Goal: Task Accomplishment & Management: Manage account settings

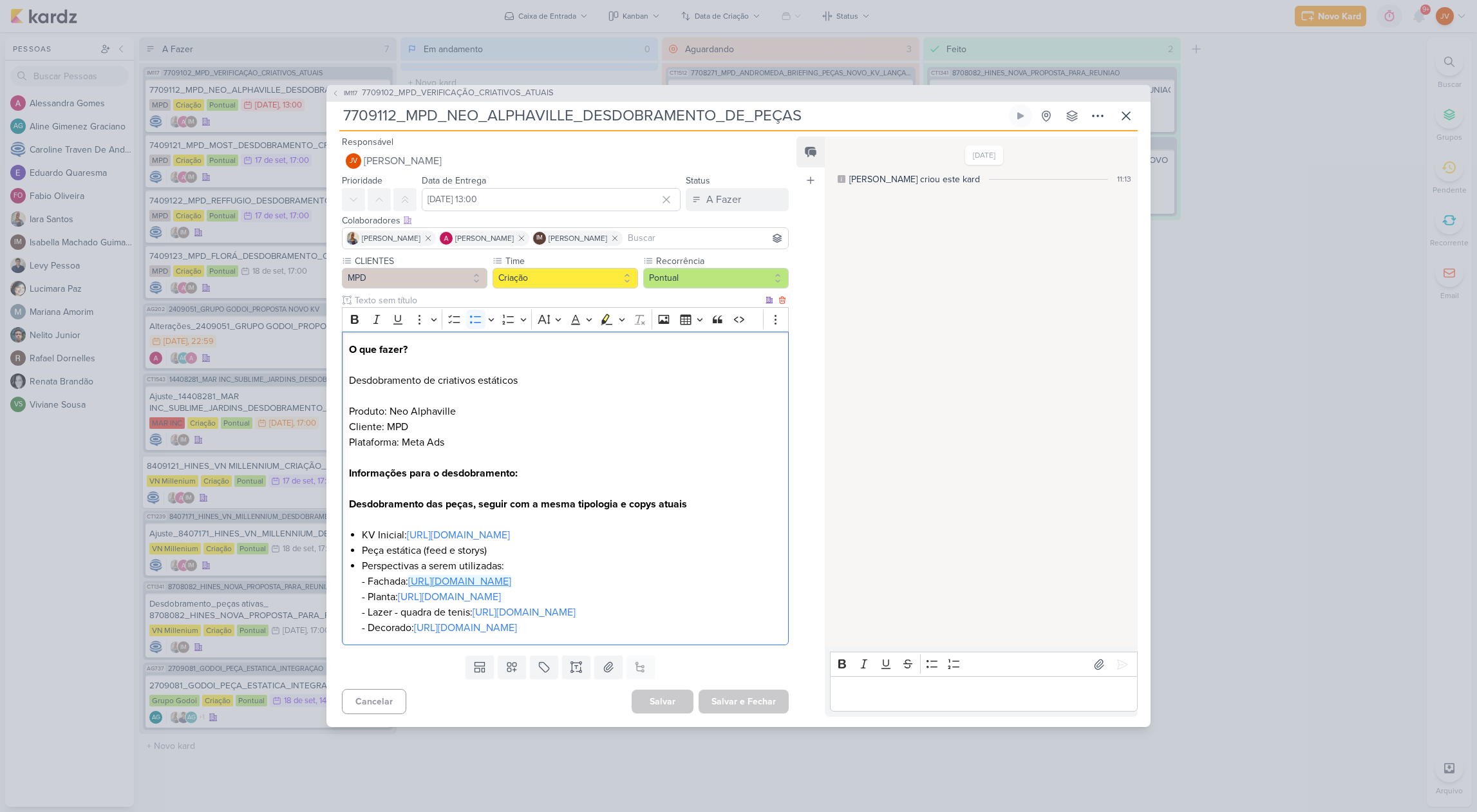
click at [446, 575] on link "[URL][DOMAIN_NAME]" at bounding box center [459, 581] width 103 height 13
click at [501, 590] on link "[URL][DOMAIN_NAME]" at bounding box center [449, 597] width 103 height 13
drag, startPoint x: 524, startPoint y: 588, endPoint x: 856, endPoint y: 408, distance: 377.7
click at [501, 590] on link "[URL][DOMAIN_NAME]" at bounding box center [449, 597] width 103 height 13
click at [455, 590] on link "[URL][DOMAIN_NAME]" at bounding box center [449, 597] width 103 height 13
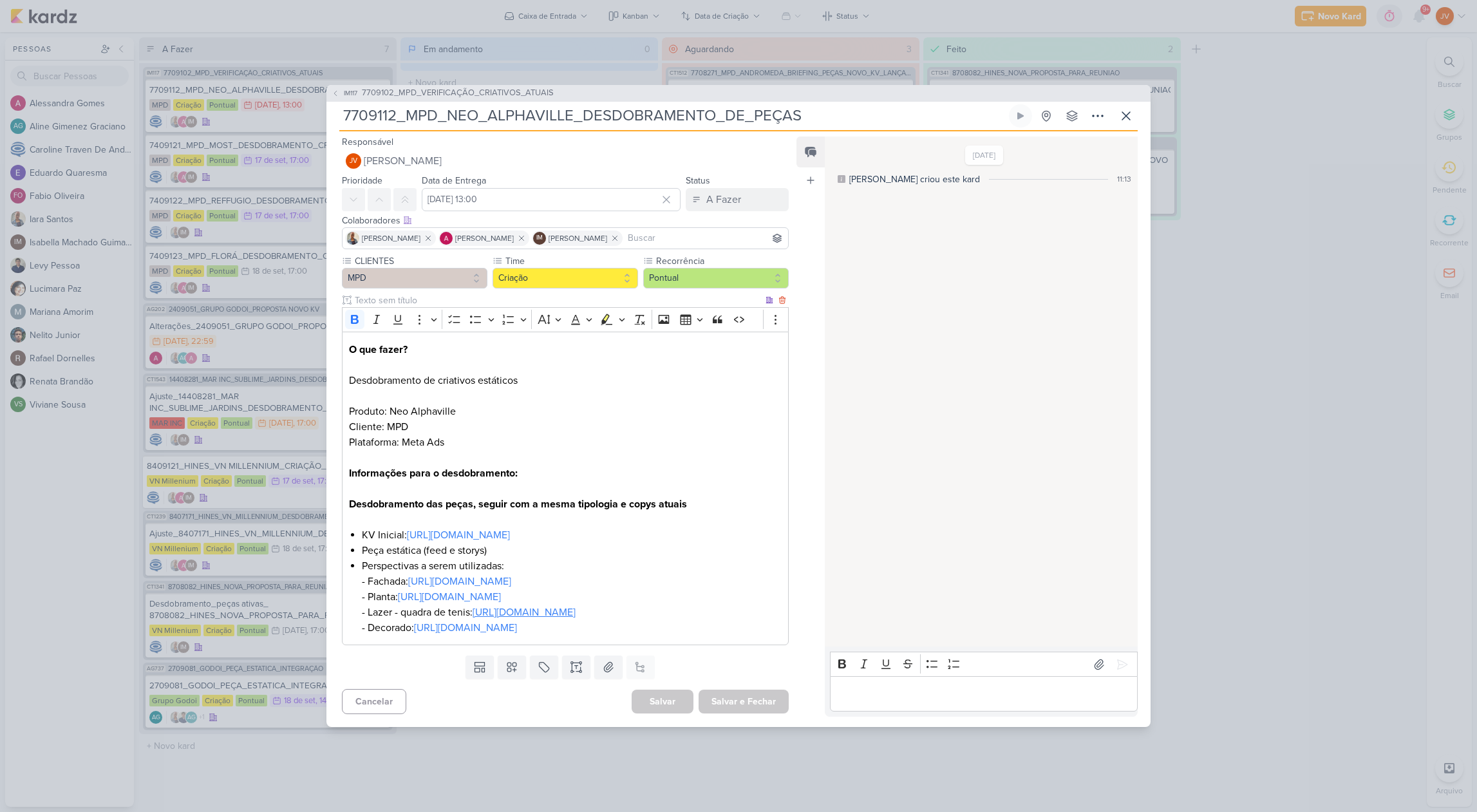
click at [513, 619] on link "[URL][DOMAIN_NAME]" at bounding box center [524, 612] width 103 height 13
click at [452, 634] on link "[URL][DOMAIN_NAME]" at bounding box center [466, 628] width 103 height 13
click at [1416, 252] on div "IM117 7709102_MPD_VERIFICAÇÃO_CRIATIVOS_ATUAIS 7709112_MPD_NEO_ALPHAVILLE_DESDO…" at bounding box center [738, 406] width 1477 height 812
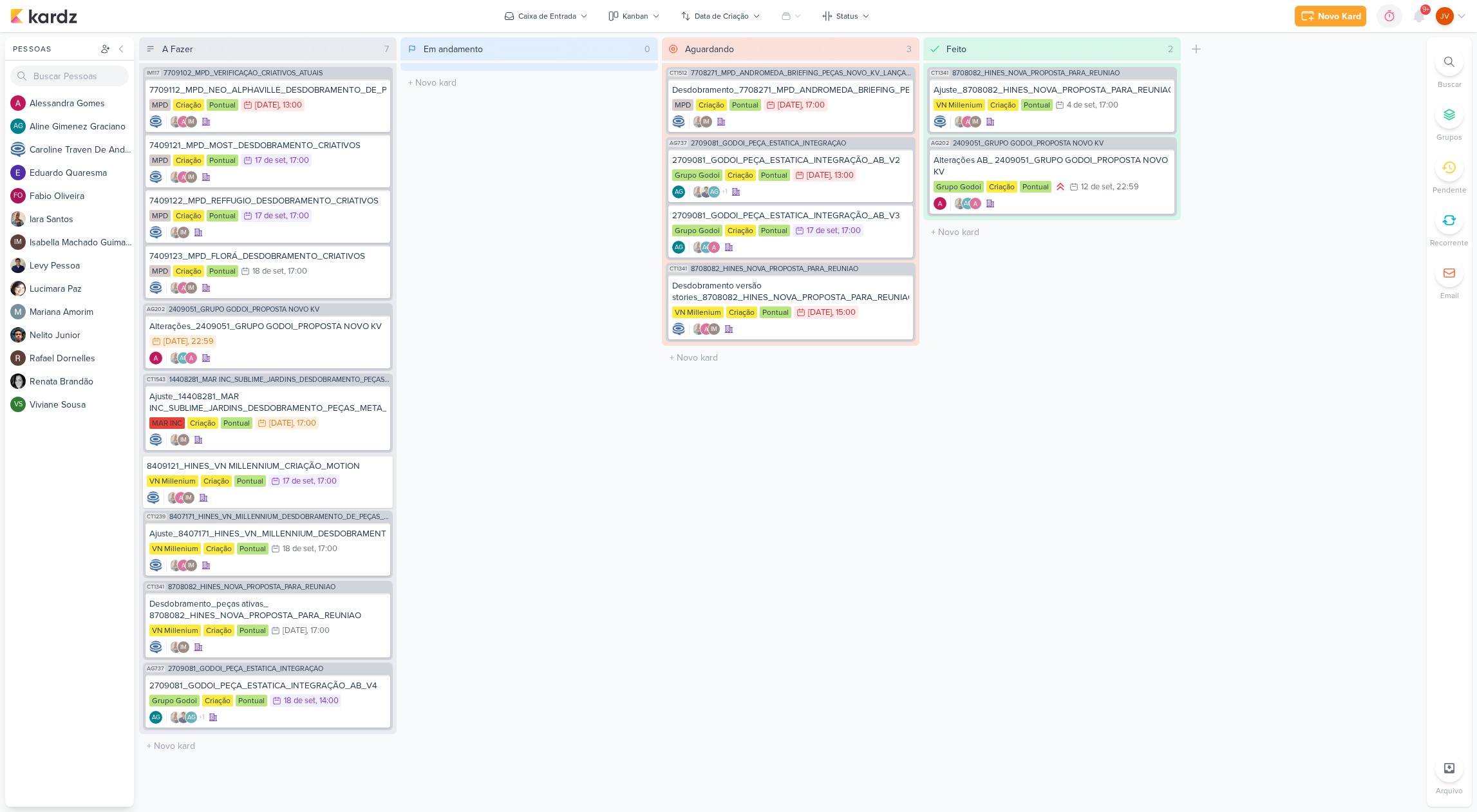
drag, startPoint x: 1394, startPoint y: 267, endPoint x: 1403, endPoint y: 269, distance: 9.2
click at [1394, 267] on div "A Fazer 7 Mover Para Esquerda Mover Para Direita [GEOGRAPHIC_DATA] IM117 770910…" at bounding box center [780, 422] width 1283 height 769
click at [325, 96] on div "7709112_MPD_NEO_ALPHAVILLE_DESDOBRAMENTO_DE_PEÇAS MPD Criação Pontual 16/9 [DAT…" at bounding box center [268, 105] width 245 height 53
click at [0, 0] on div at bounding box center [0, 0] width 0 height 0
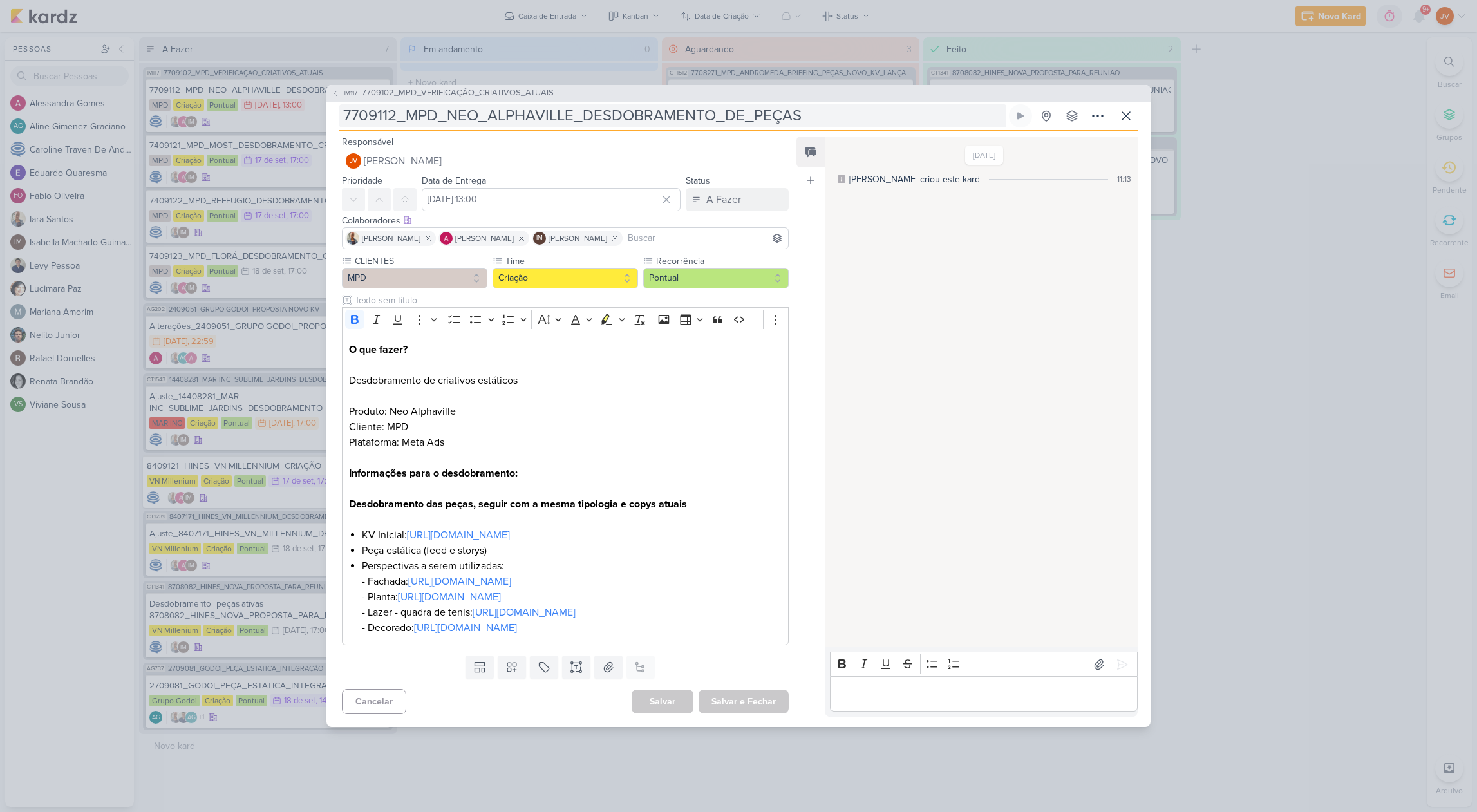
click at [571, 104] on input "7709112_MPD_NEO_ALPHAVILLE_DESDOBRAMENTO_DE_PEÇAS" at bounding box center [673, 115] width 667 height 23
click at [572, 104] on input "7709112_MPD_NEO_ALPHAVILLE_DESDOBRAMENTO_DE_PEÇAS" at bounding box center [673, 115] width 667 height 23
click at [1260, 349] on div "IM117 7709102_MPD_VERIFICAÇÃO_CRIATIVOS_ATUAIS 7709112_MPD_NEO_ALPHAVILLE_DESDO…" at bounding box center [738, 406] width 1477 height 812
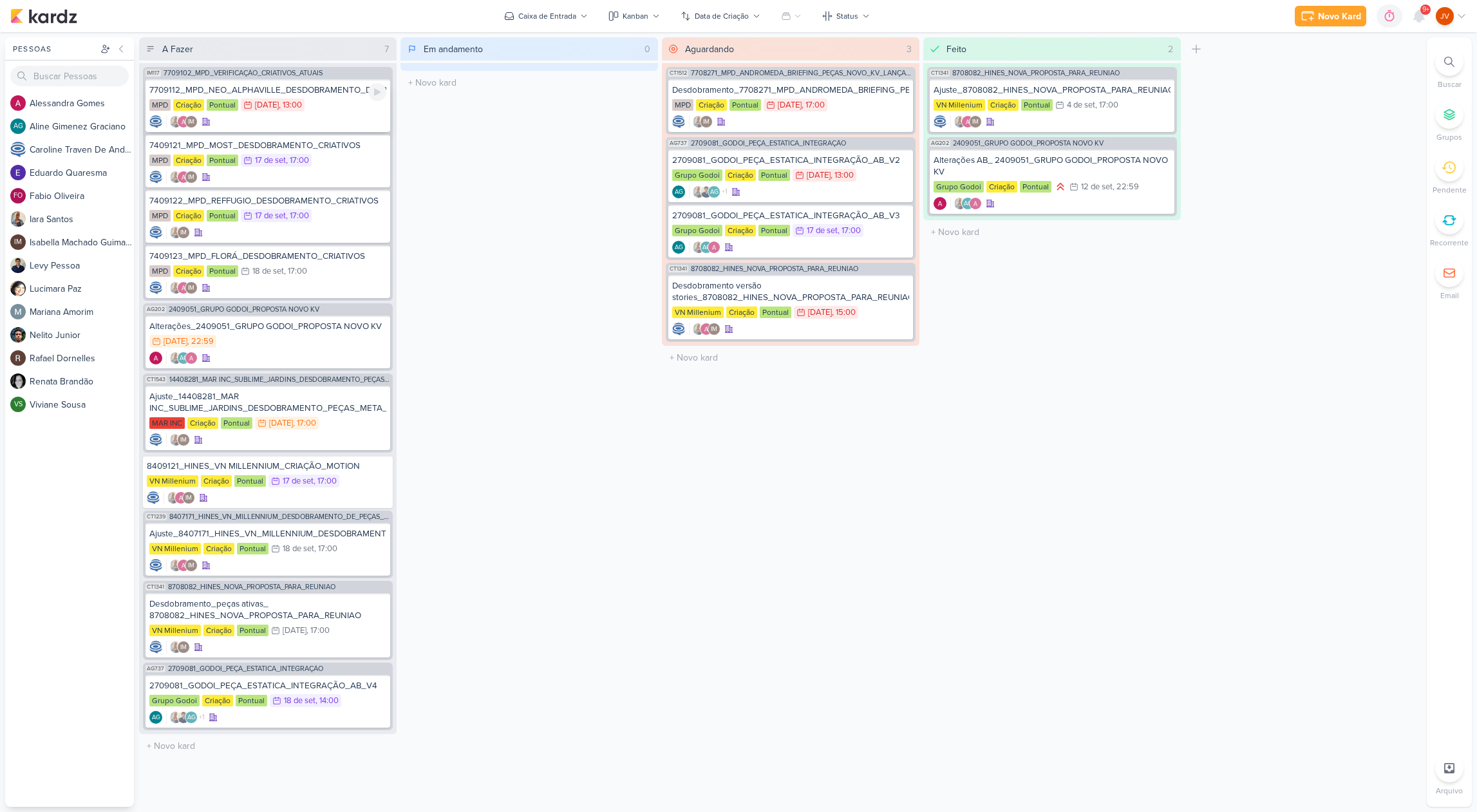
click at [325, 88] on div "7709112_MPD_NEO_ALPHAVILLE_DESDOBRAMENTO_DE_PEÇAS" at bounding box center [268, 90] width 237 height 12
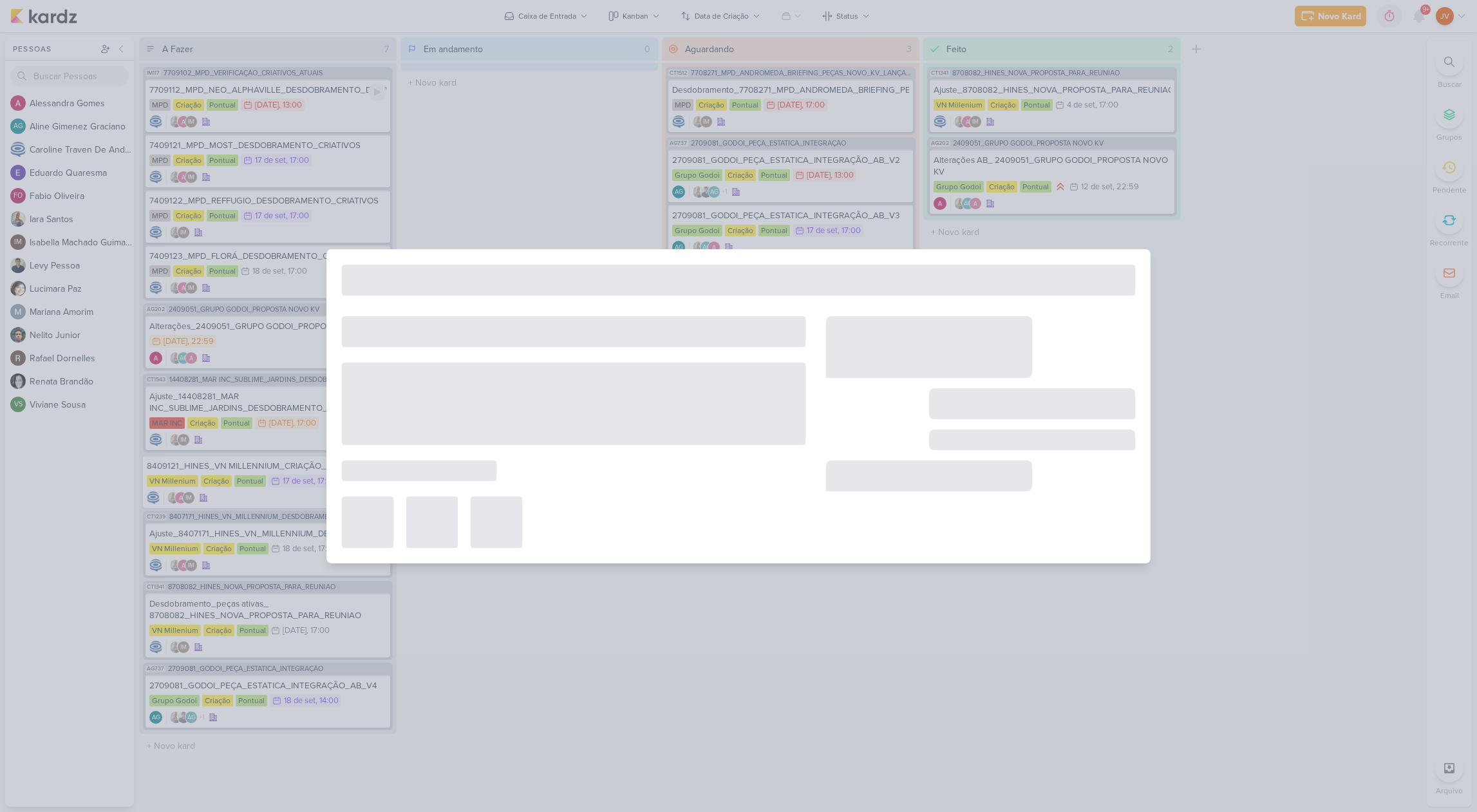
click at [325, 89] on div at bounding box center [738, 406] width 1477 height 812
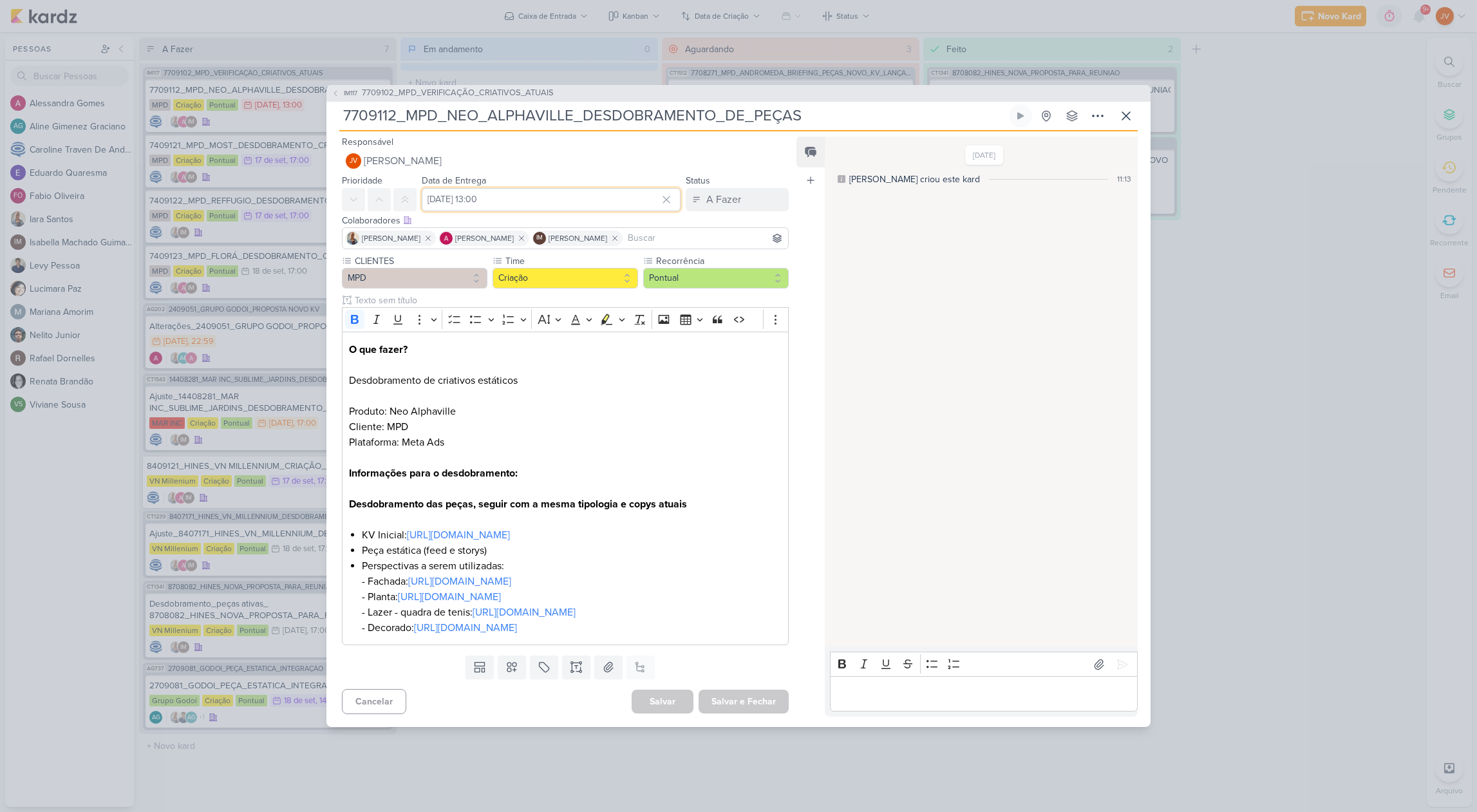
click at [579, 188] on input "[DATE] 13:00" at bounding box center [551, 199] width 259 height 23
click at [942, 281] on div "[DATE] [PERSON_NAME] criou este kard 11:13" at bounding box center [981, 391] width 312 height 509
click at [687, 104] on input "7709112_MPD_NEO_ALPHAVILLE_DESDOBRAMENTO_DE_PEÇAS" at bounding box center [673, 115] width 667 height 23
click at [1293, 344] on div "IM117 7709102_MPD_VERIFICAÇÃO_CRIATIVOS_ATUAIS 7709112_MPD_NEO_ALPHAVILLE_DESDO…" at bounding box center [738, 406] width 1477 height 812
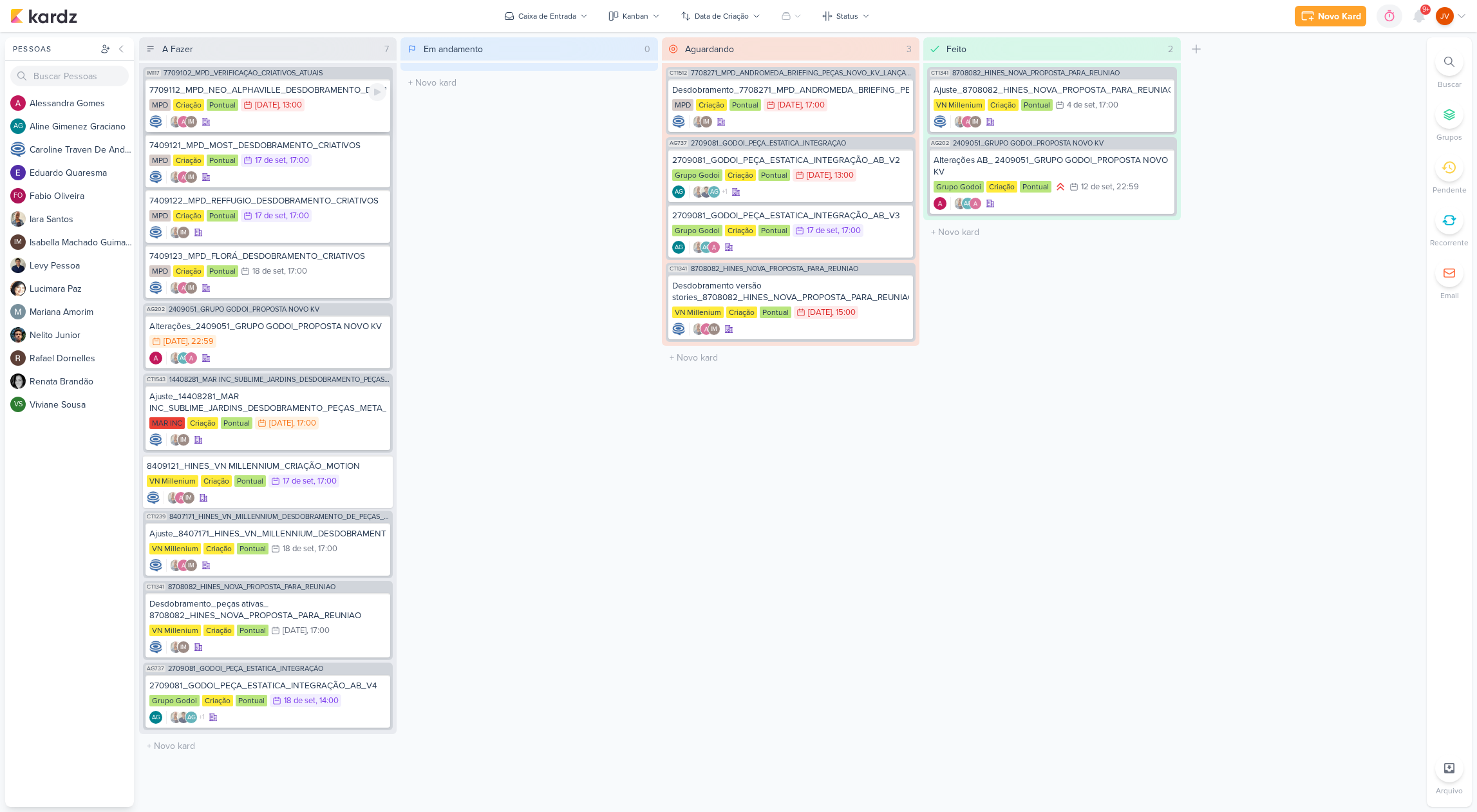
click at [238, 90] on div "7709112_MPD_NEO_ALPHAVILLE_DESDOBRAMENTO_DE_PEÇAS" at bounding box center [268, 90] width 237 height 12
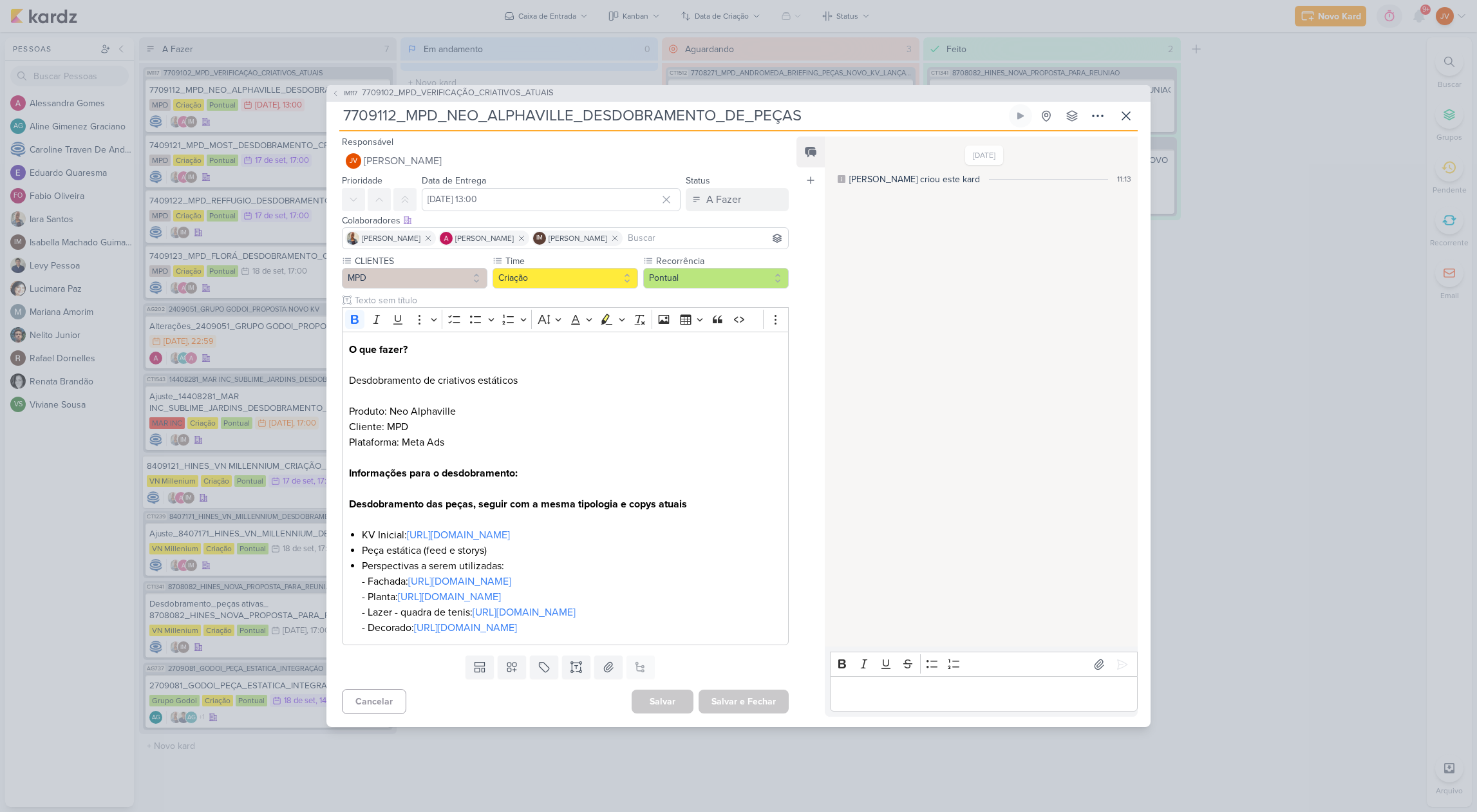
click at [894, 701] on p "Editor editing area: main" at bounding box center [983, 694] width 294 height 16
click at [1120, 660] on icon at bounding box center [1122, 664] width 13 height 13
click at [721, 192] on div "A Fazer" at bounding box center [723, 199] width 35 height 16
click at [707, 265] on div "Aguardando" at bounding box center [722, 271] width 49 height 14
click at [750, 713] on button "Salvar e Fechar" at bounding box center [744, 701] width 90 height 24
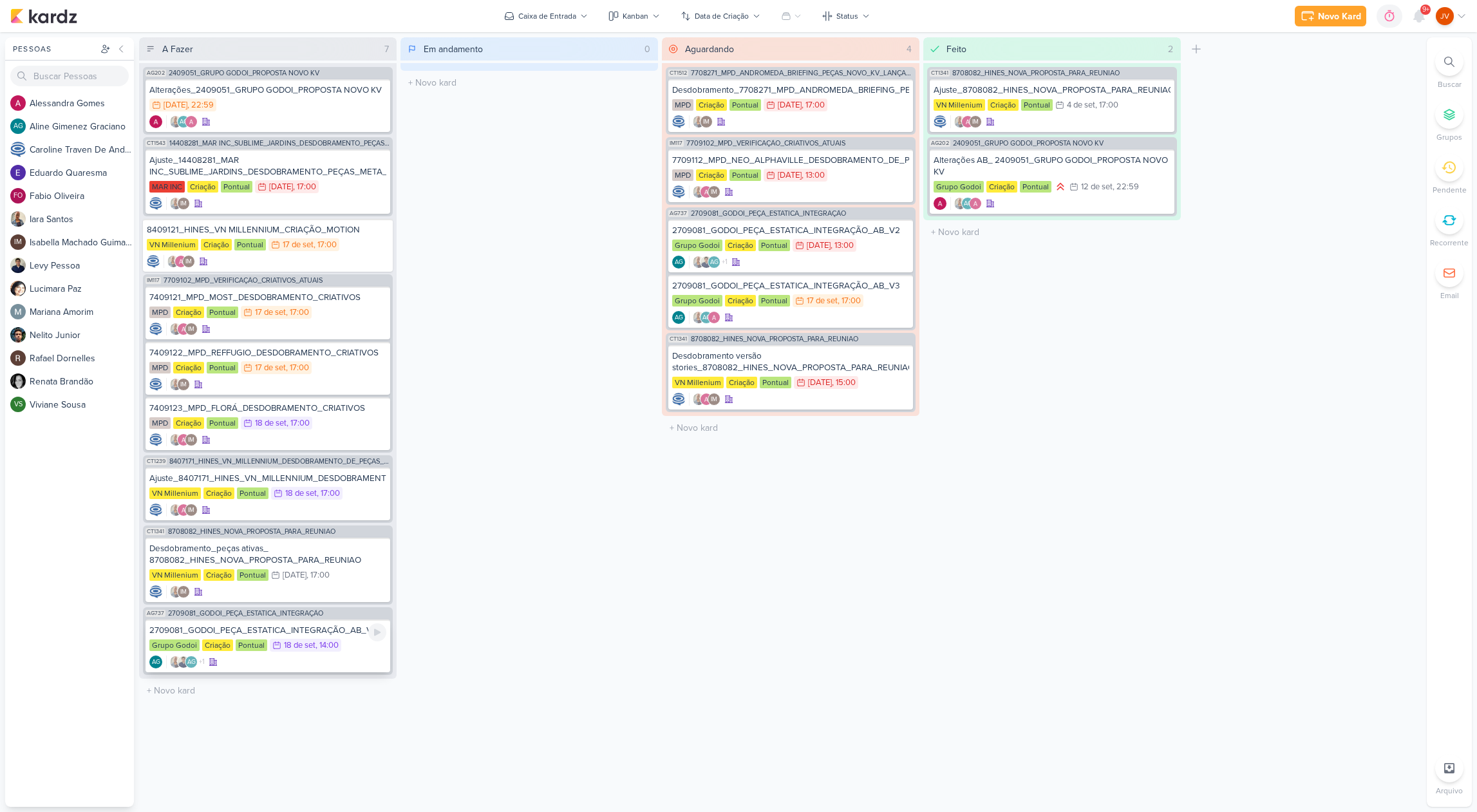
click at [280, 631] on div "2709081_GODOI_PEÇA_ESTATICA_INTEGRAÇÃO_AB_V4" at bounding box center [268, 630] width 237 height 12
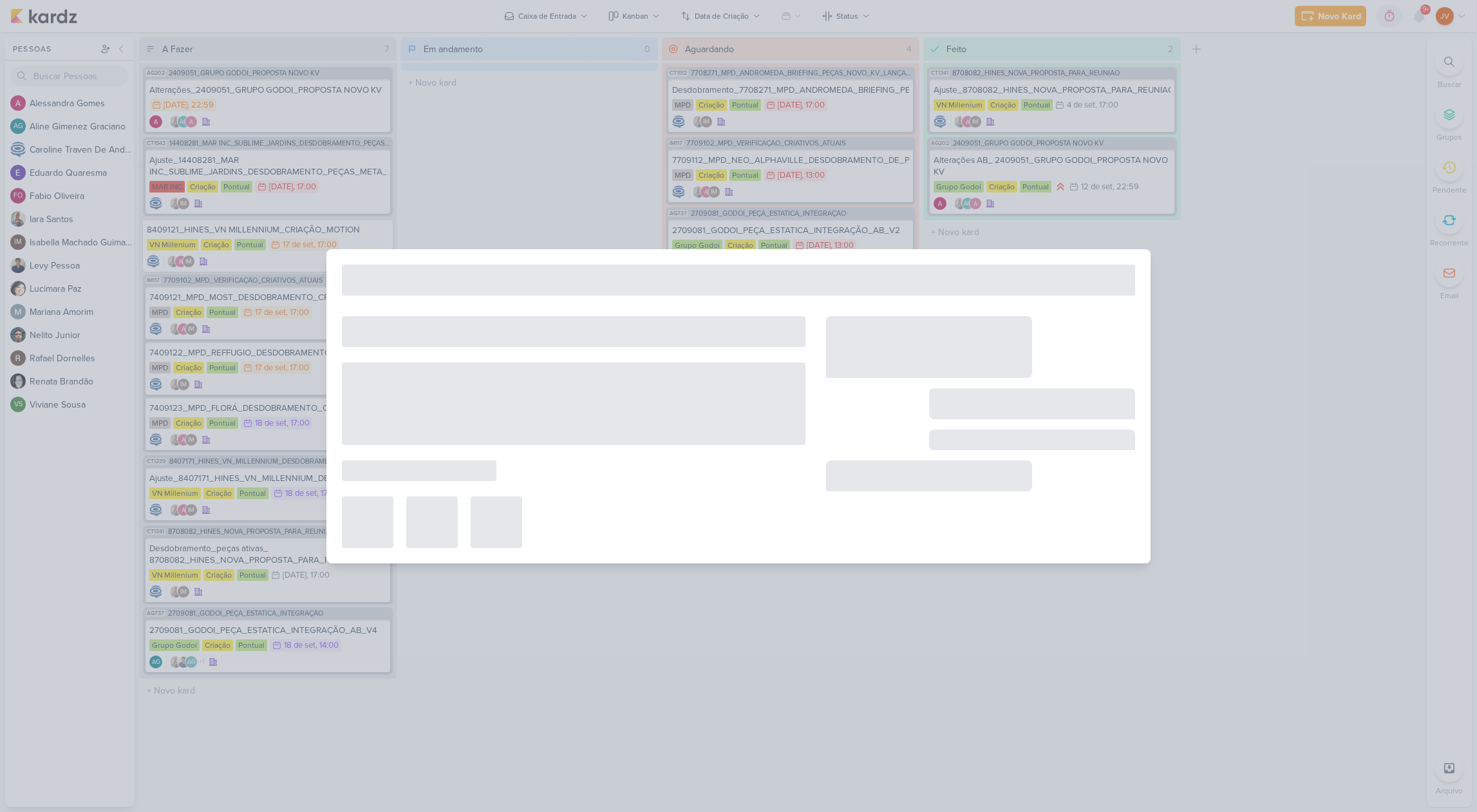
type input "2709081_GODOI_PEÇA_ESTATICA_INTEGRAÇÃO_AB_V4"
type input "[DATE] 14:00"
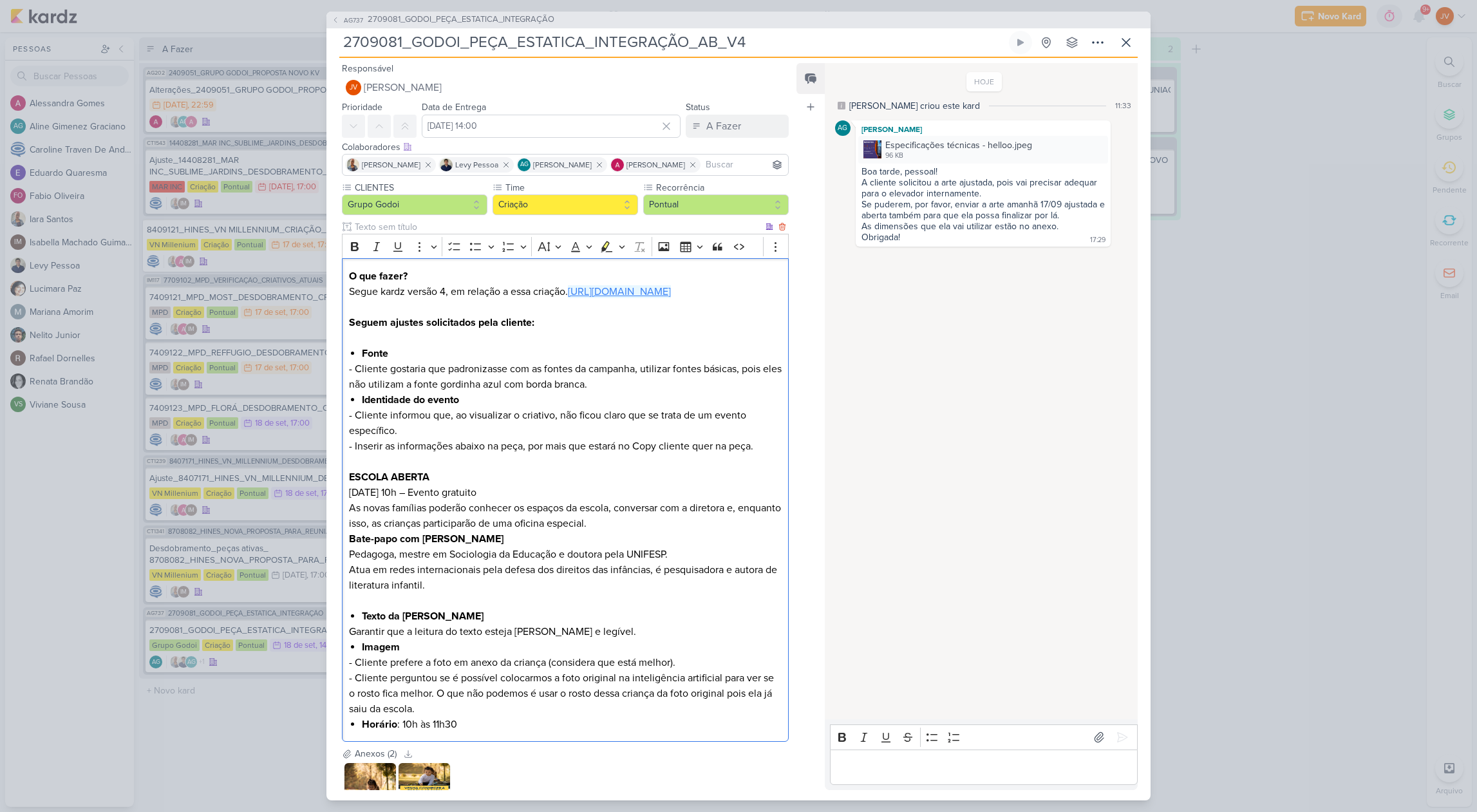
click at [635, 298] on link "[URL][DOMAIN_NAME]" at bounding box center [619, 291] width 103 height 13
click at [870, 148] on img at bounding box center [873, 149] width 18 height 18
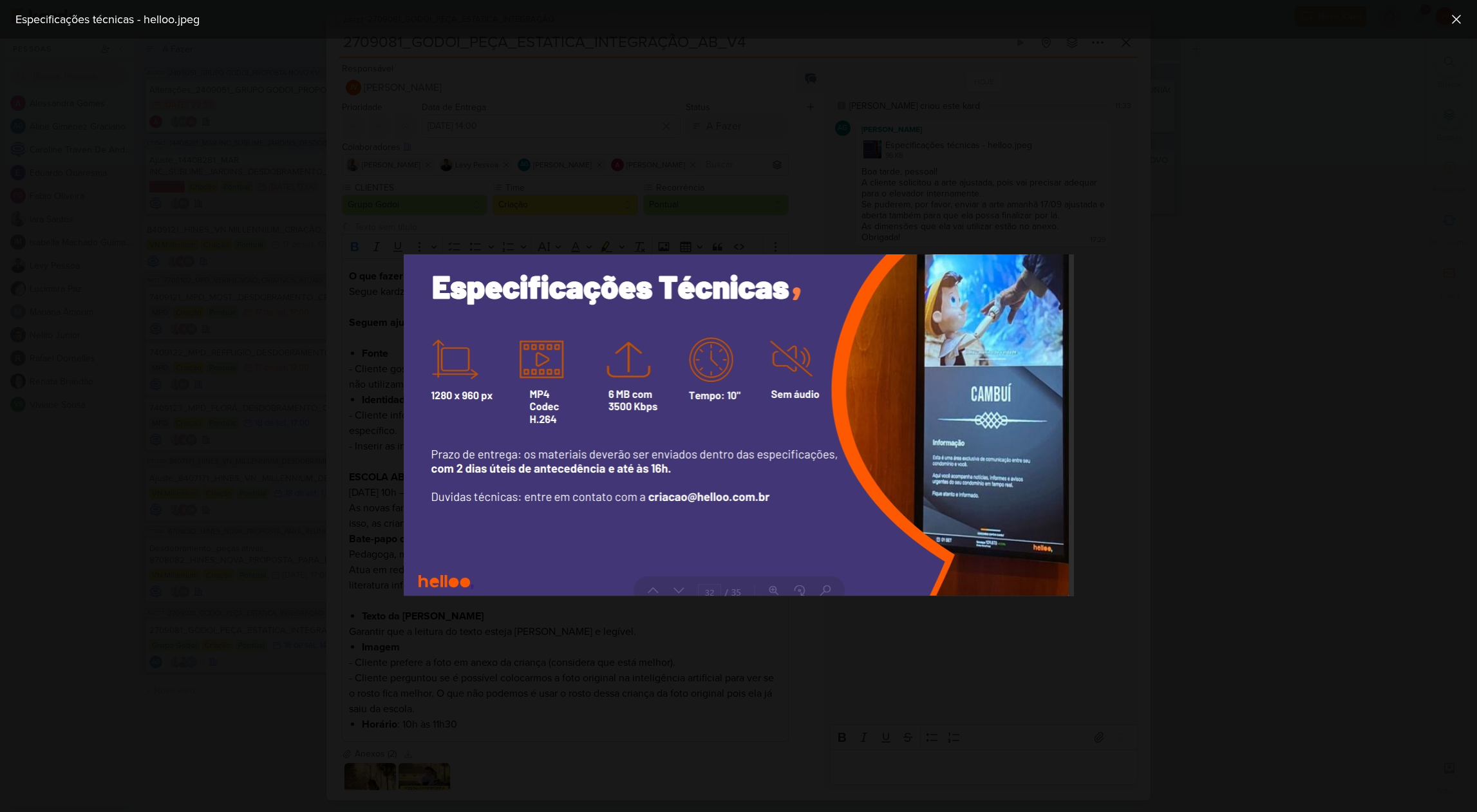
click at [1258, 370] on div at bounding box center [738, 424] width 1477 height 773
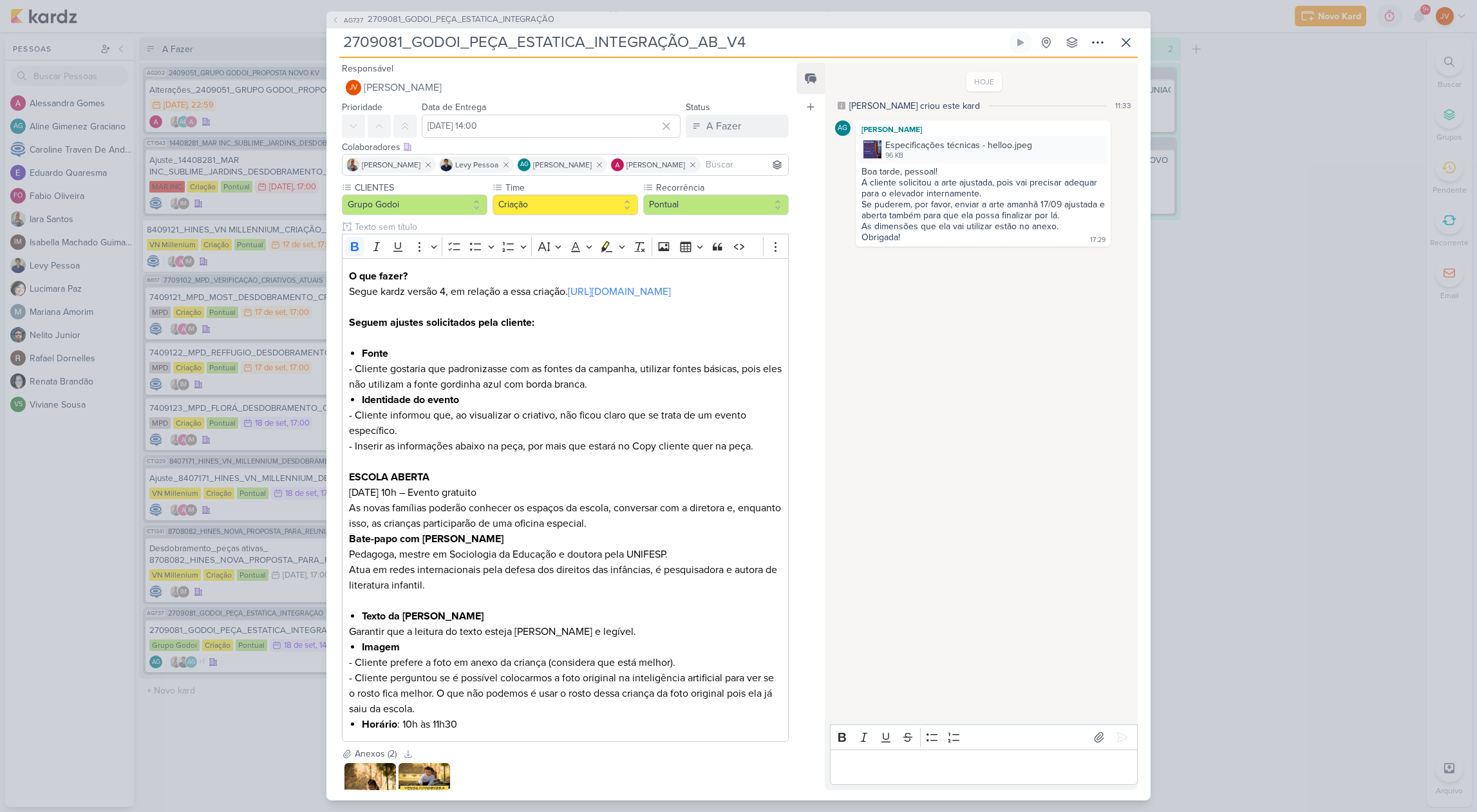
click at [1243, 365] on div "AG737 2709081_GODOI_PEÇA_ESTATICA_INTEGRAÇÃO 2709081_GODOI_PEÇA_ESTATICA_INTEGR…" at bounding box center [738, 406] width 1477 height 812
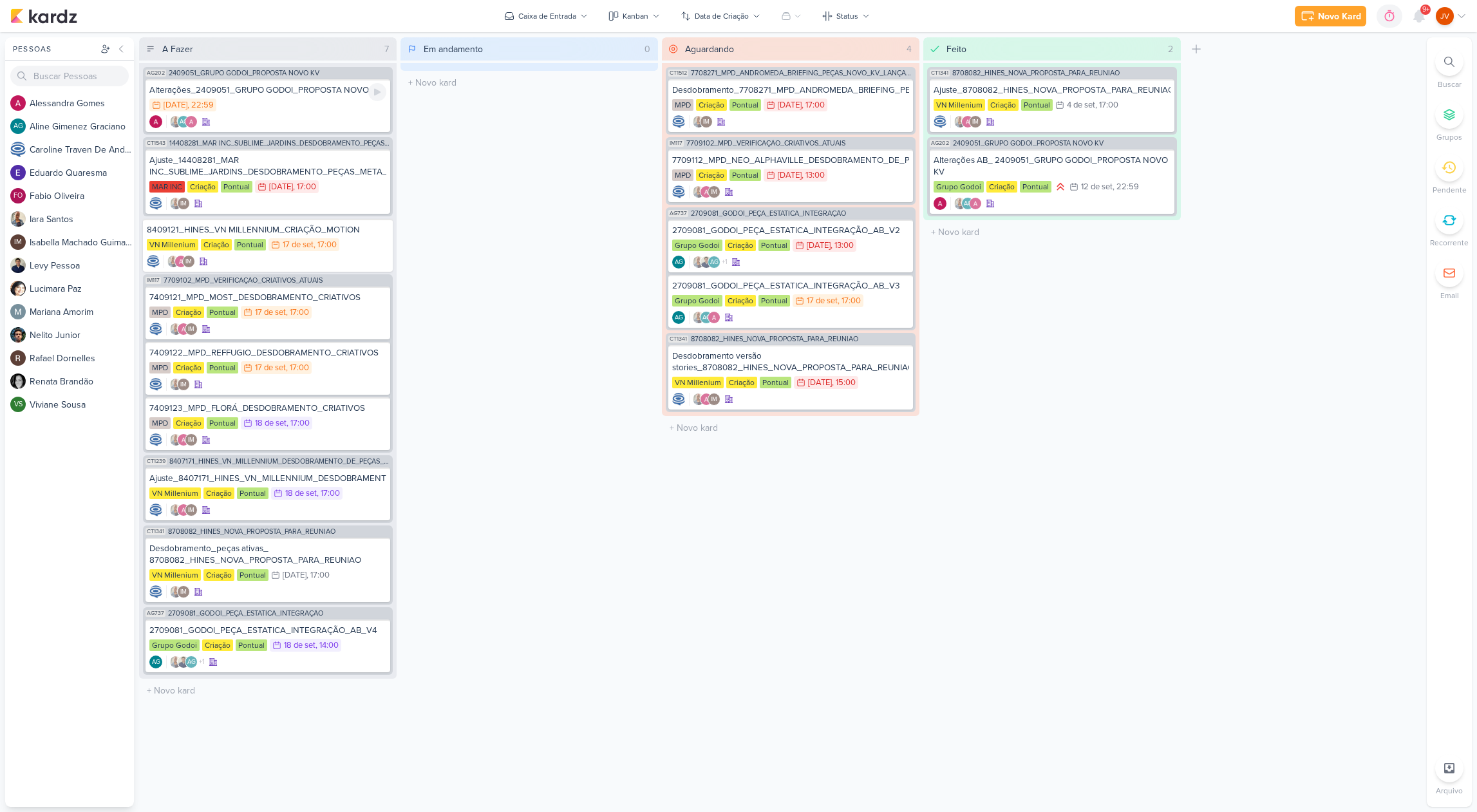
click at [324, 92] on div "Alterações_2409051_GRUPO GODOI_PROPOSTA NOVO KV" at bounding box center [268, 90] width 237 height 12
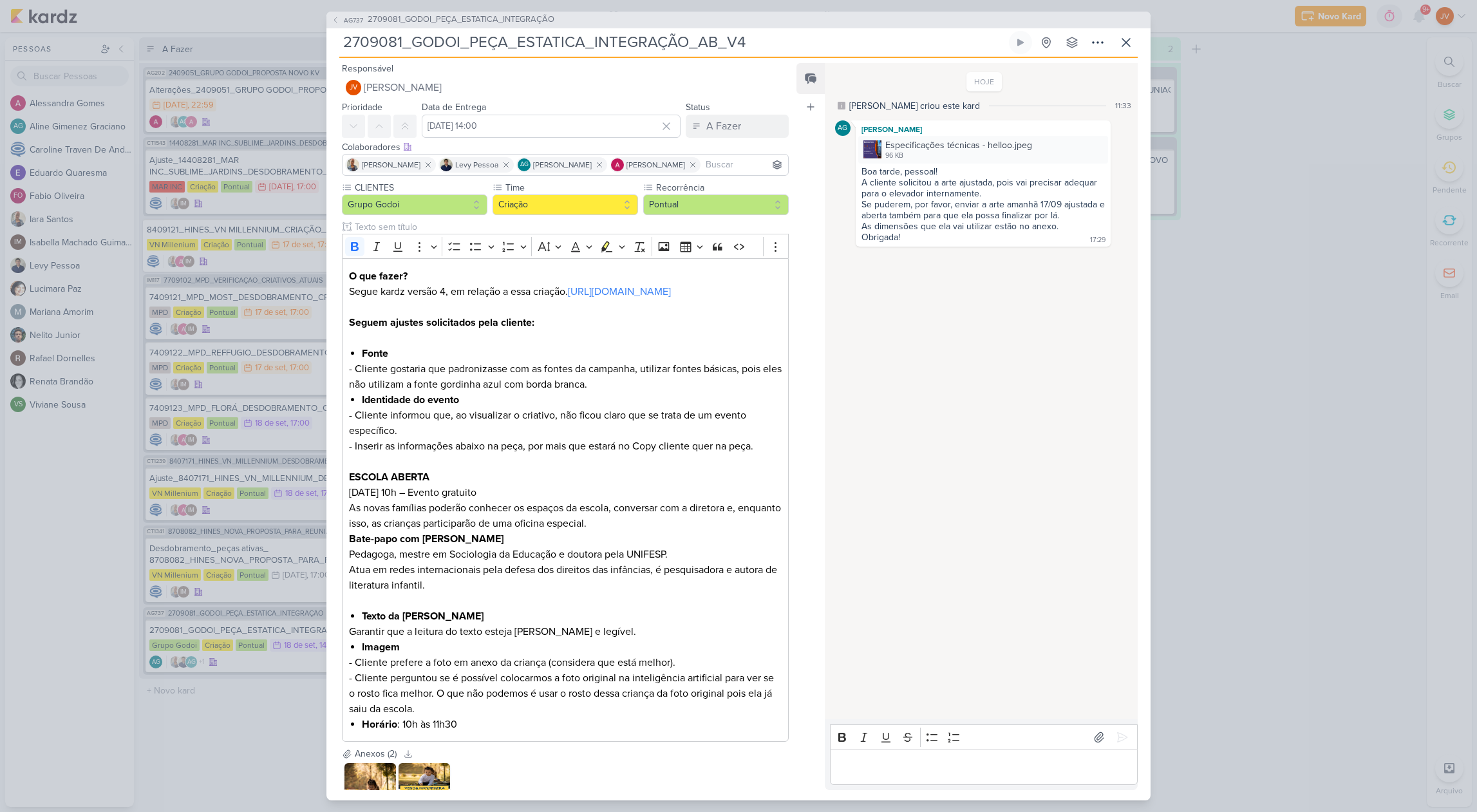
click at [291, 107] on div "AG737 2709081_GODOI_PEÇA_ESTATICA_INTEGRAÇÃO 2709081_GODOI_PEÇA_ESTATICA_INTEGR…" at bounding box center [738, 406] width 1477 height 812
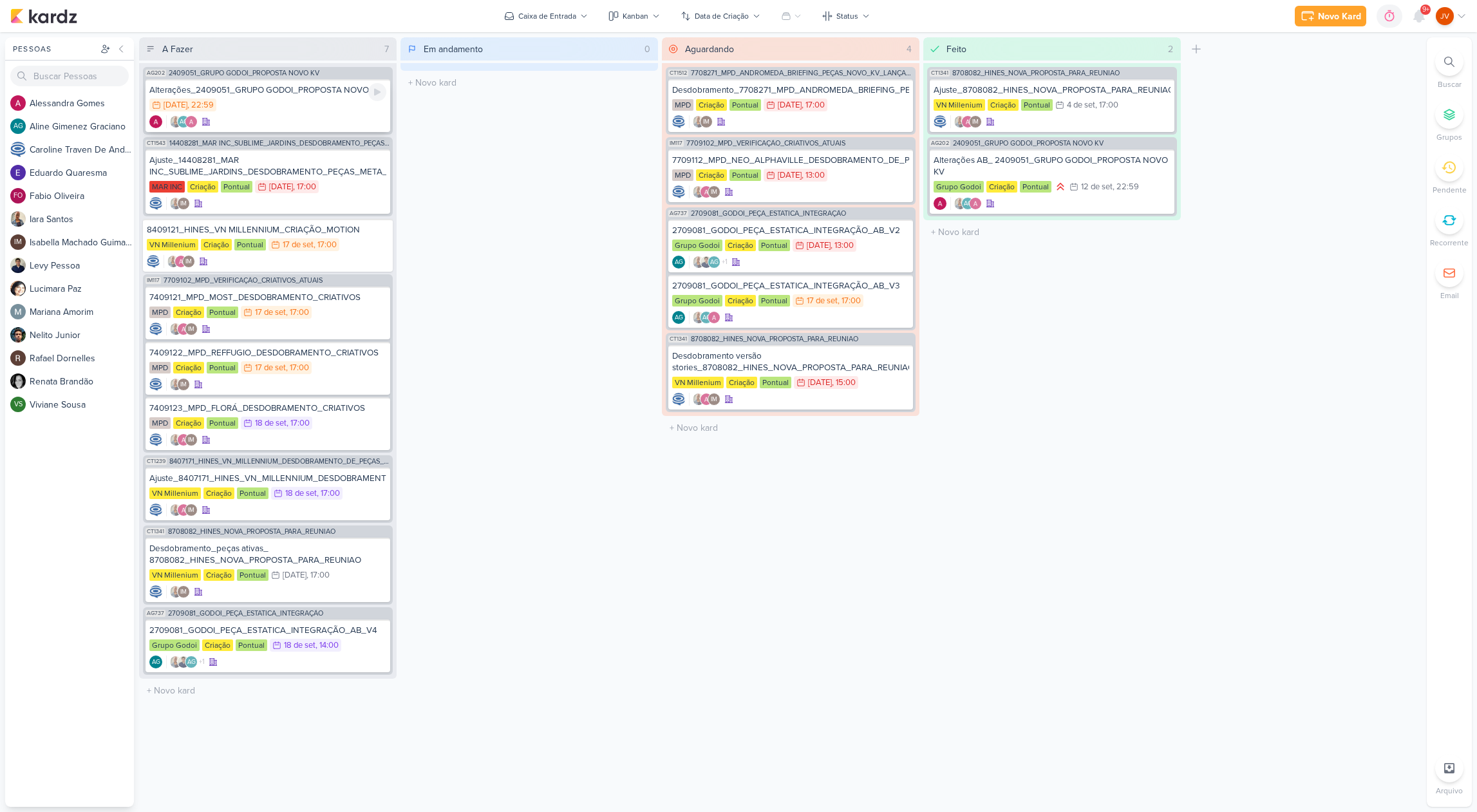
click at [292, 107] on div "16/9 [DATE] 22:59" at bounding box center [268, 104] width 237 height 14
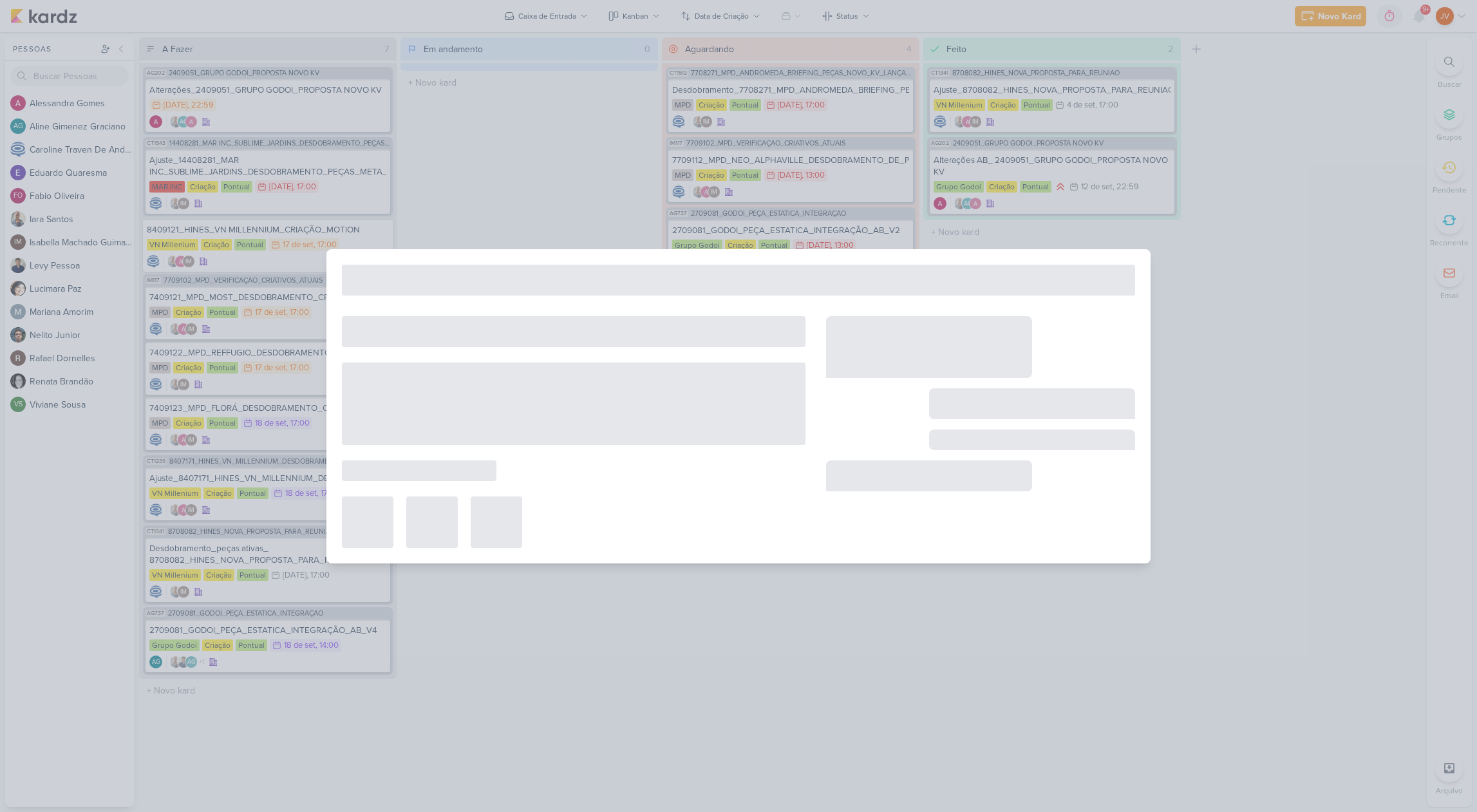
click at [501, 203] on div at bounding box center [738, 406] width 1477 height 812
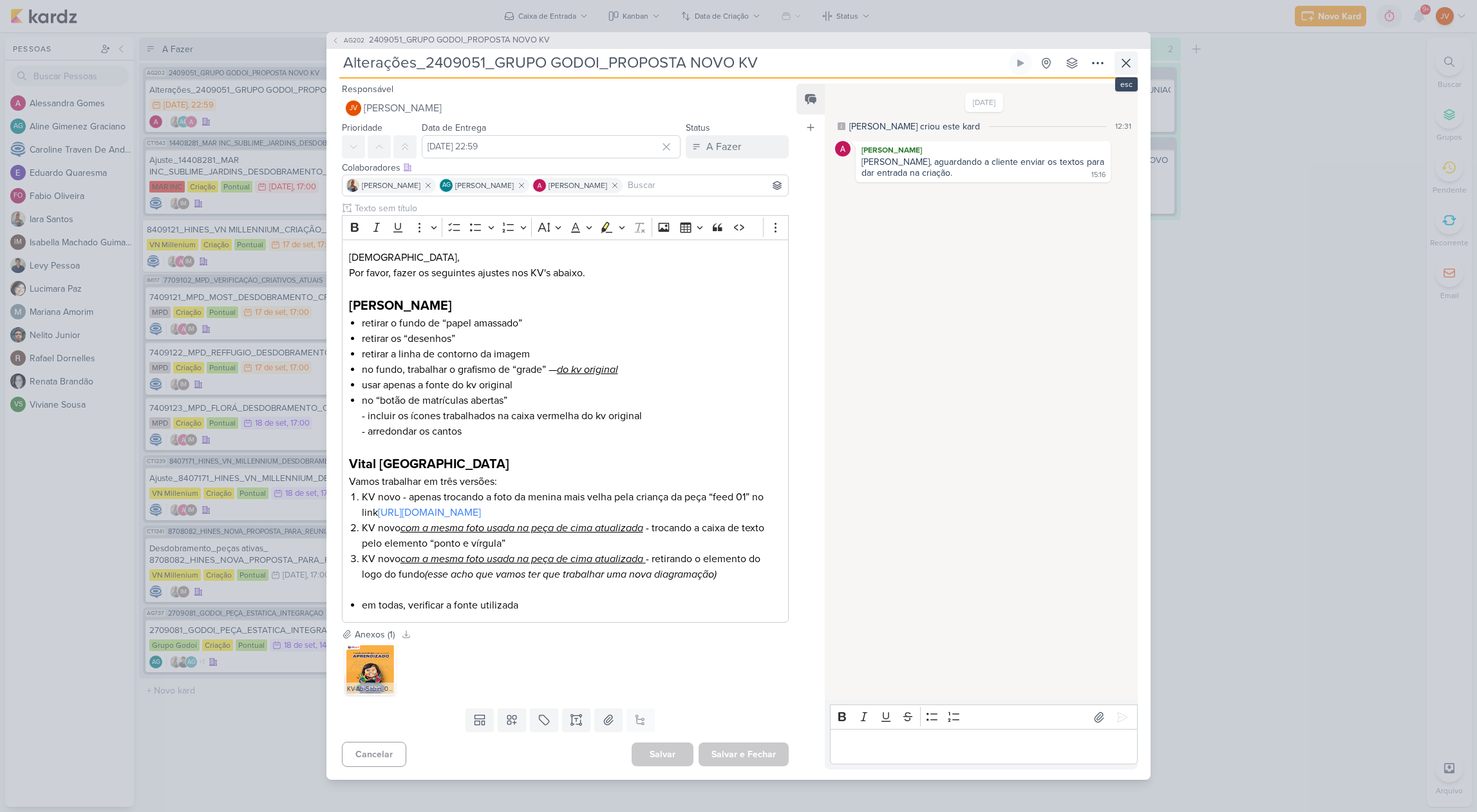
click at [1126, 63] on icon at bounding box center [1126, 63] width 7 height 7
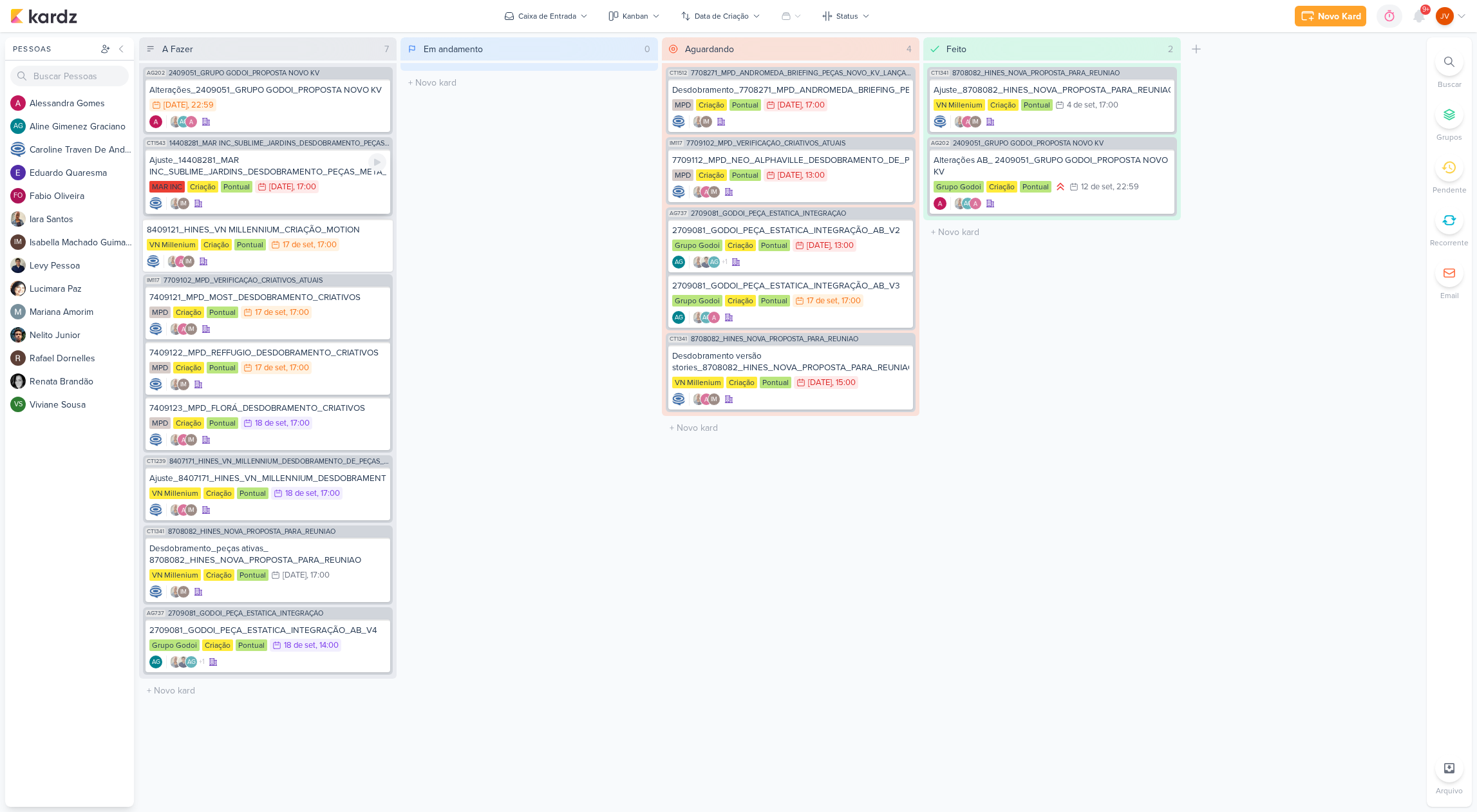
click at [325, 168] on div "Ajuste_14408281_MAR INC_SUBLIME_JARDINS_DESDOBRAMENTO_PEÇAS_META_ADS" at bounding box center [268, 166] width 237 height 23
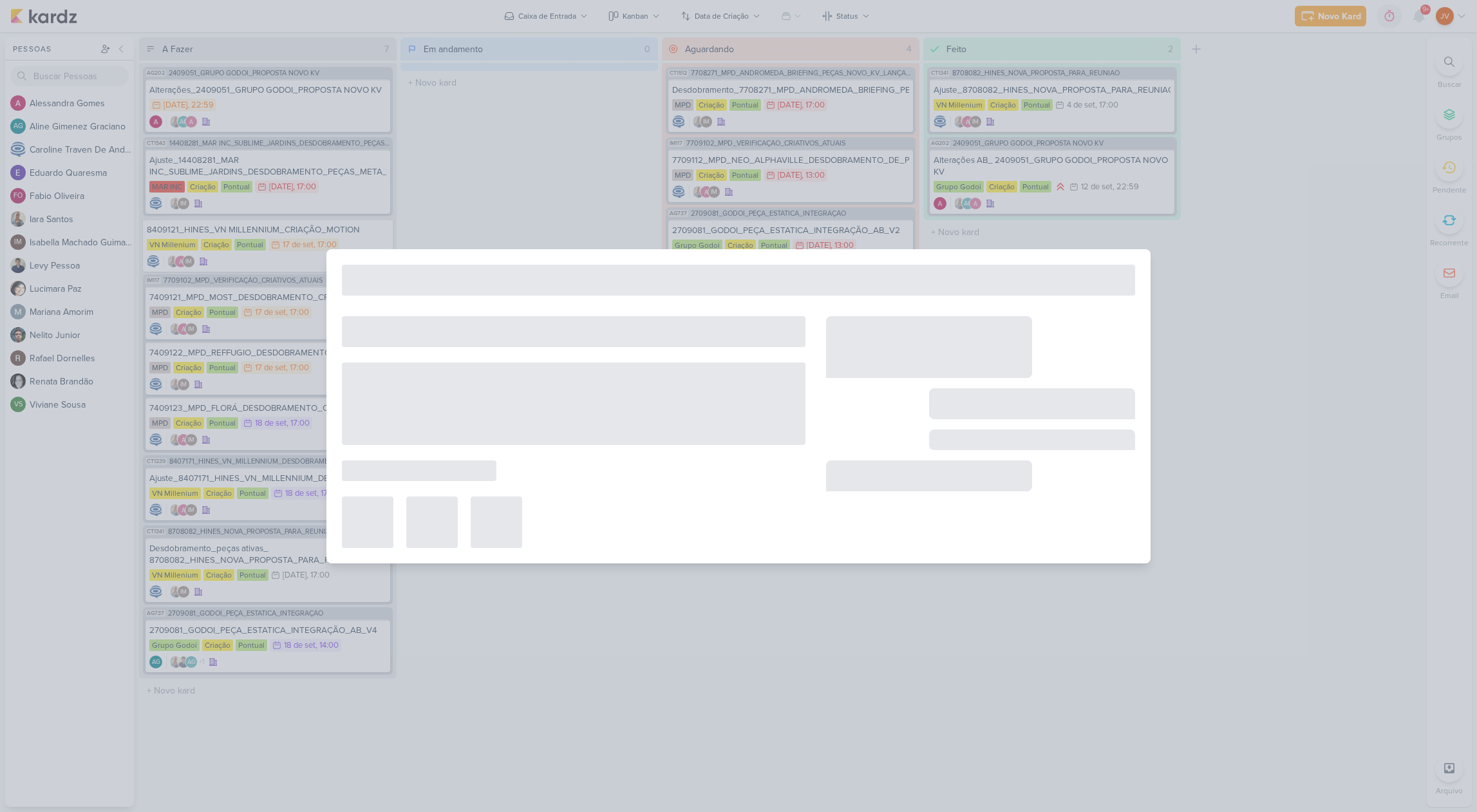
click at [1259, 271] on div at bounding box center [738, 406] width 1477 height 812
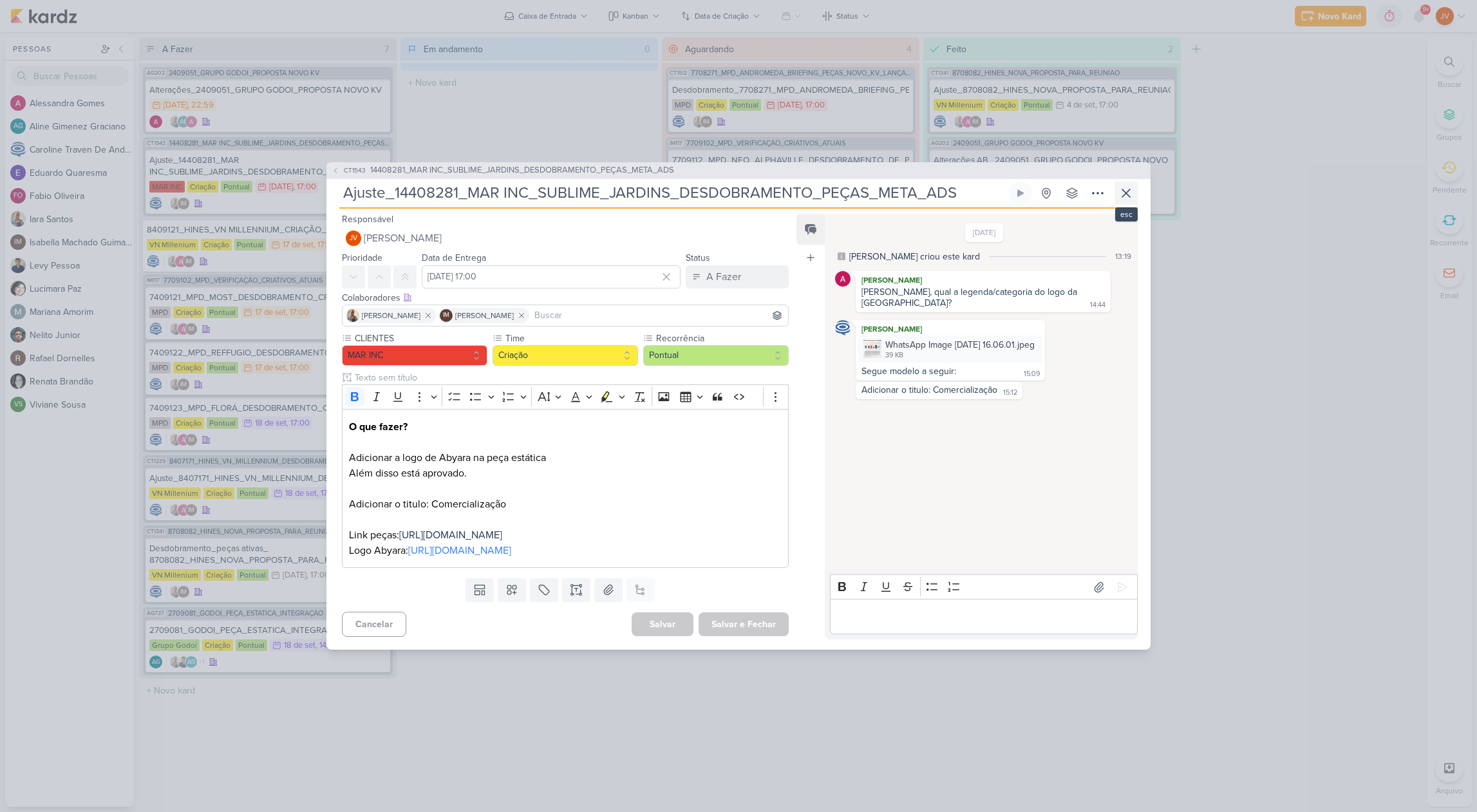
click at [1128, 186] on icon at bounding box center [1126, 192] width 16 height 16
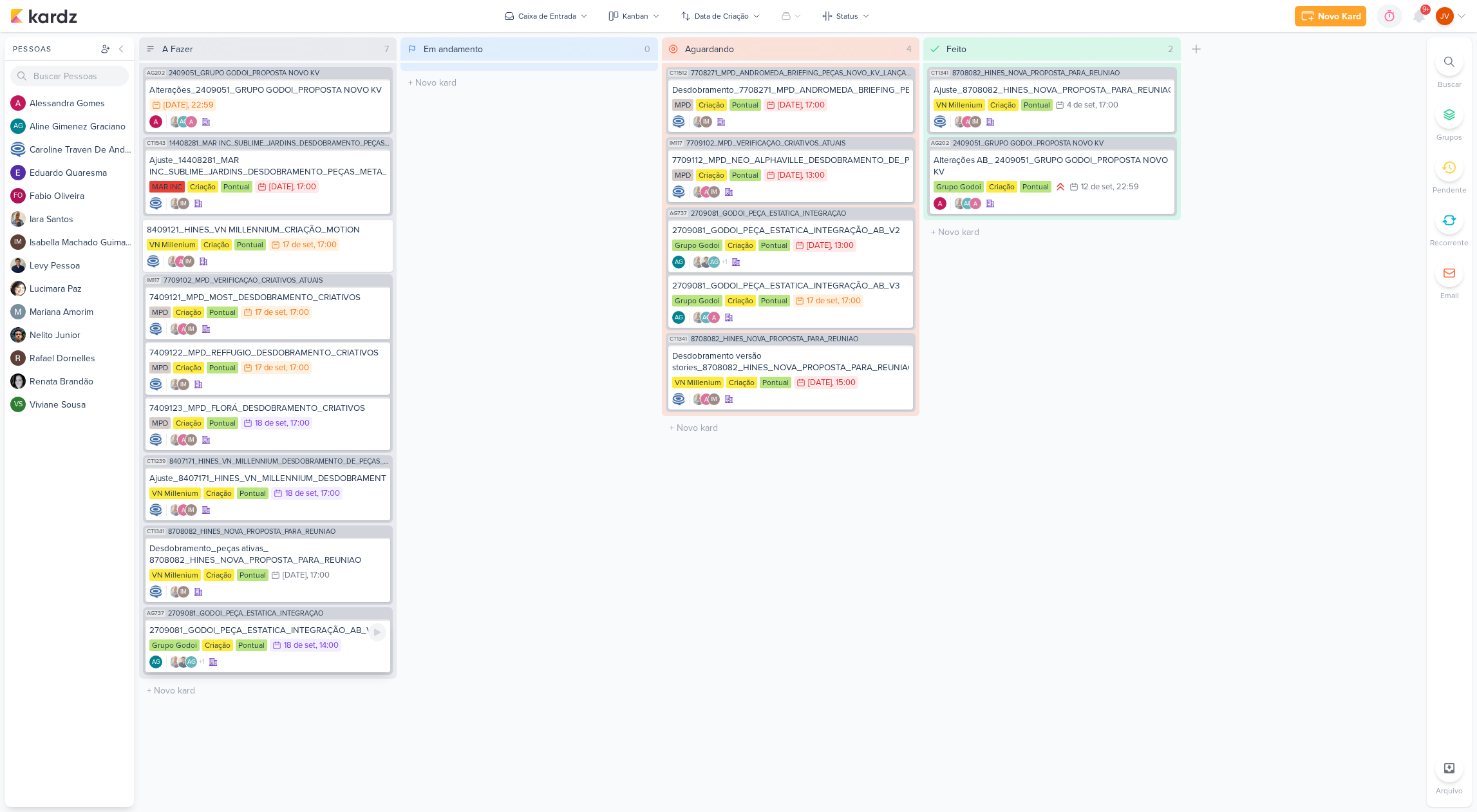
click at [293, 631] on div "2709081_GODOI_PEÇA_ESTATICA_INTEGRAÇÃO_AB_V4" at bounding box center [268, 630] width 237 height 12
click at [0, 0] on div at bounding box center [0, 0] width 0 height 0
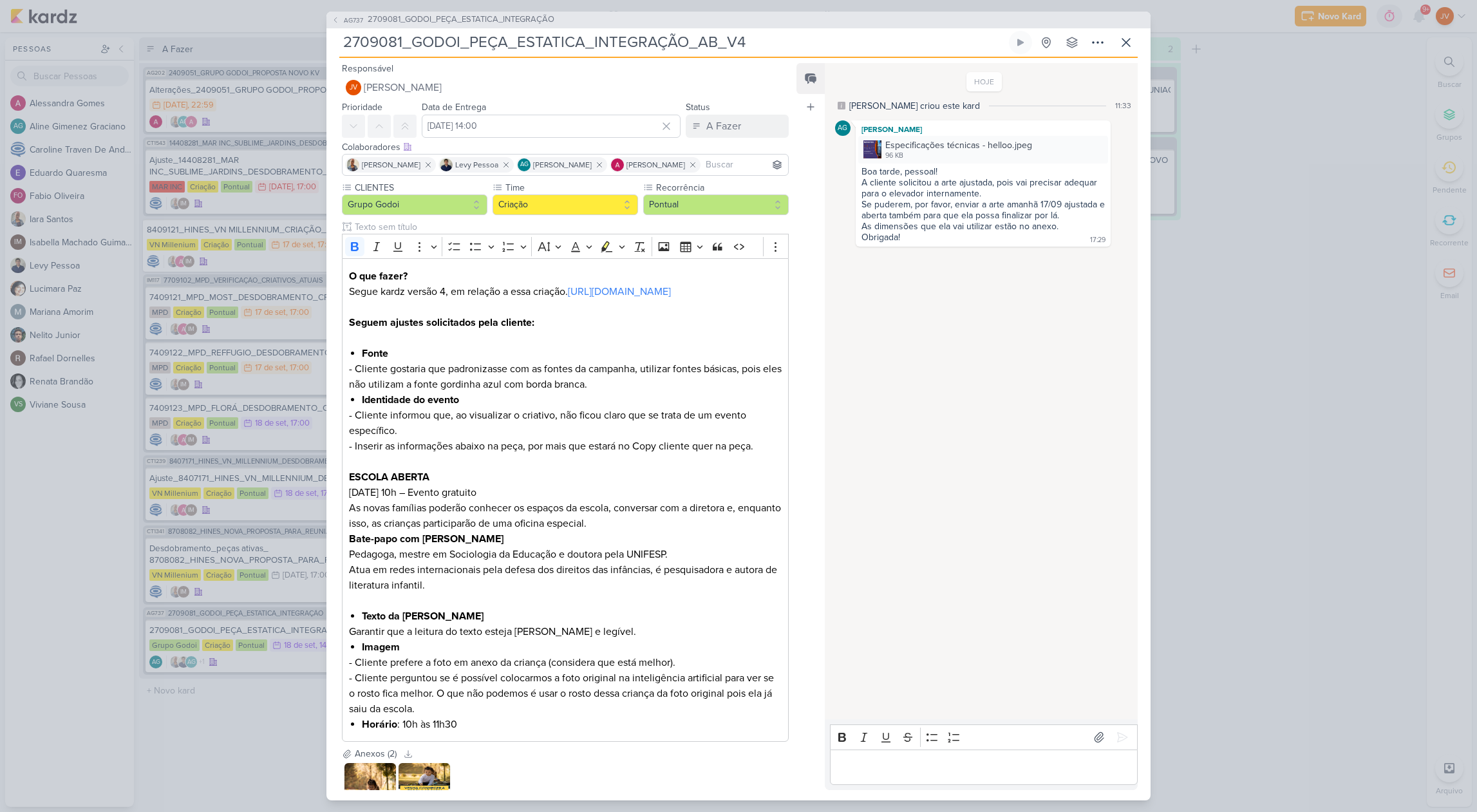
click at [357, 760] on div "Anexos (2)" at bounding box center [376, 753] width 42 height 14
click at [868, 146] on img at bounding box center [873, 149] width 18 height 18
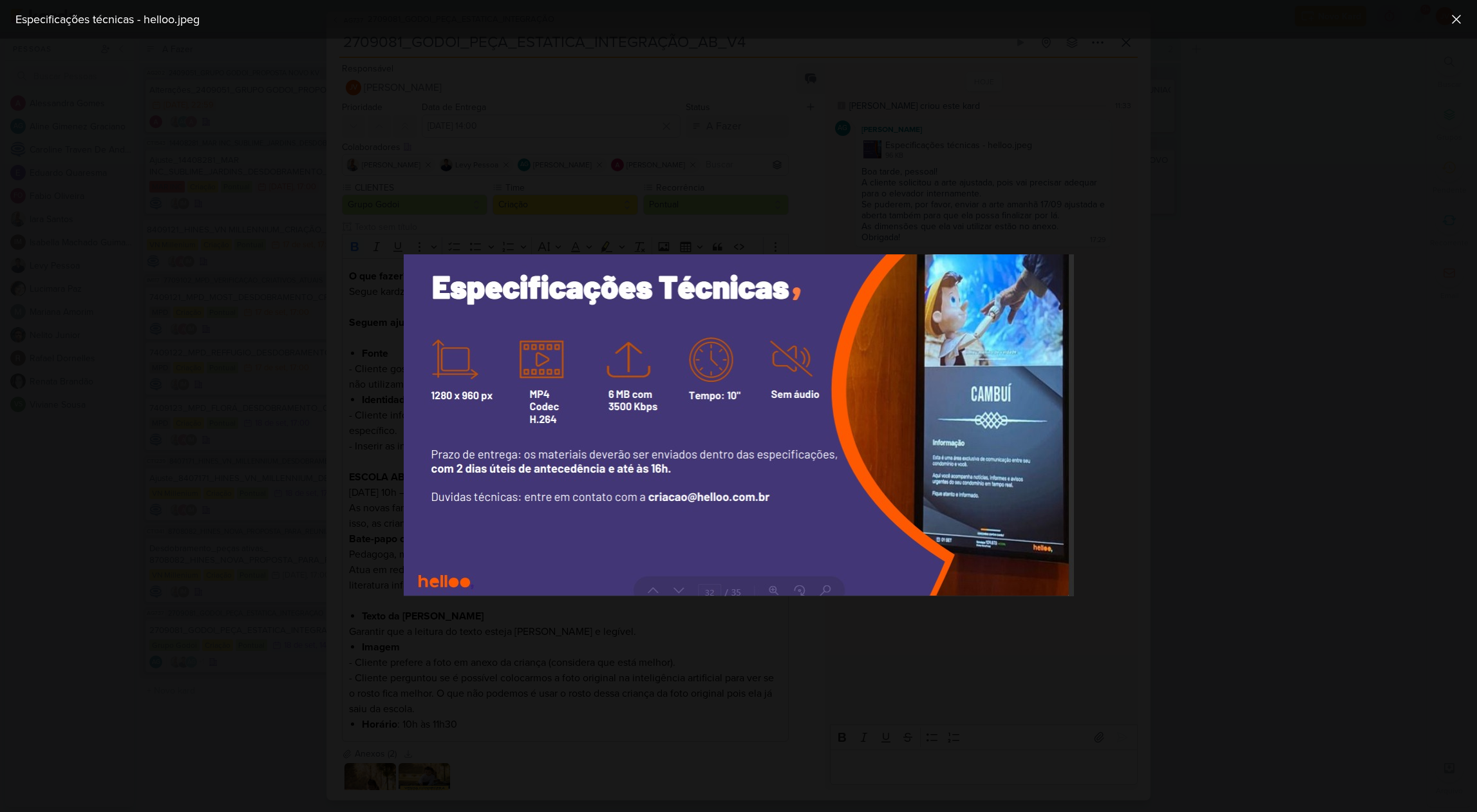
click at [855, 150] on div at bounding box center [738, 424] width 1477 height 773
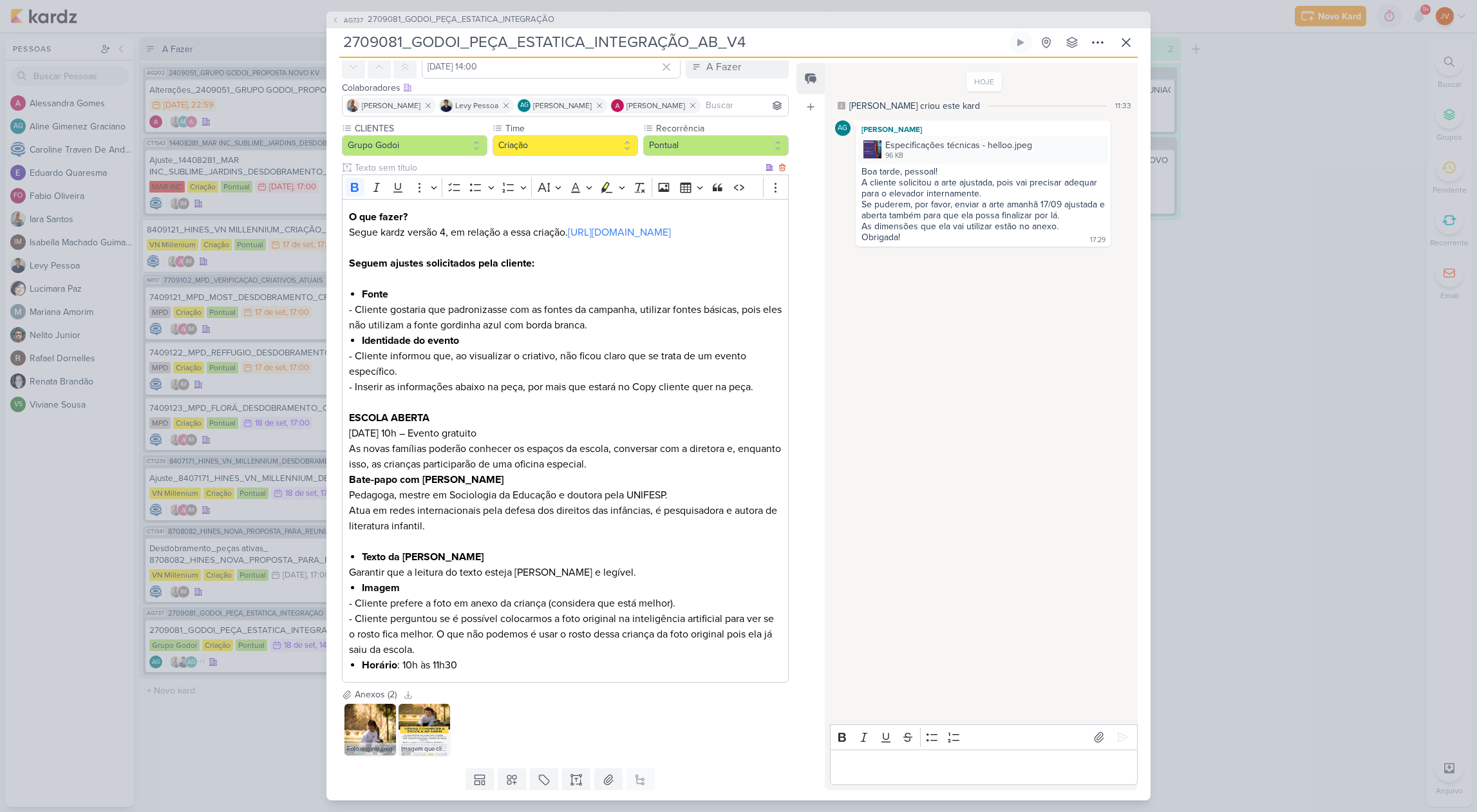
scroll to position [129, 0]
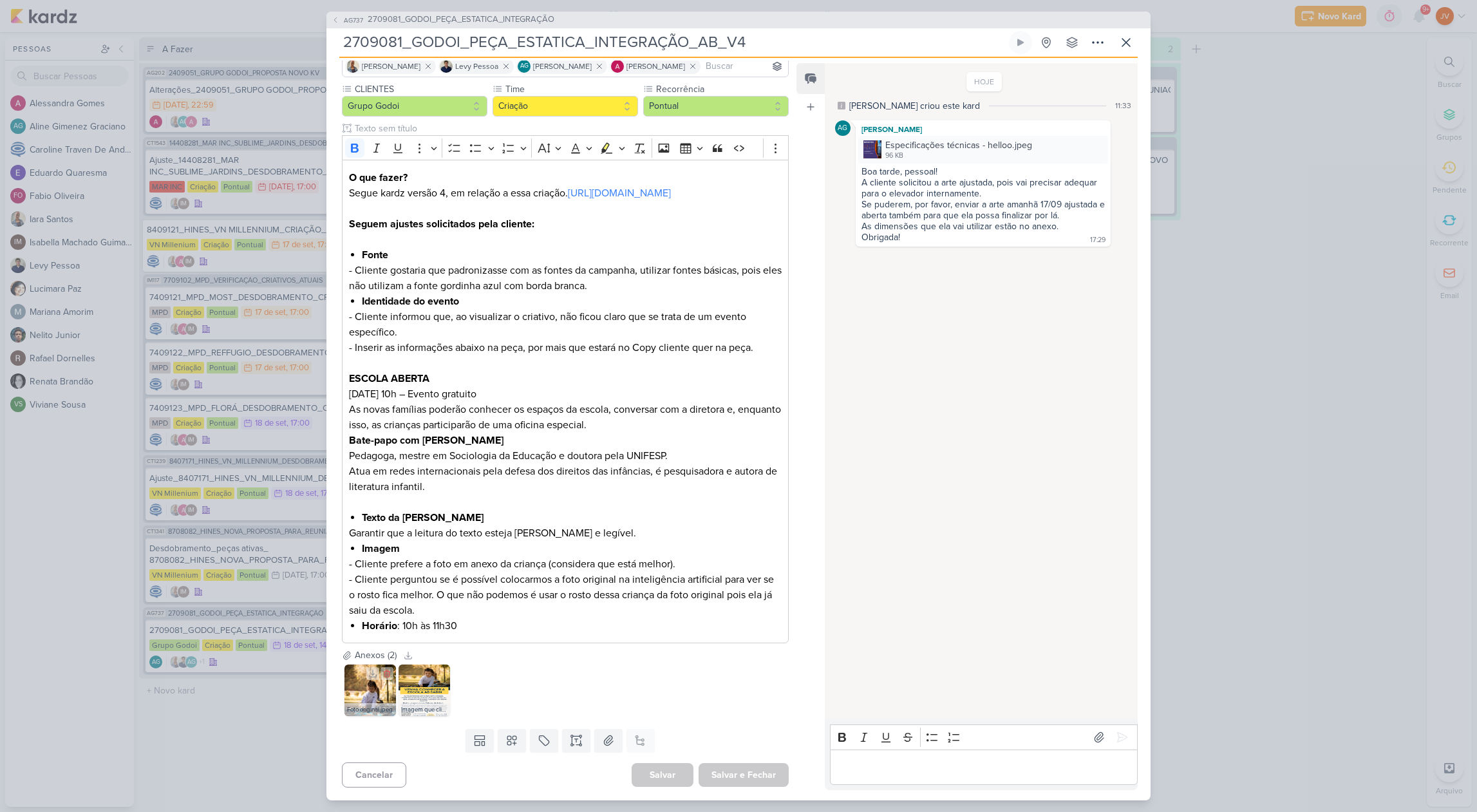
click at [369, 694] on img at bounding box center [370, 690] width 51 height 51
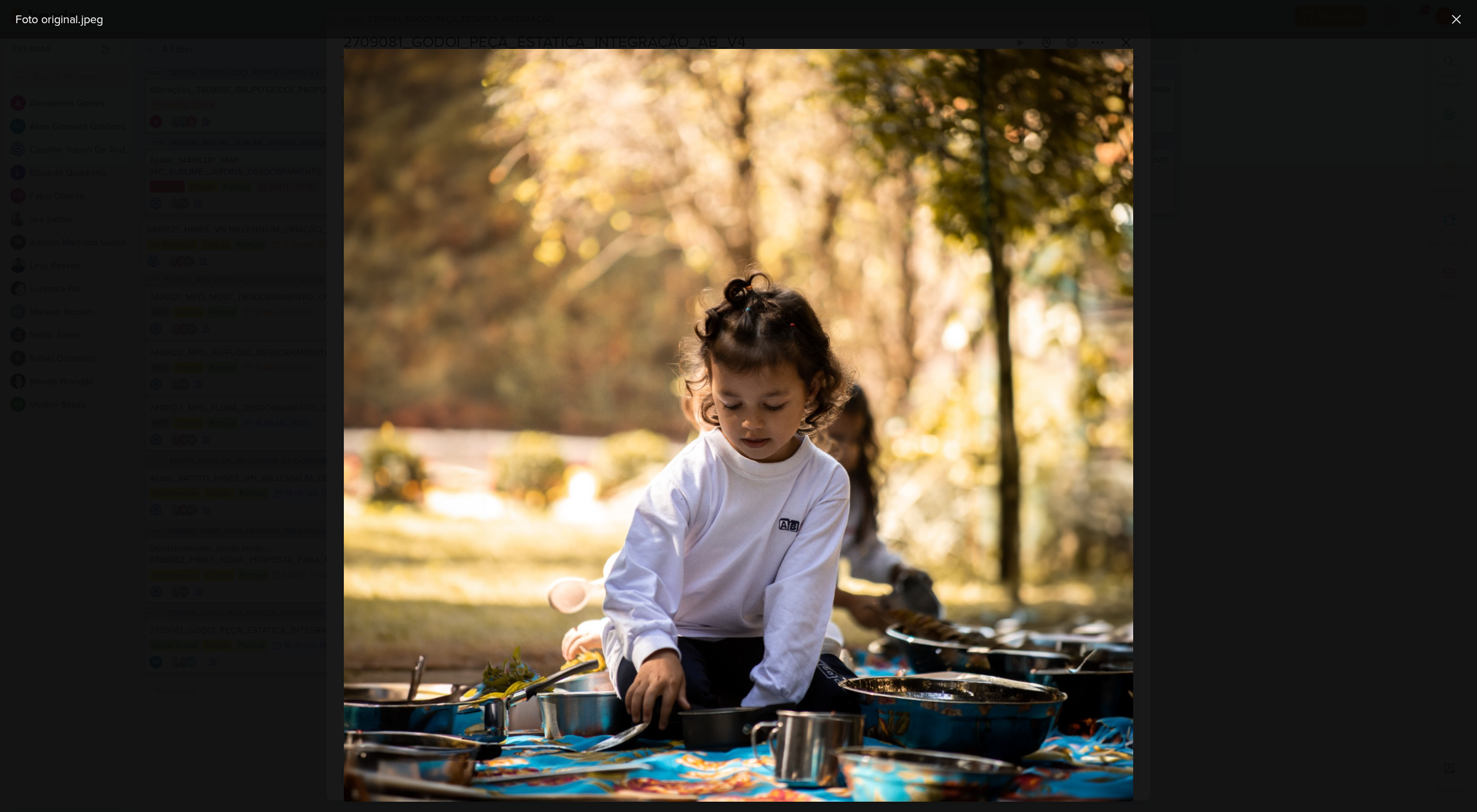
click at [1228, 484] on div at bounding box center [738, 424] width 1477 height 773
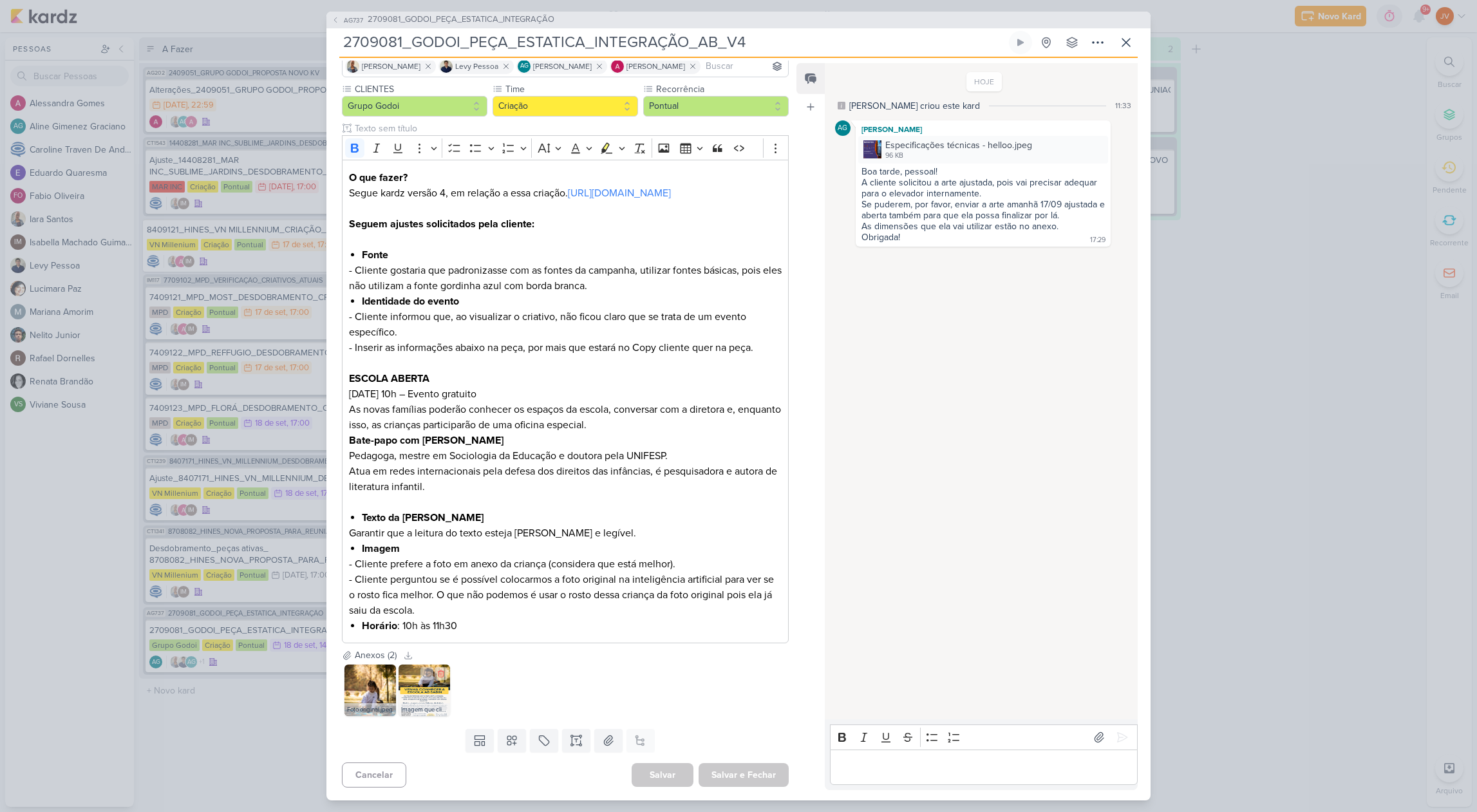
click at [436, 690] on img at bounding box center [424, 690] width 51 height 51
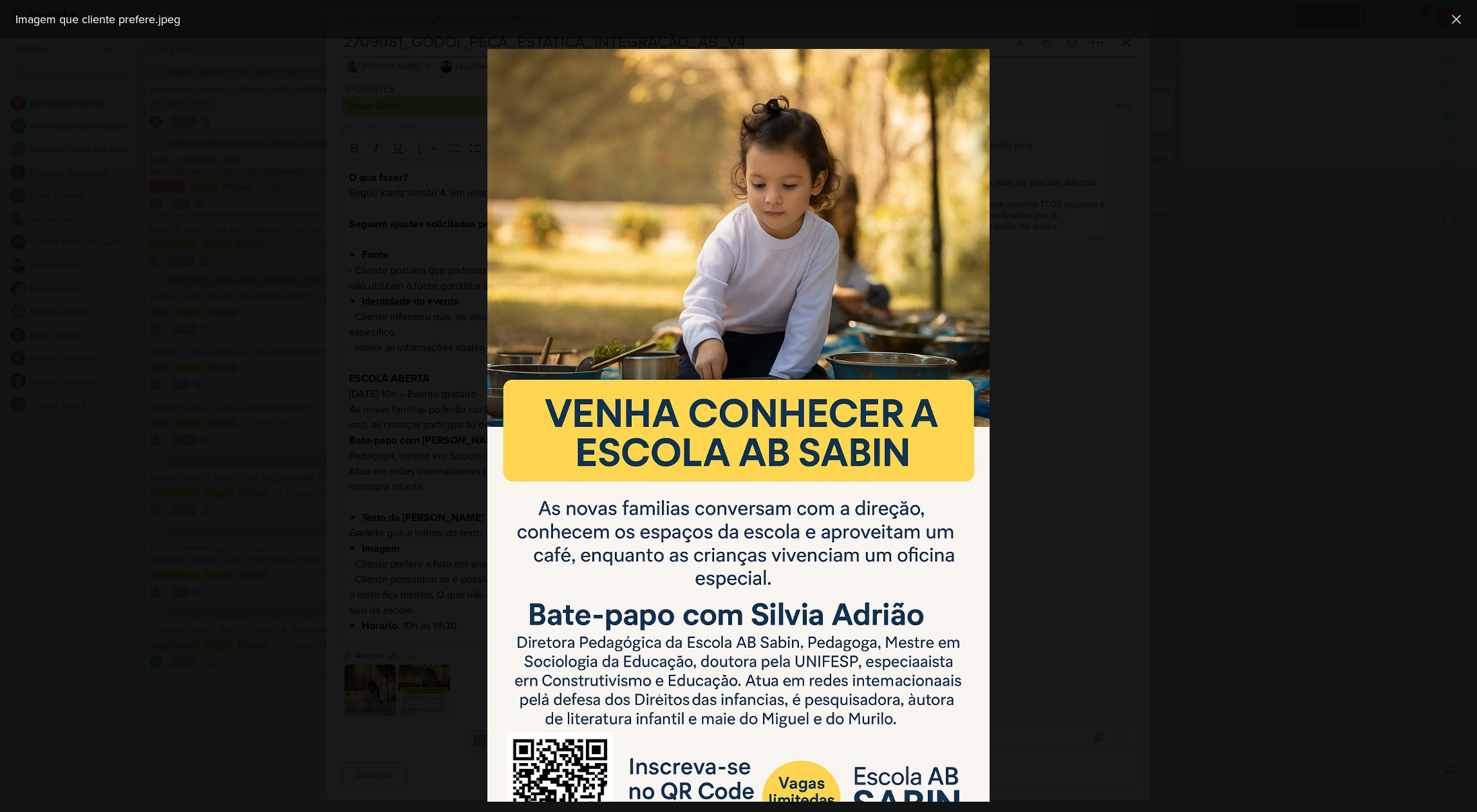
click at [1199, 508] on div at bounding box center [738, 424] width 1477 height 773
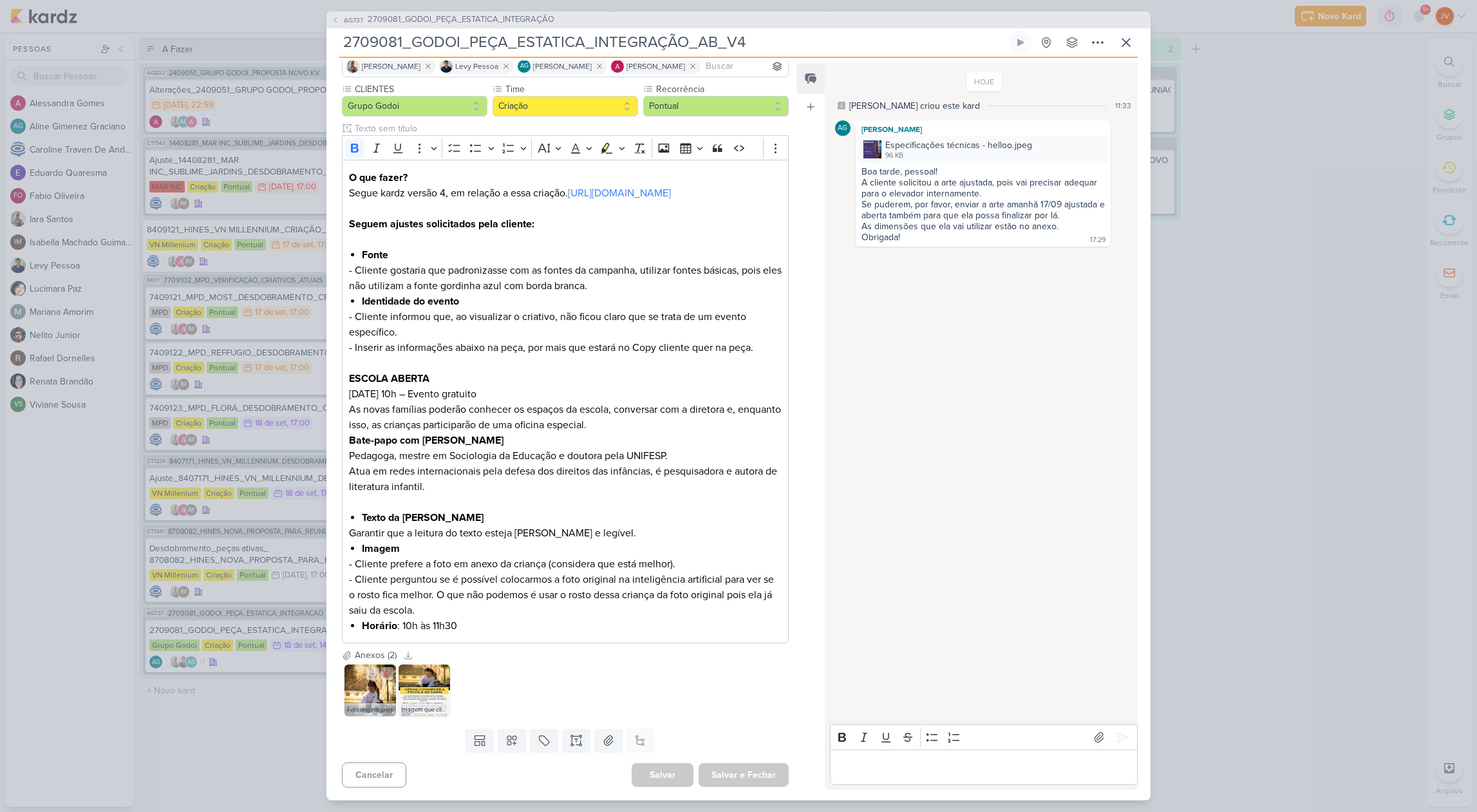
click at [358, 696] on img at bounding box center [370, 690] width 51 height 51
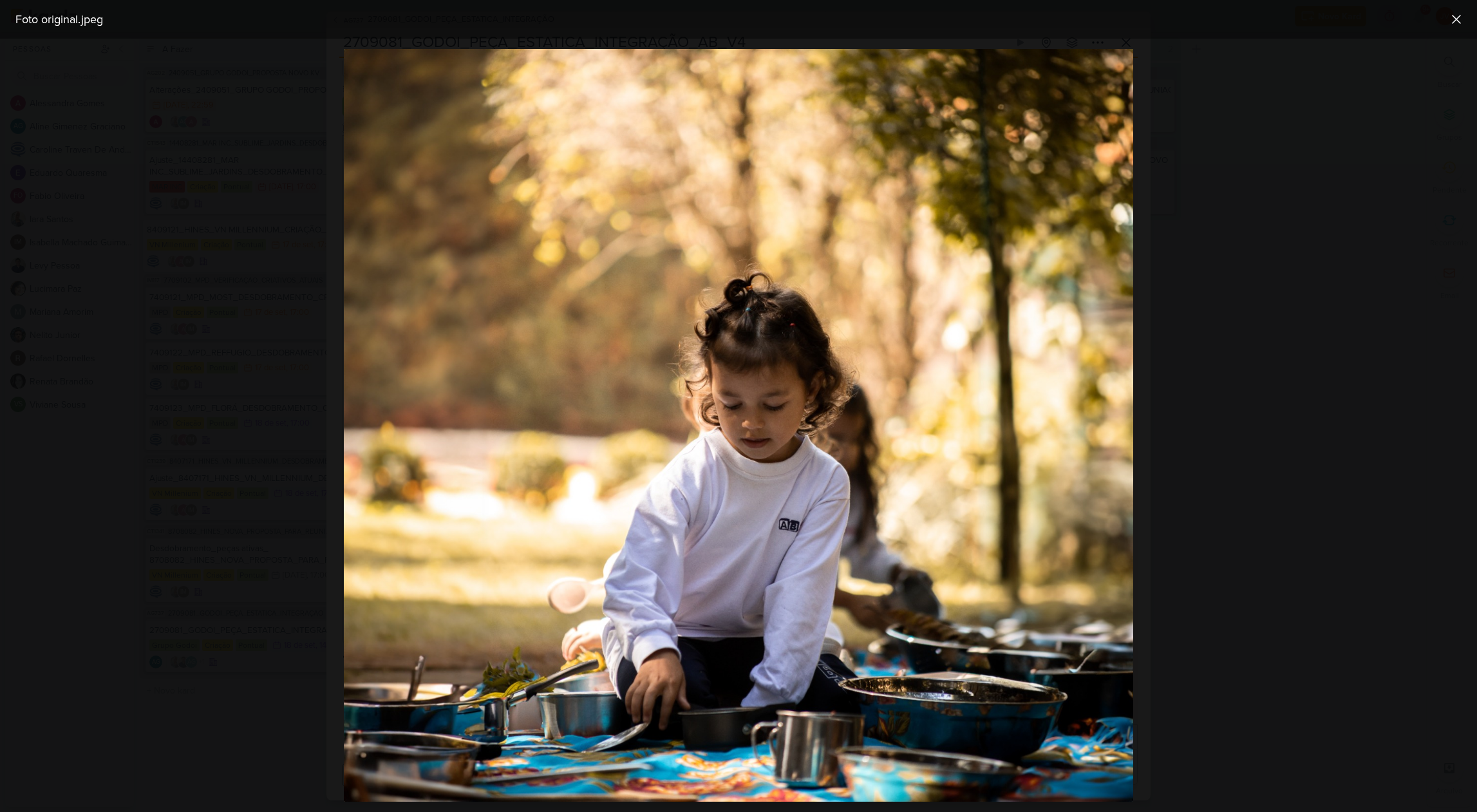
drag, startPoint x: 1281, startPoint y: 508, endPoint x: 1274, endPoint y: 510, distance: 7.3
click at [1274, 510] on div at bounding box center [738, 424] width 1477 height 773
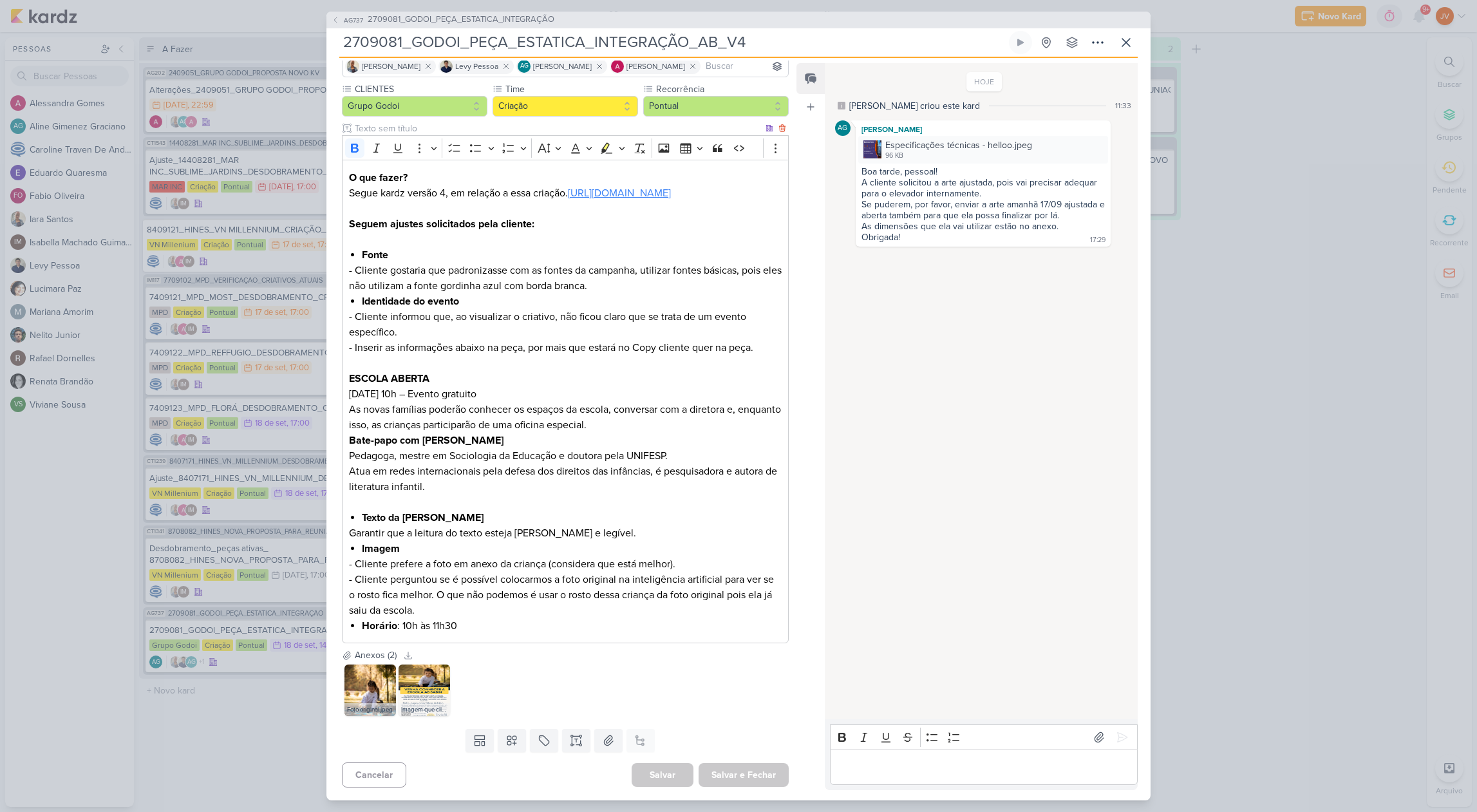
click at [568, 187] on link "[URL][DOMAIN_NAME]" at bounding box center [619, 193] width 103 height 13
click at [374, 691] on img at bounding box center [370, 690] width 51 height 51
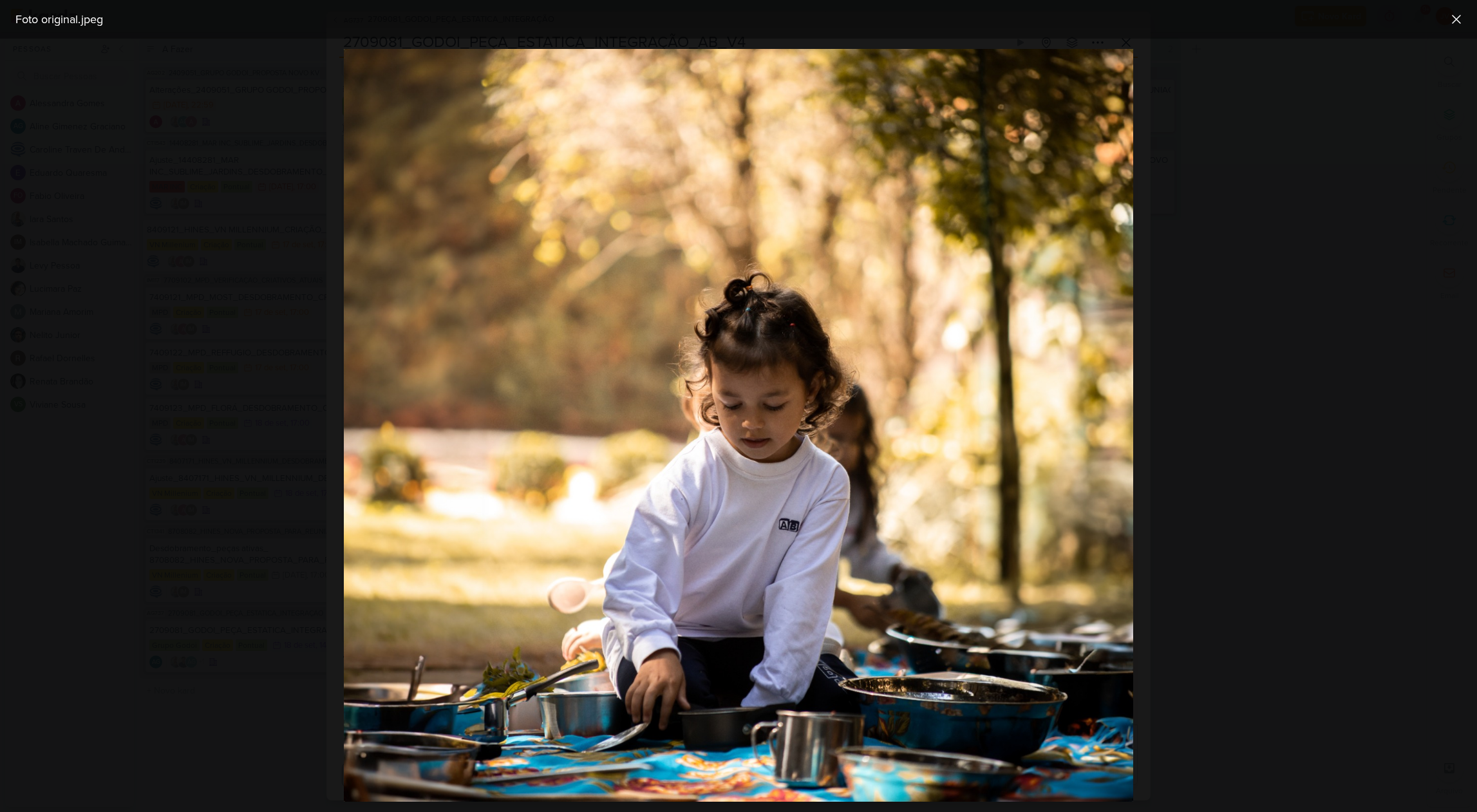
click at [1229, 485] on div at bounding box center [738, 424] width 1477 height 773
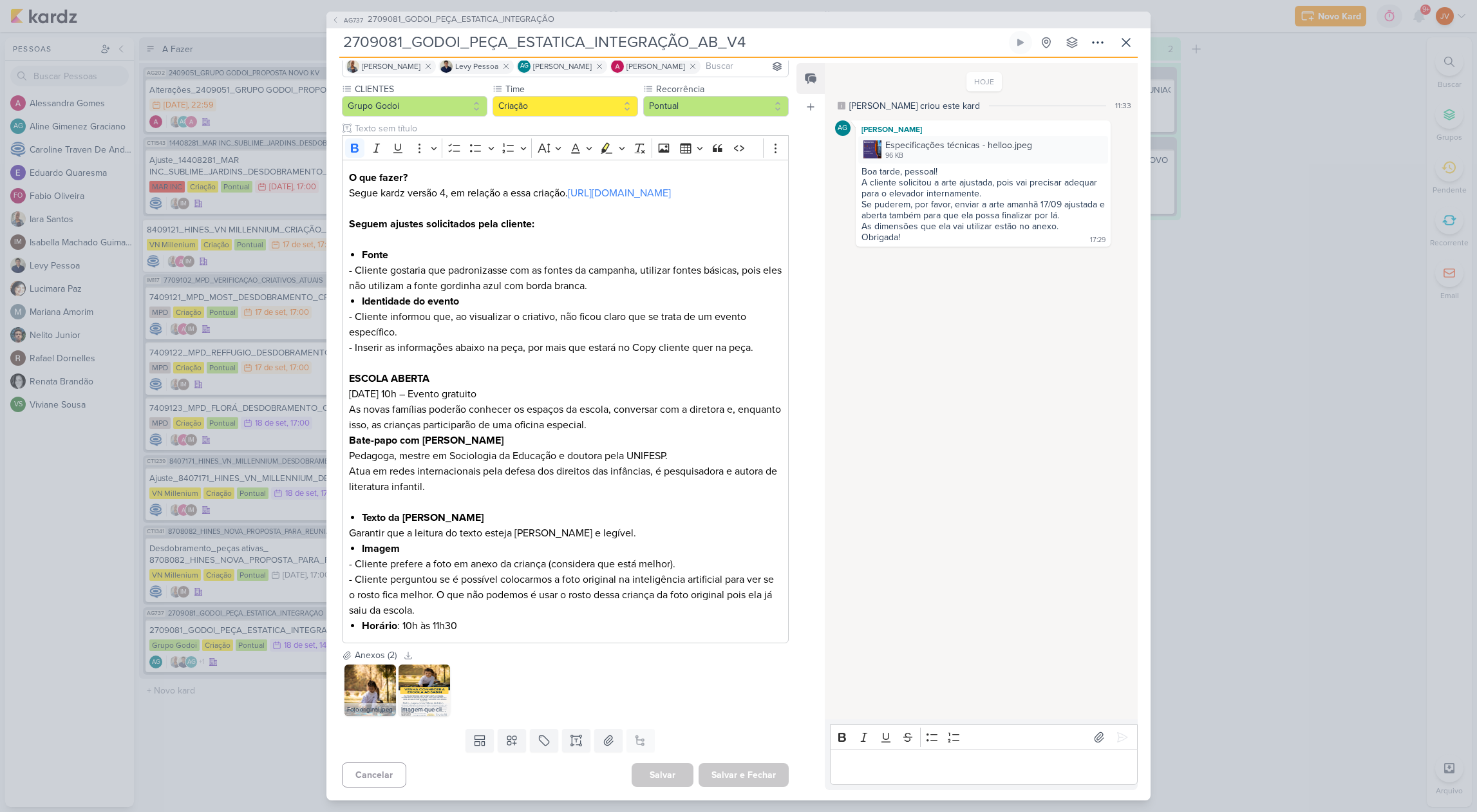
click at [925, 760] on p "Editor editing area: main" at bounding box center [983, 766] width 294 height 16
click at [417, 694] on img at bounding box center [424, 690] width 51 height 51
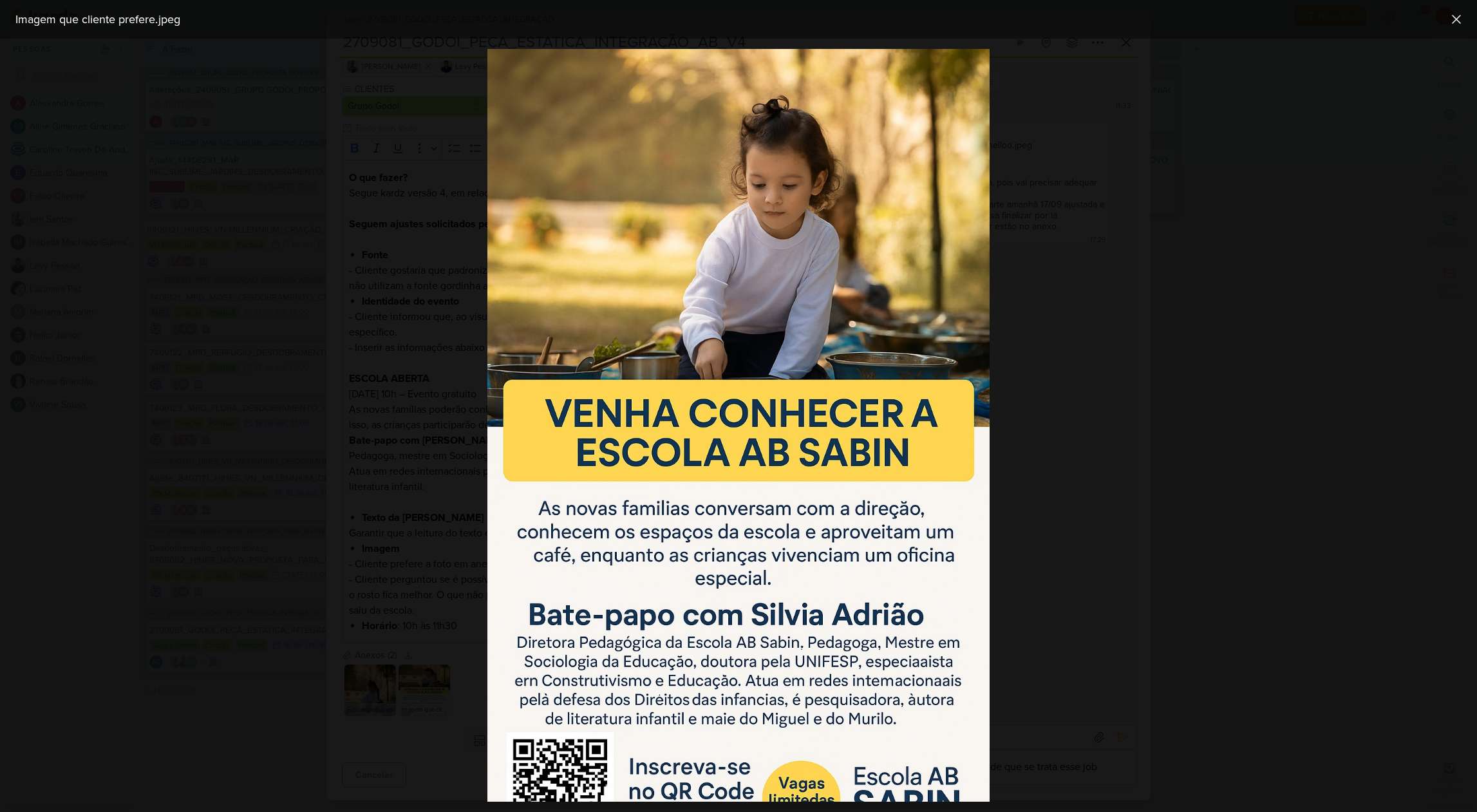
click at [396, 620] on div at bounding box center [738, 424] width 1477 height 773
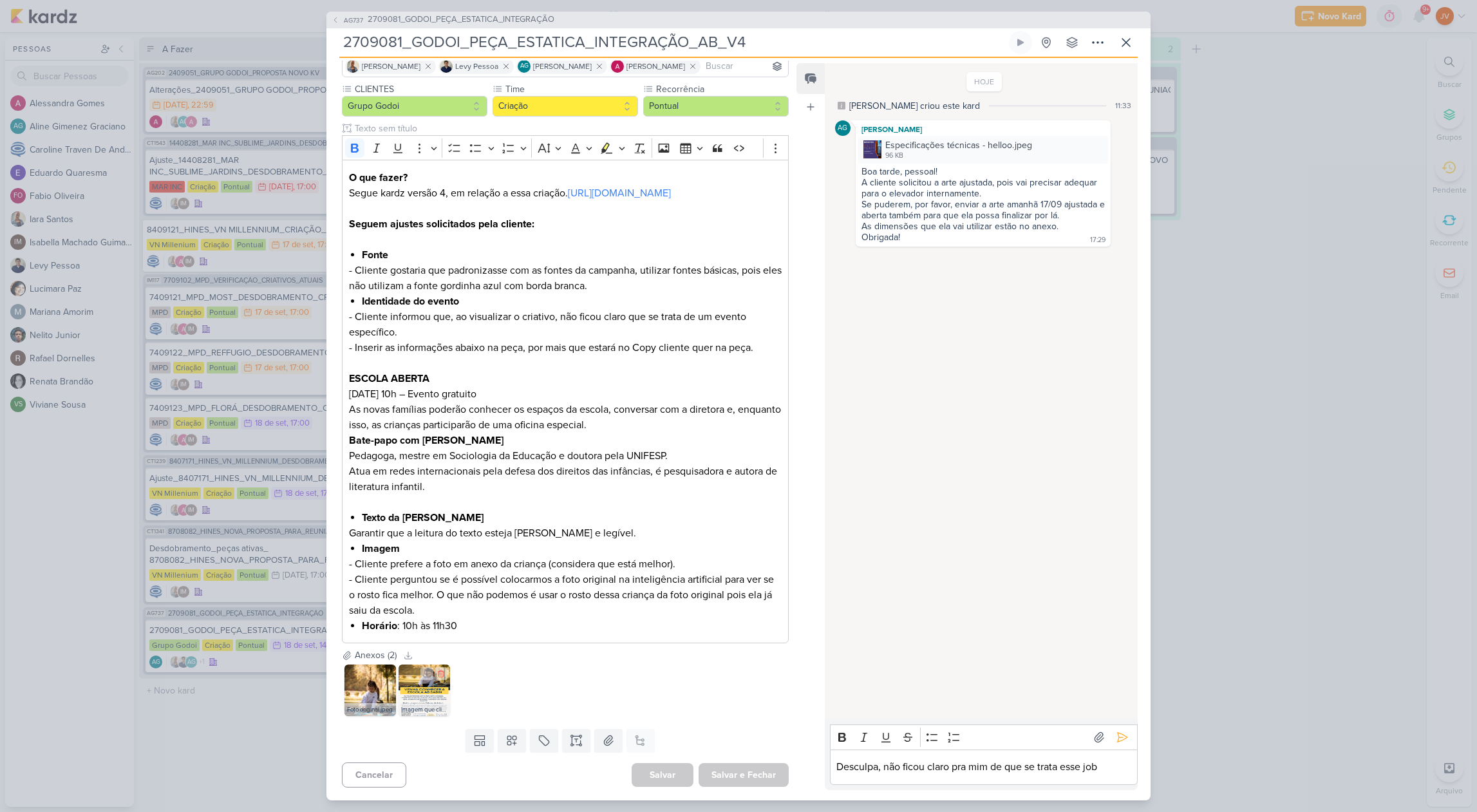
click at [424, 686] on img at bounding box center [424, 690] width 51 height 51
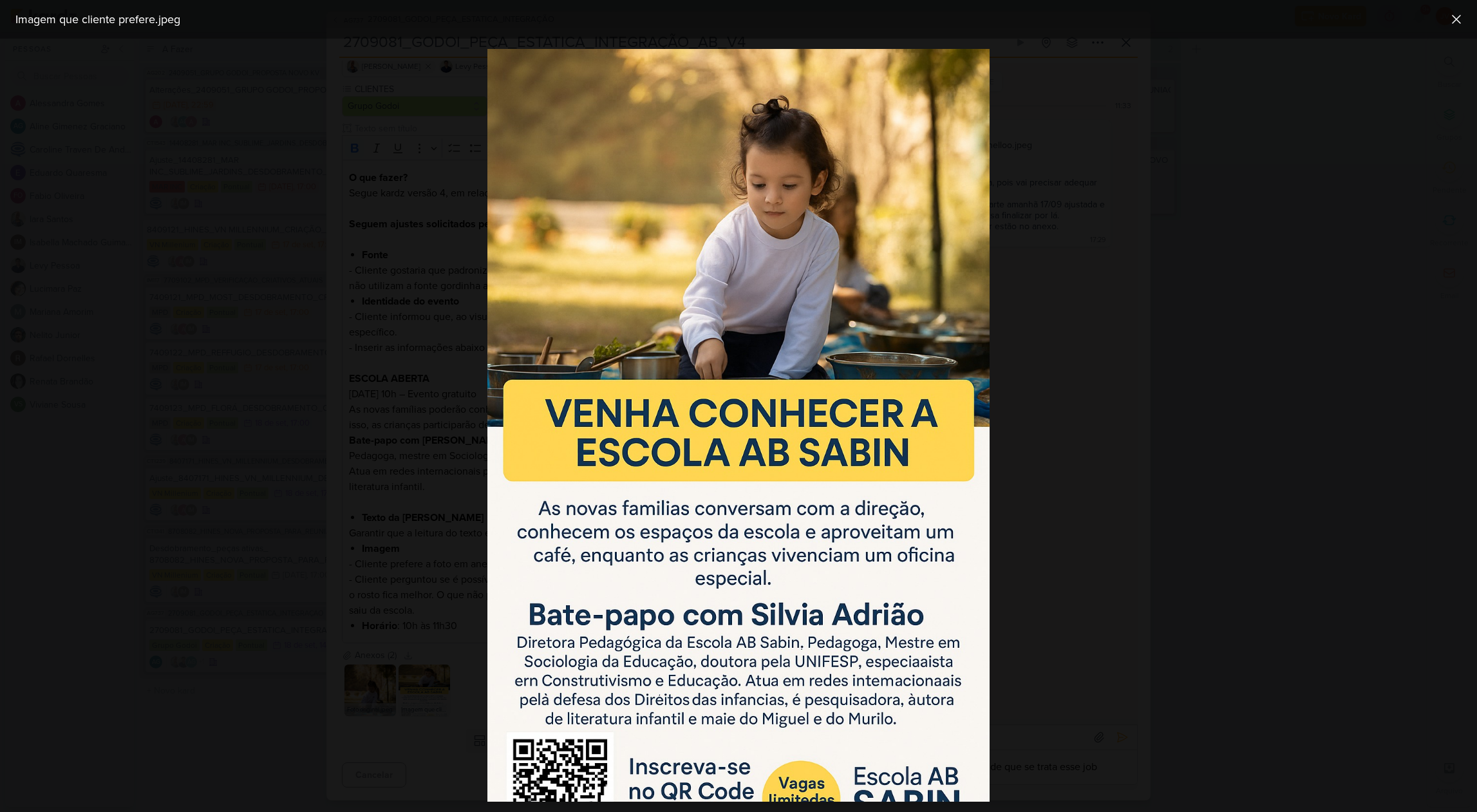
click at [410, 643] on div at bounding box center [738, 424] width 1477 height 773
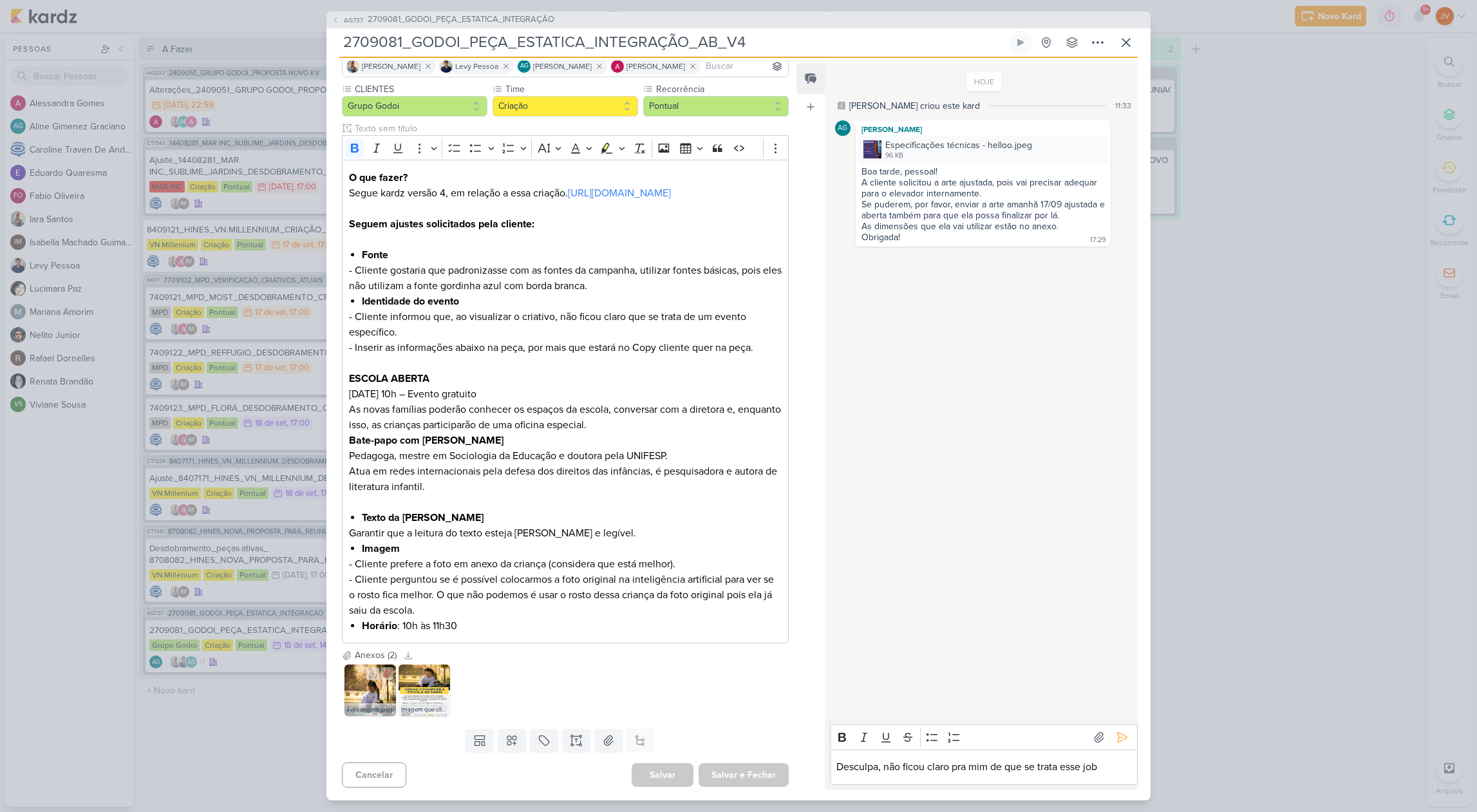
click at [375, 693] on img at bounding box center [370, 690] width 51 height 51
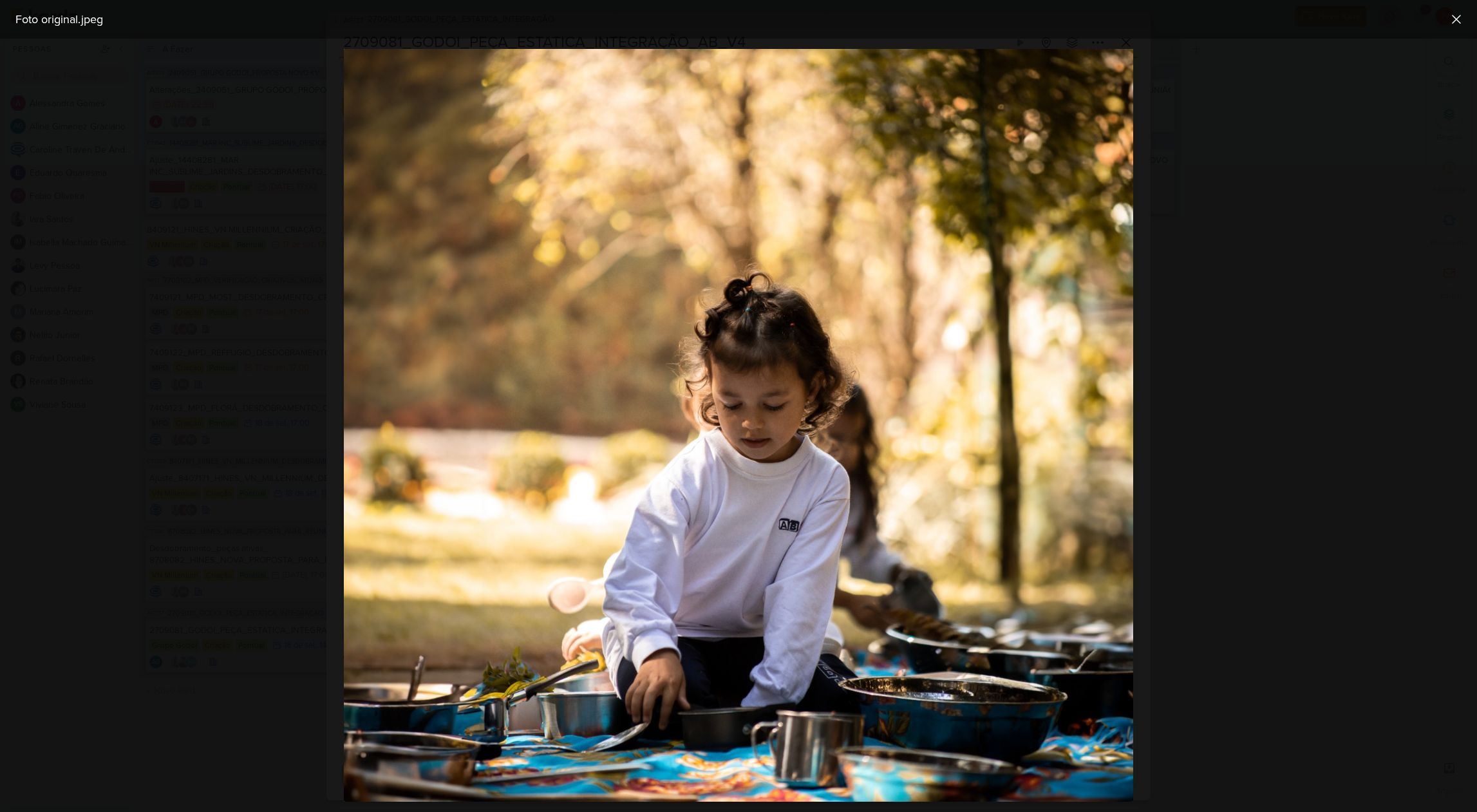
click at [426, 633] on img at bounding box center [738, 424] width 789 height 752
click at [314, 617] on div at bounding box center [738, 424] width 1477 height 773
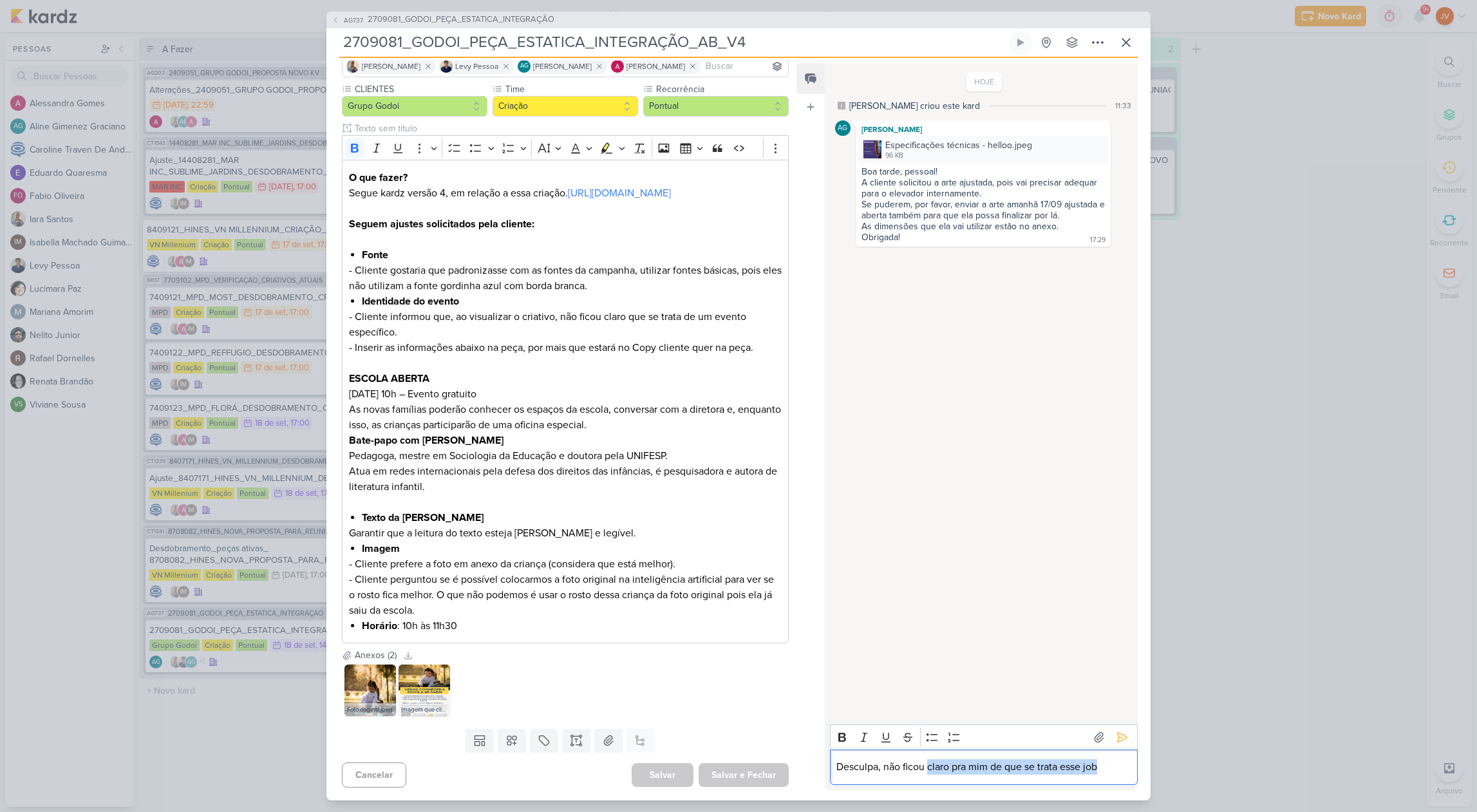
drag, startPoint x: 1102, startPoint y: 771, endPoint x: 930, endPoint y: 768, distance: 172.0
click at [930, 768] on p "Desculpa, não ficou claro pra mim de que se trata esse job" at bounding box center [983, 766] width 294 height 16
click at [375, 686] on img at bounding box center [370, 690] width 51 height 51
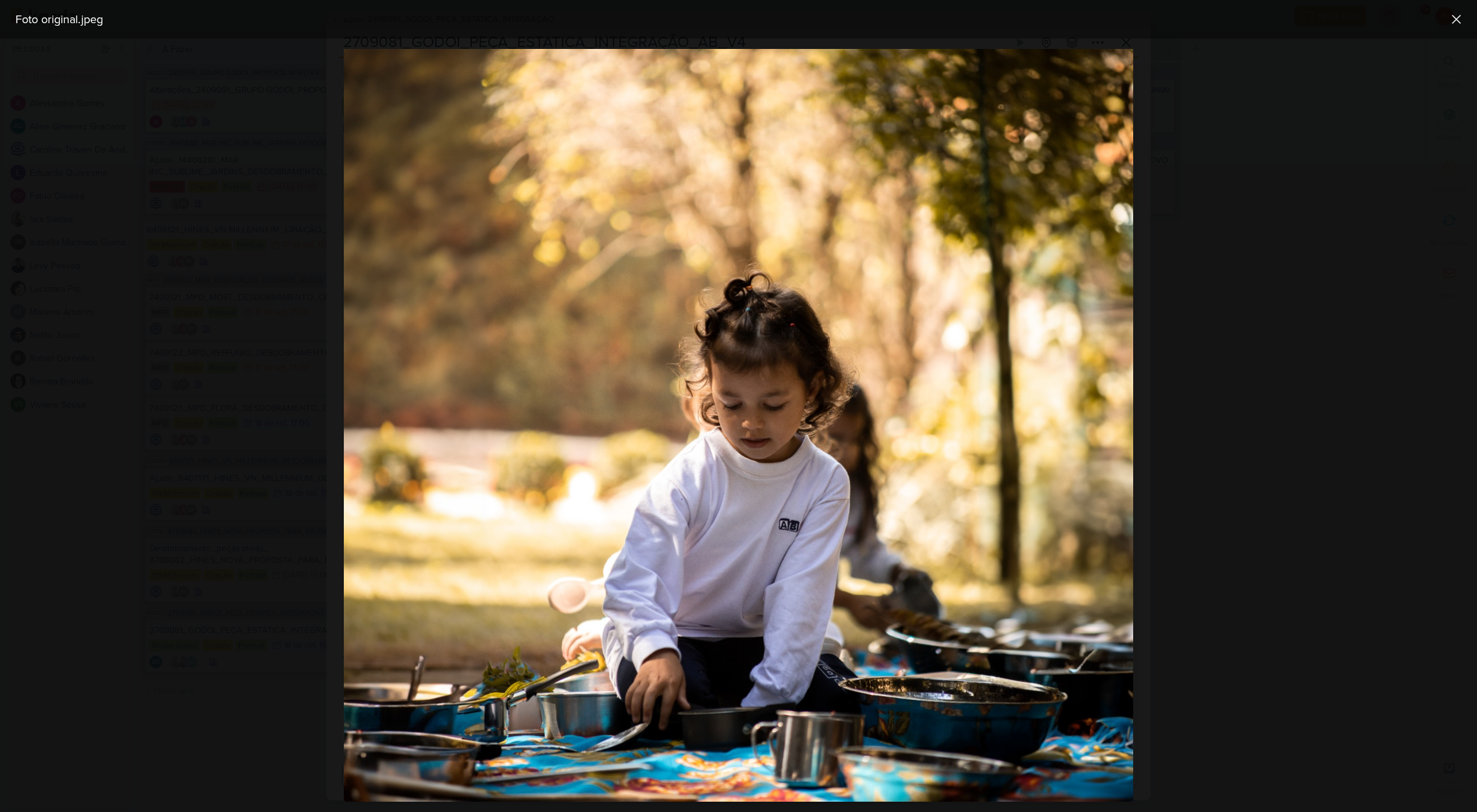
click at [1220, 453] on div at bounding box center [738, 424] width 1477 height 773
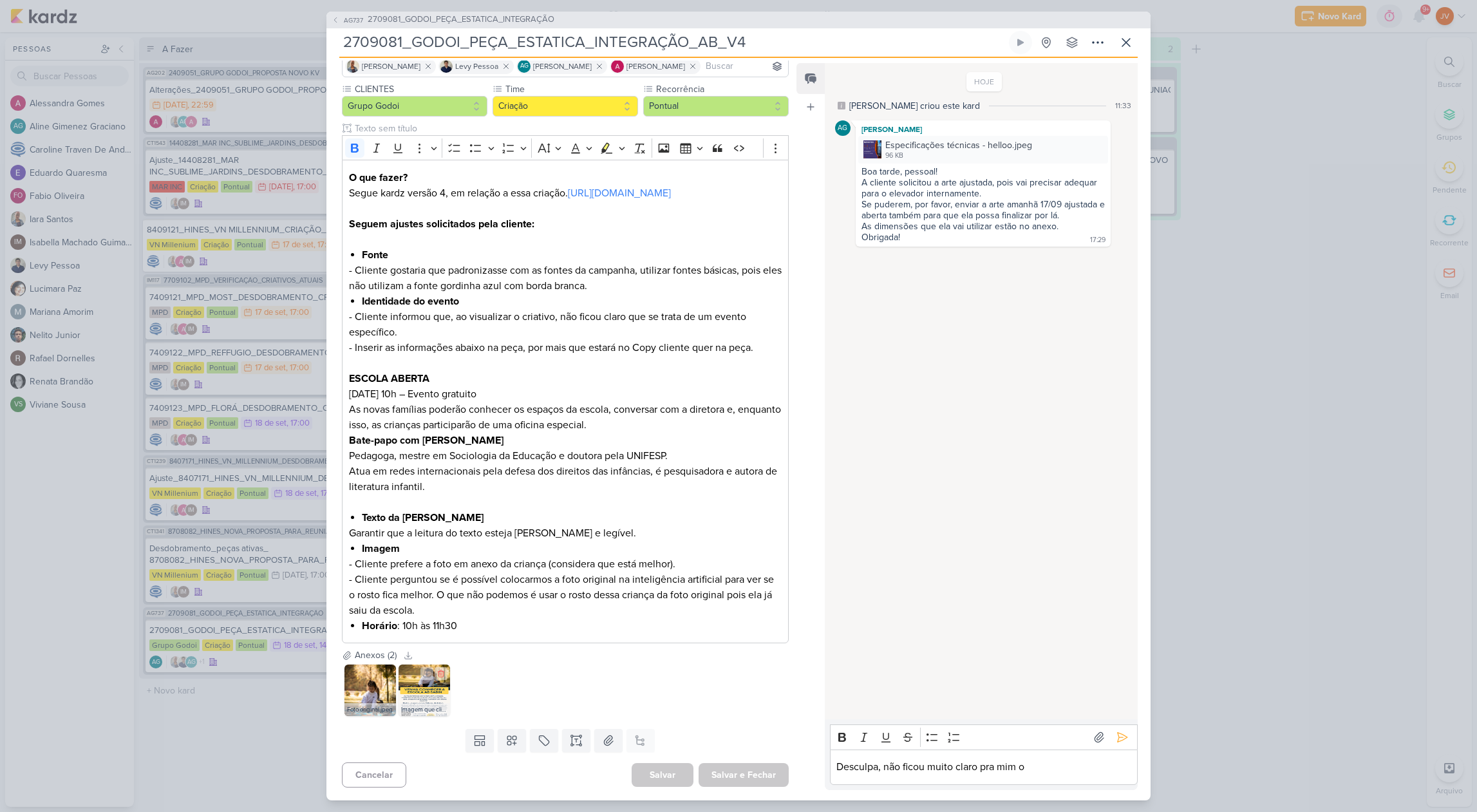
click at [413, 685] on img at bounding box center [424, 690] width 51 height 51
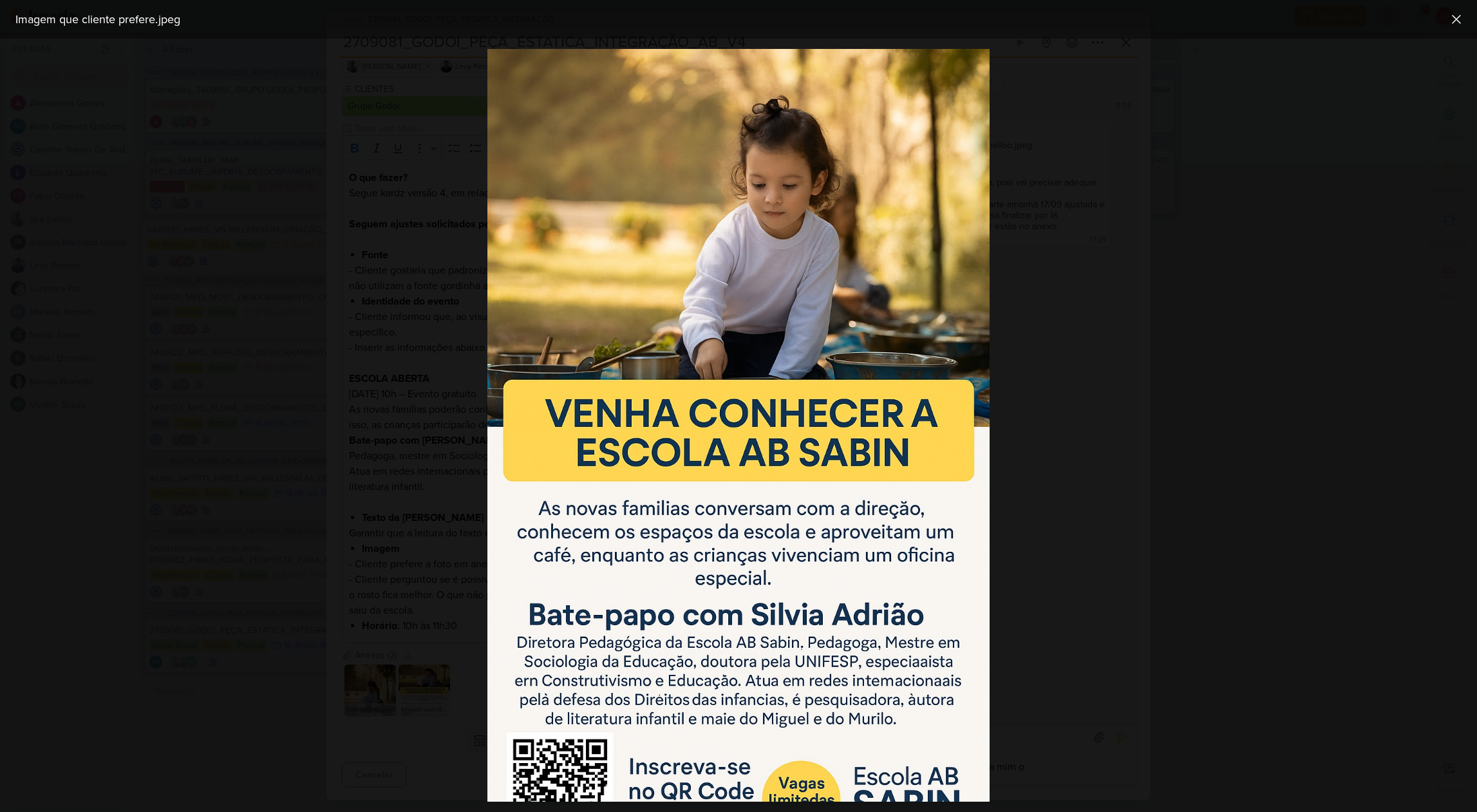
click at [411, 650] on div at bounding box center [738, 424] width 1477 height 773
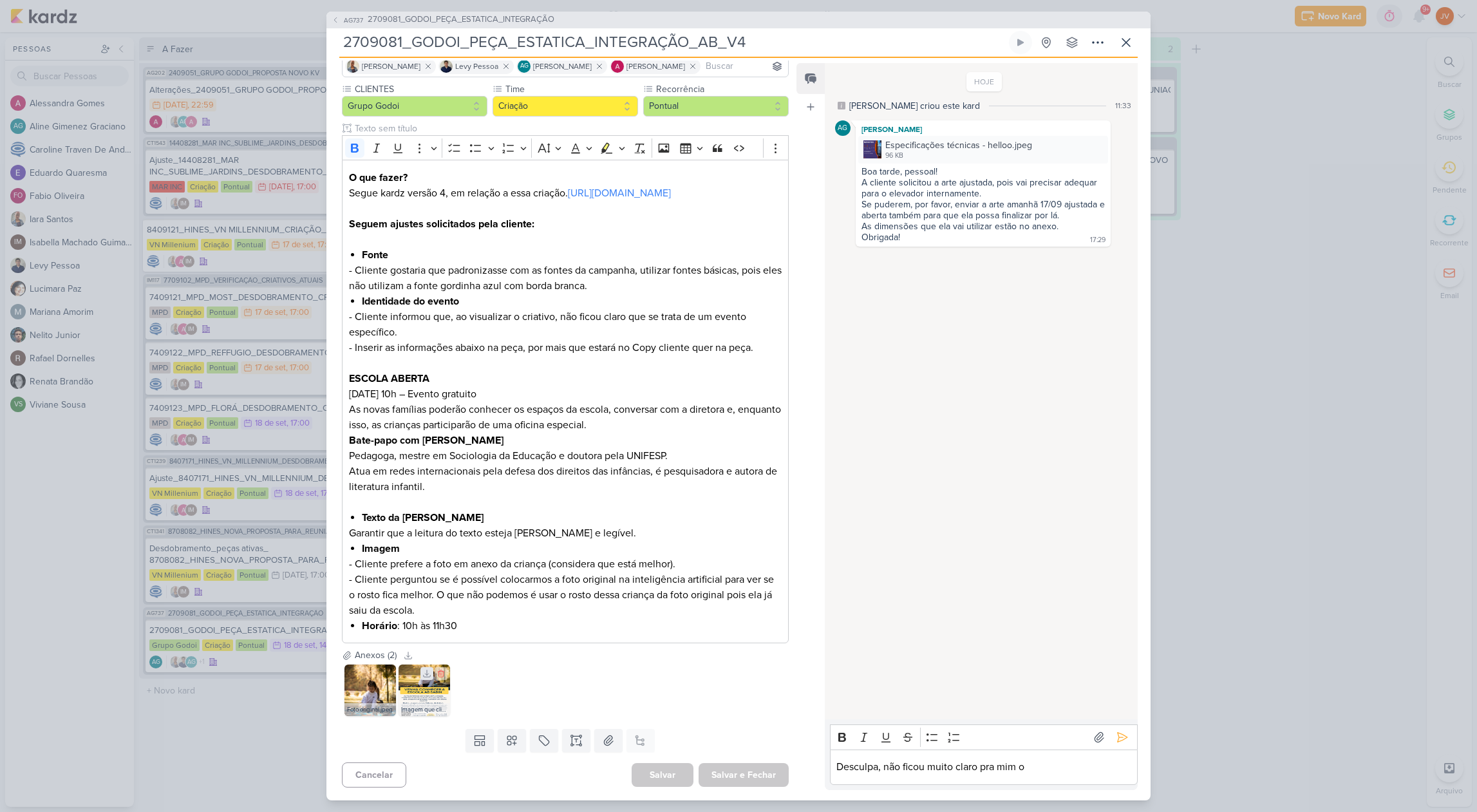
click at [427, 670] on icon at bounding box center [427, 674] width 9 height 9
click at [873, 152] on img at bounding box center [873, 149] width 18 height 18
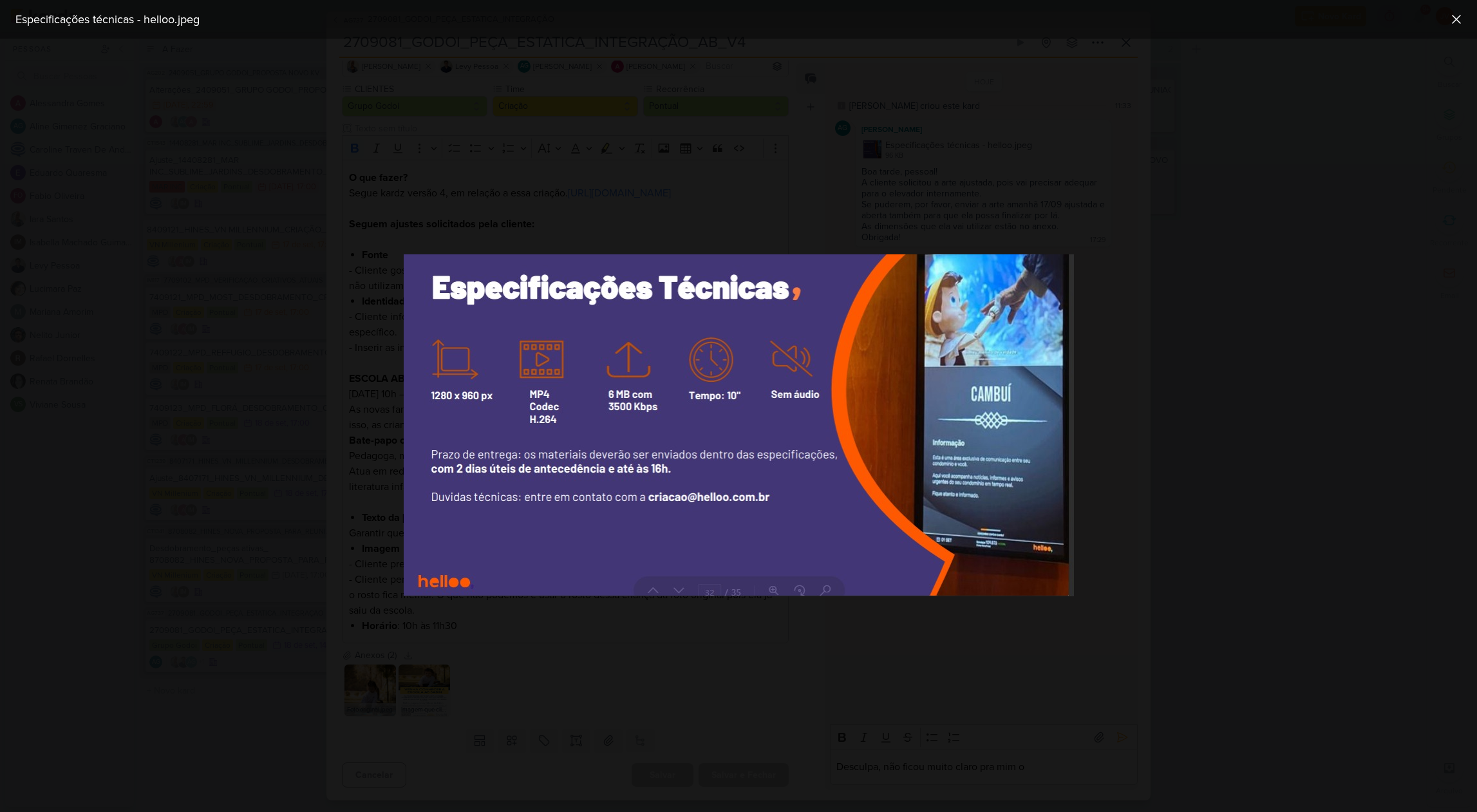
click at [1257, 432] on div at bounding box center [738, 424] width 1477 height 773
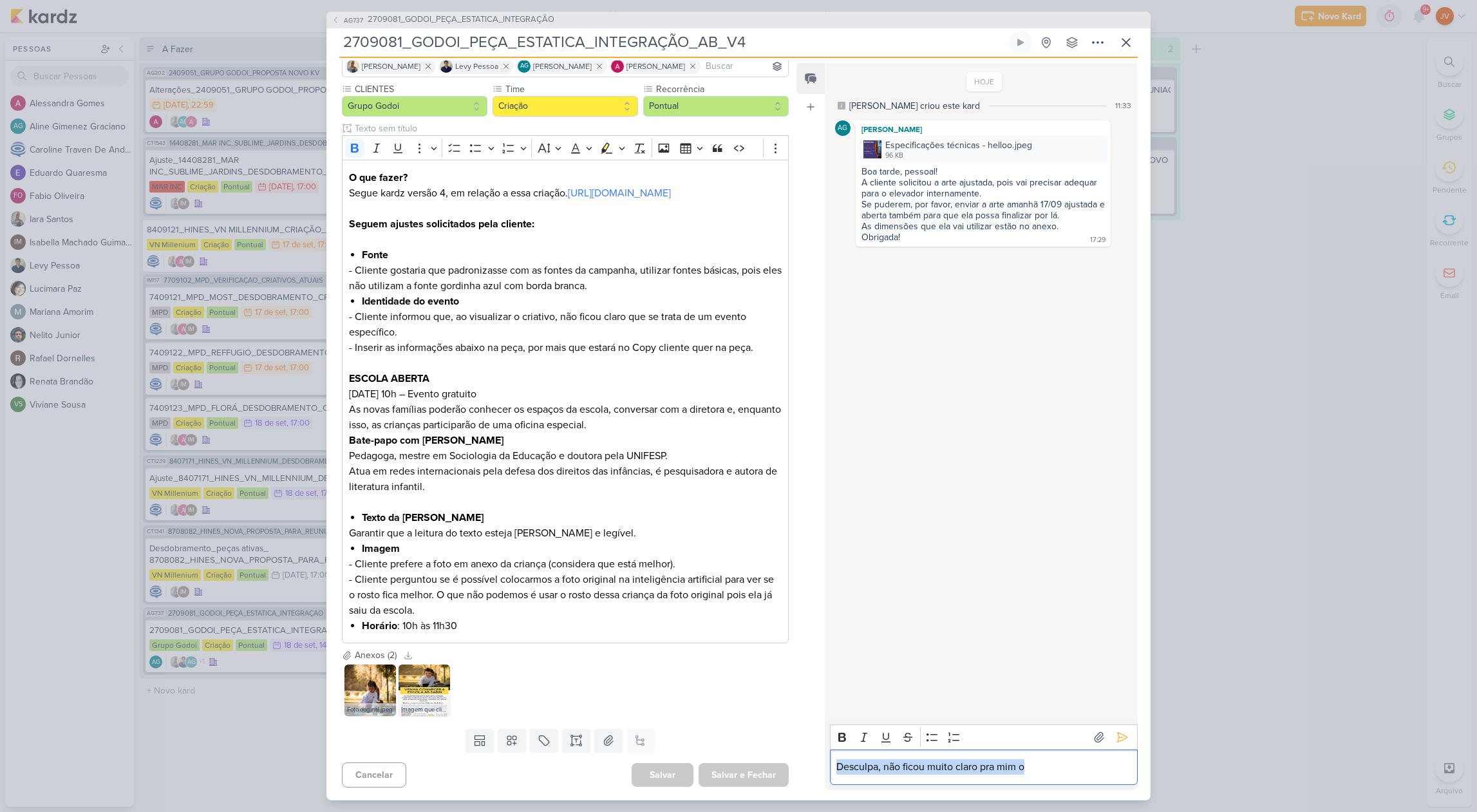
drag, startPoint x: 1034, startPoint y: 766, endPoint x: 779, endPoint y: 735, distance: 256.9
click at [784, 735] on div "Responsável JV Joney Viana Nenhum contato encontrado create new contact Novo Co…" at bounding box center [738, 429] width 824 height 742
click at [367, 658] on div "Anexos (2)" at bounding box center [376, 654] width 42 height 14
click at [374, 682] on img at bounding box center [370, 690] width 51 height 51
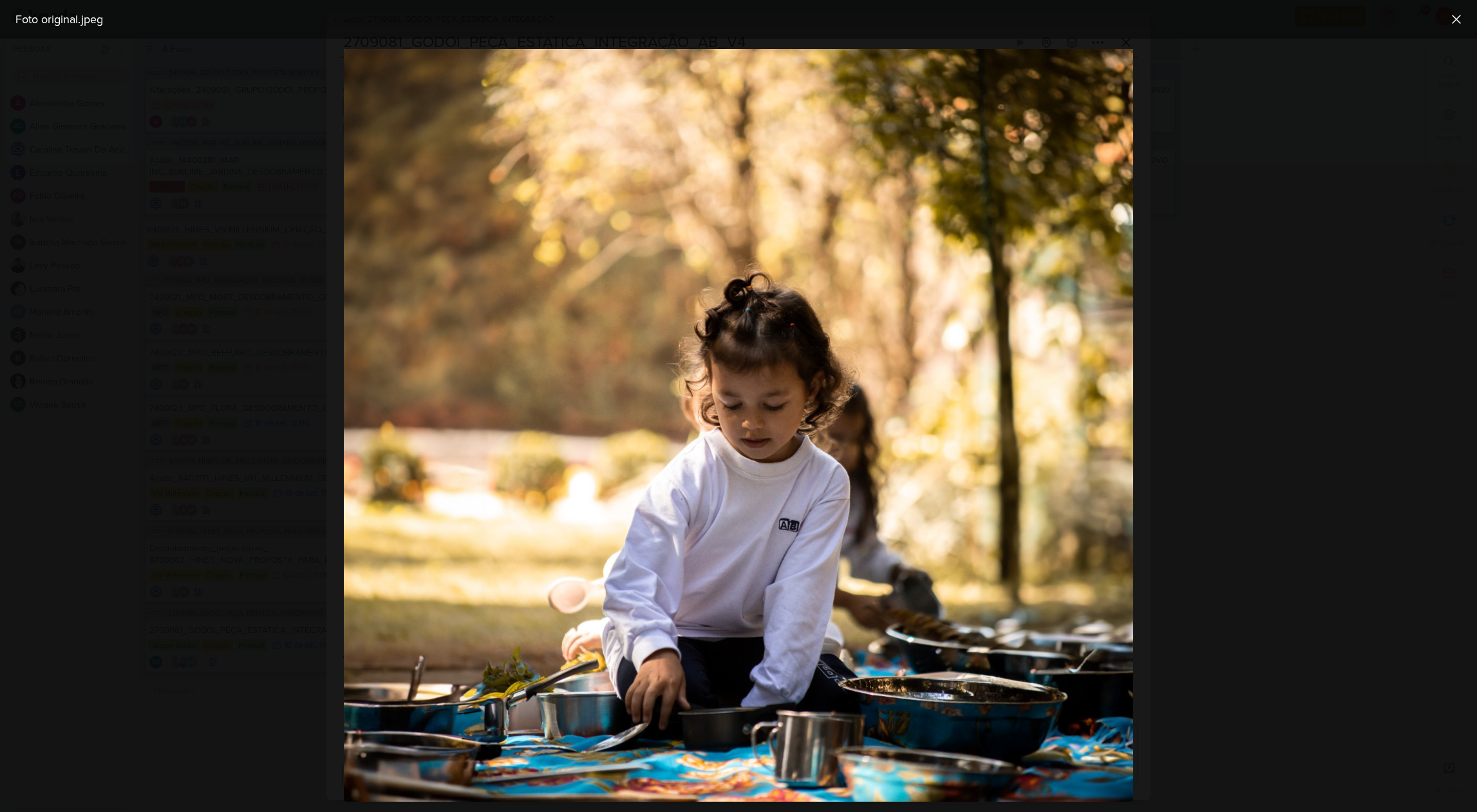
click at [1346, 511] on div at bounding box center [738, 424] width 1477 height 773
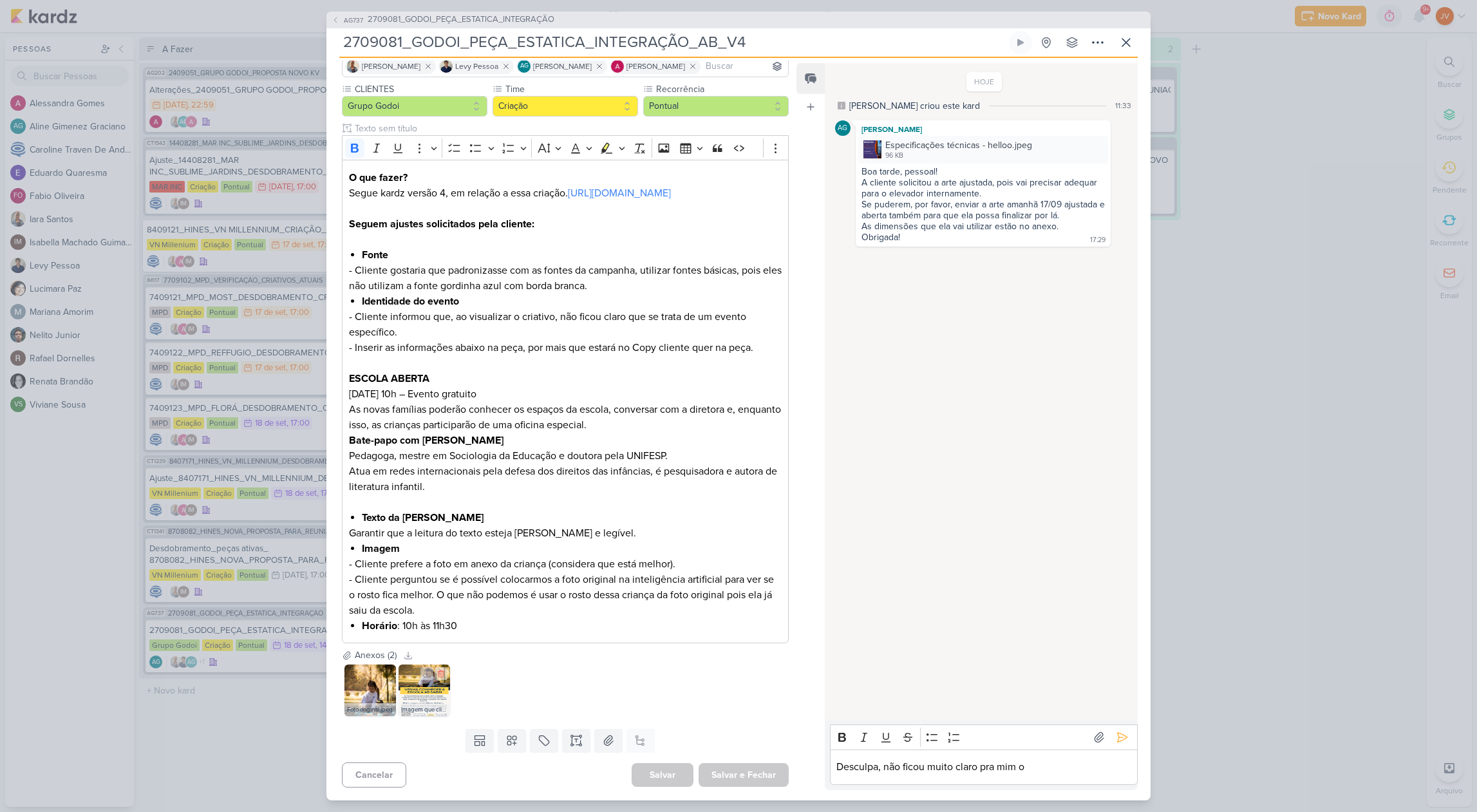
click at [419, 700] on img at bounding box center [424, 690] width 51 height 51
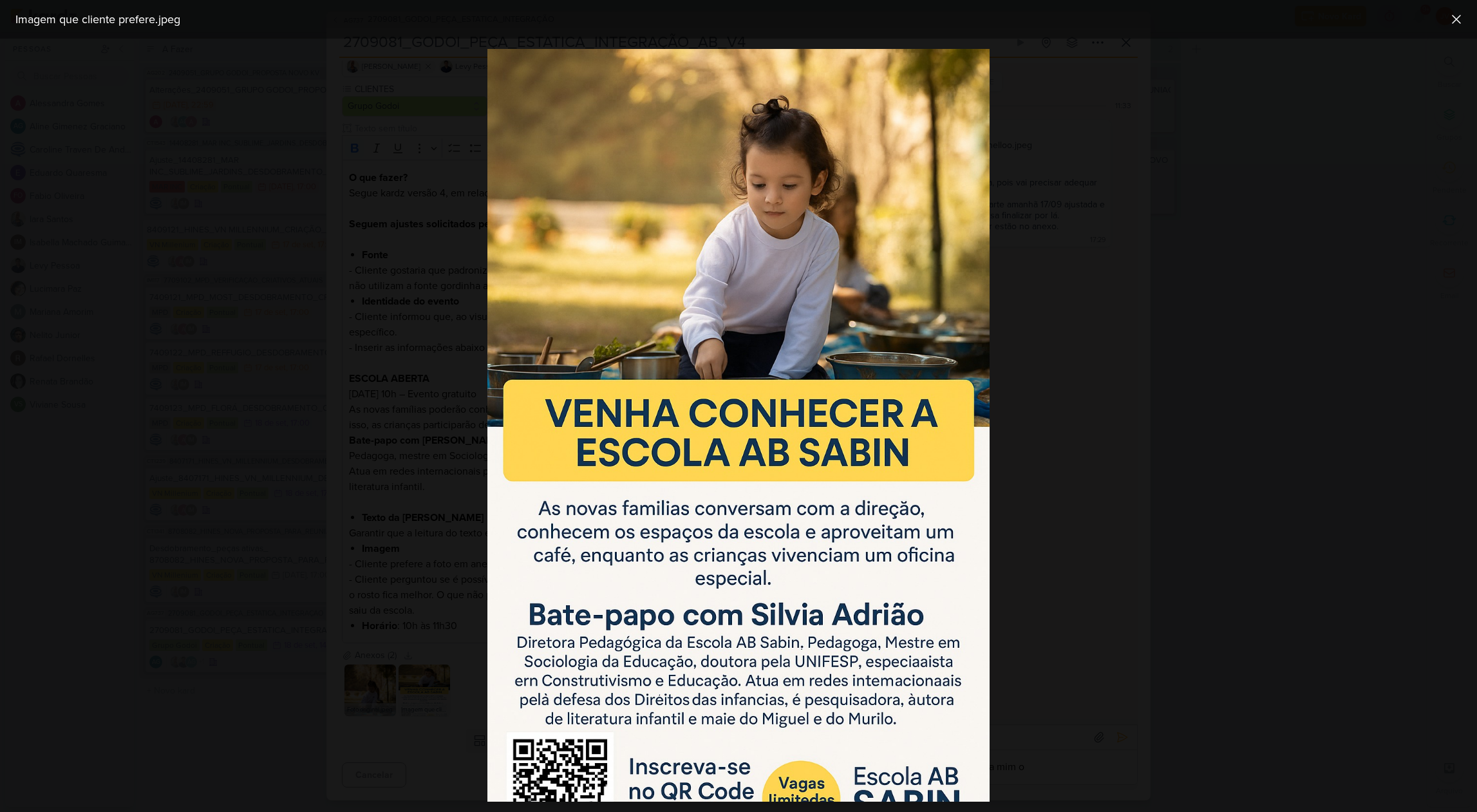
click at [1047, 680] on div at bounding box center [738, 424] width 1477 height 773
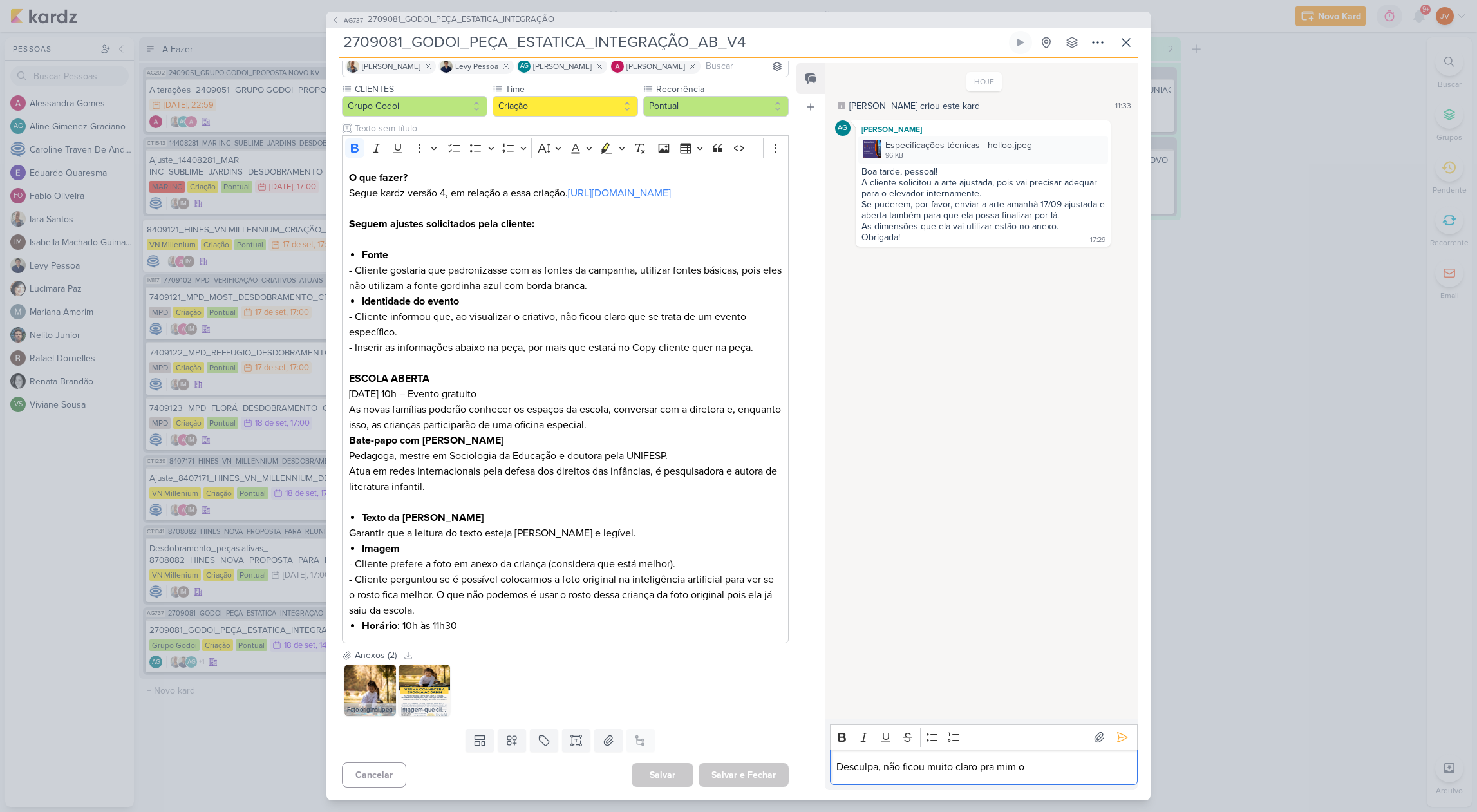
click at [1038, 770] on p "Desculpa, não ficou muito claro pra mim o" at bounding box center [983, 766] width 294 height 16
click at [973, 260] on icon at bounding box center [977, 261] width 10 height 10
click at [989, 284] on button "Deletar" at bounding box center [1006, 284] width 71 height 21
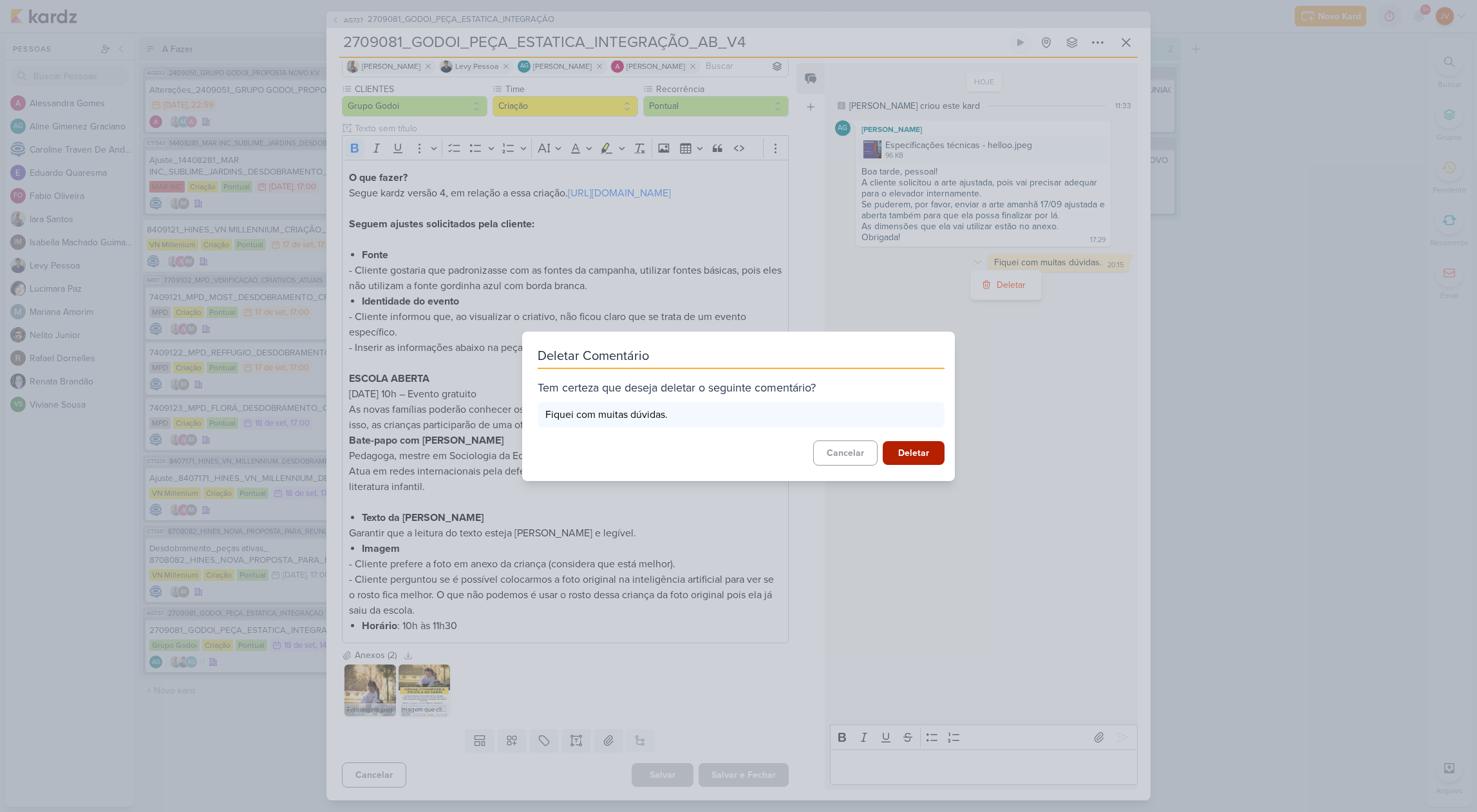
click at [927, 458] on button "Deletar" at bounding box center [913, 453] width 61 height 24
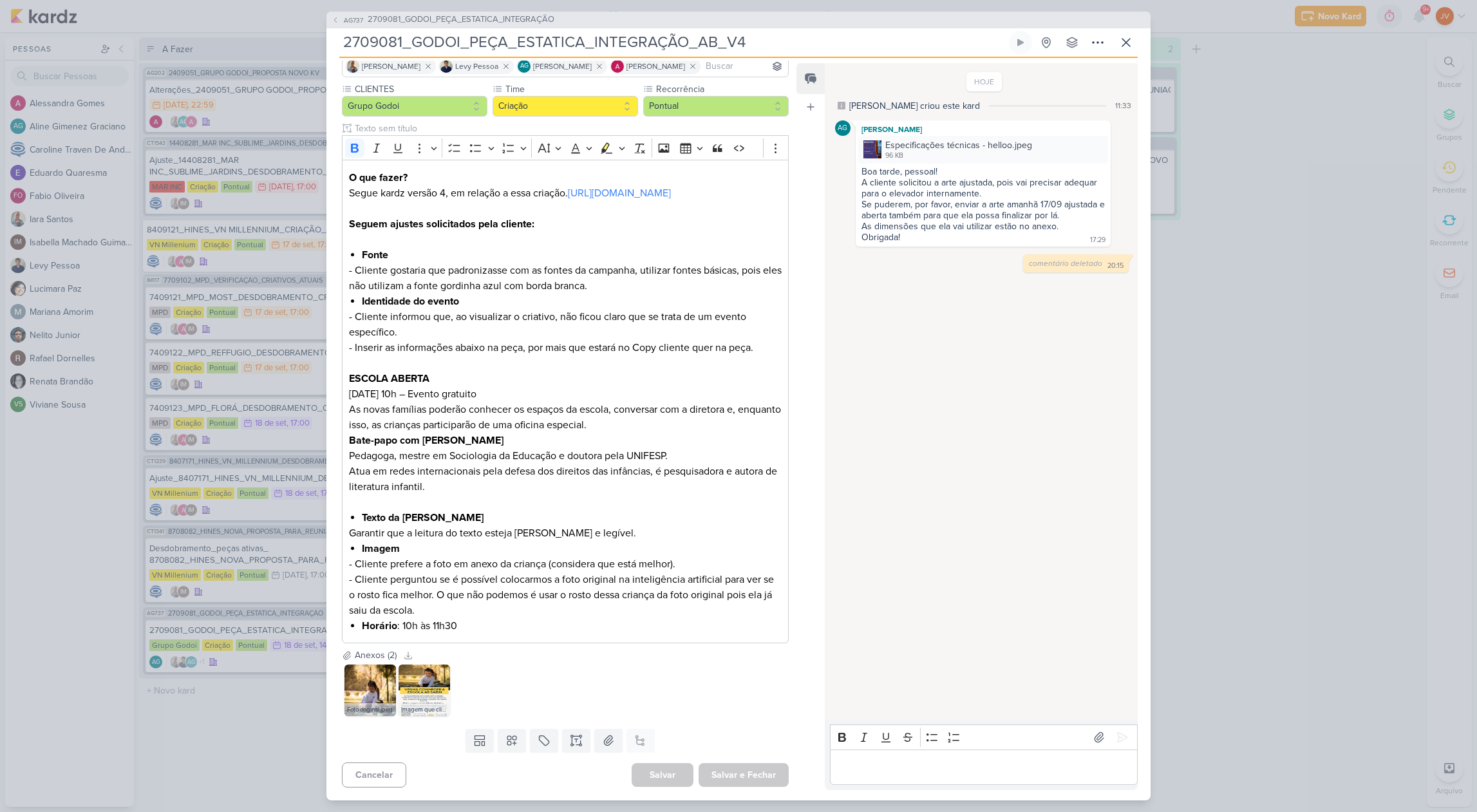
click at [1443, 284] on div "AG737 2709081_GODOI_PEÇA_ESTATICA_INTEGRAÇÃO 2709081_GODOI_PEÇA_ESTATICA_INTEGR…" at bounding box center [738, 406] width 1477 height 812
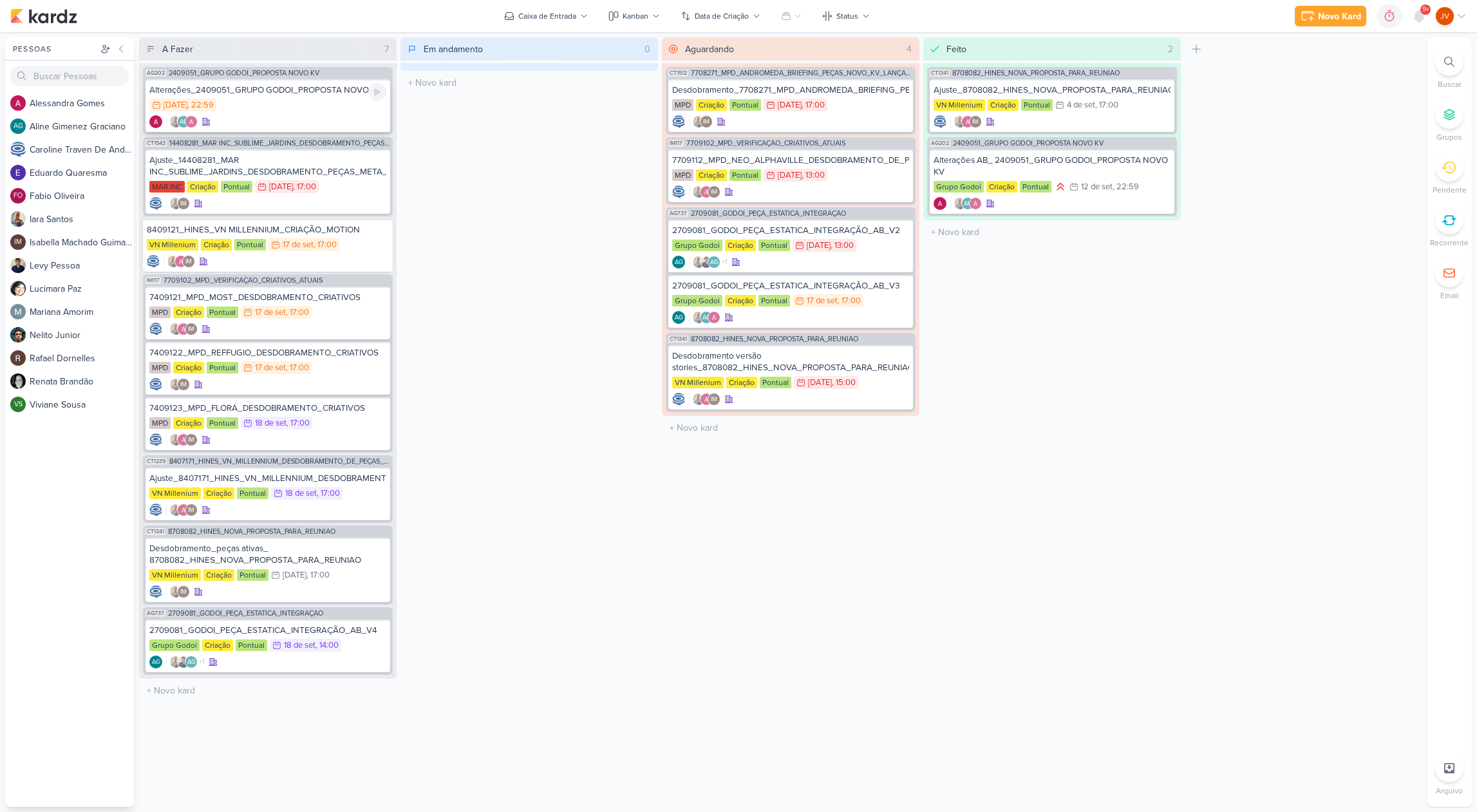
click at [295, 97] on div "Alterações_2409051_GRUPO GODOI_PROPOSTA NOVO KV 16/9 16 de set , 22:59 AG" at bounding box center [268, 105] width 245 height 53
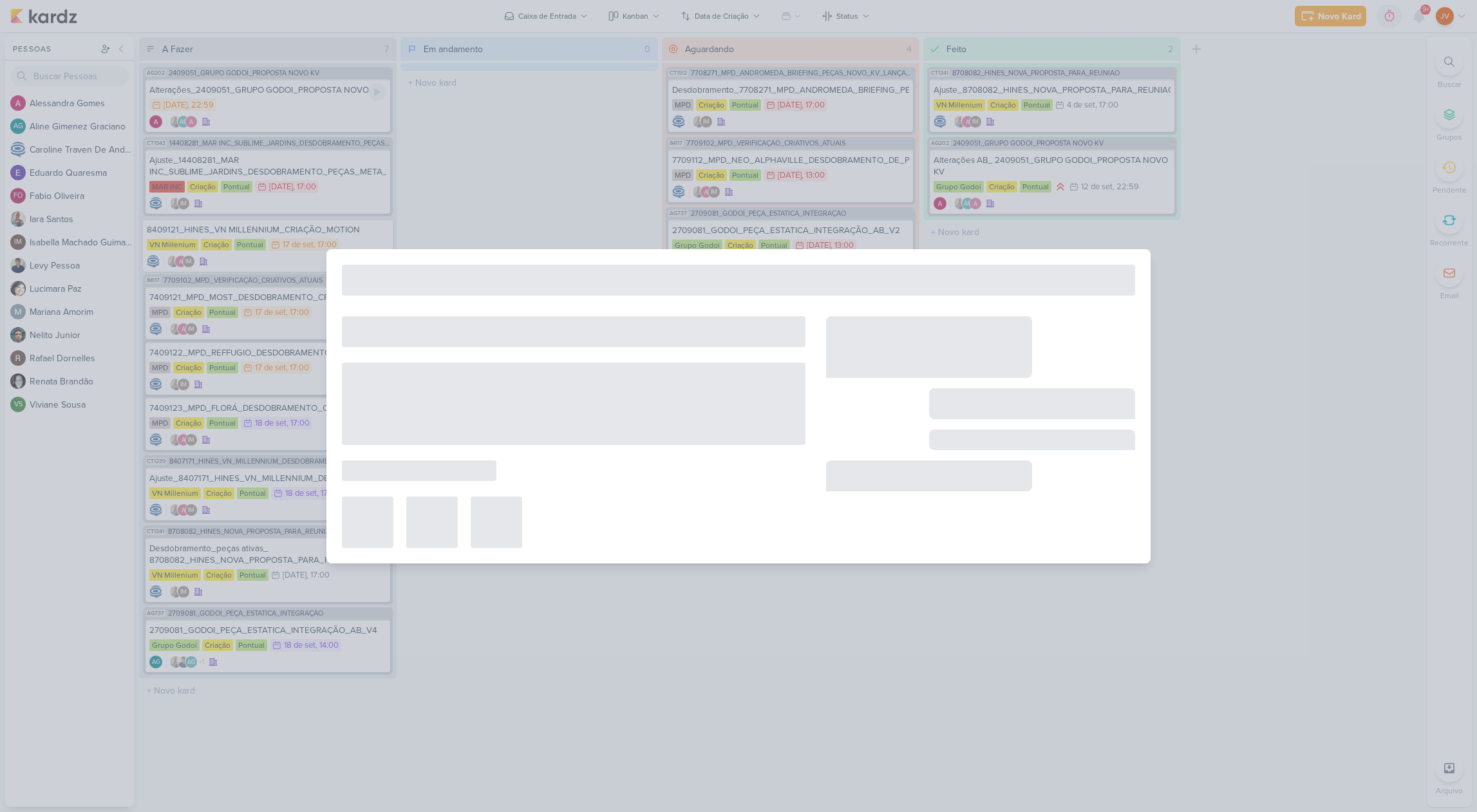
click at [295, 97] on div at bounding box center [738, 406] width 1477 height 812
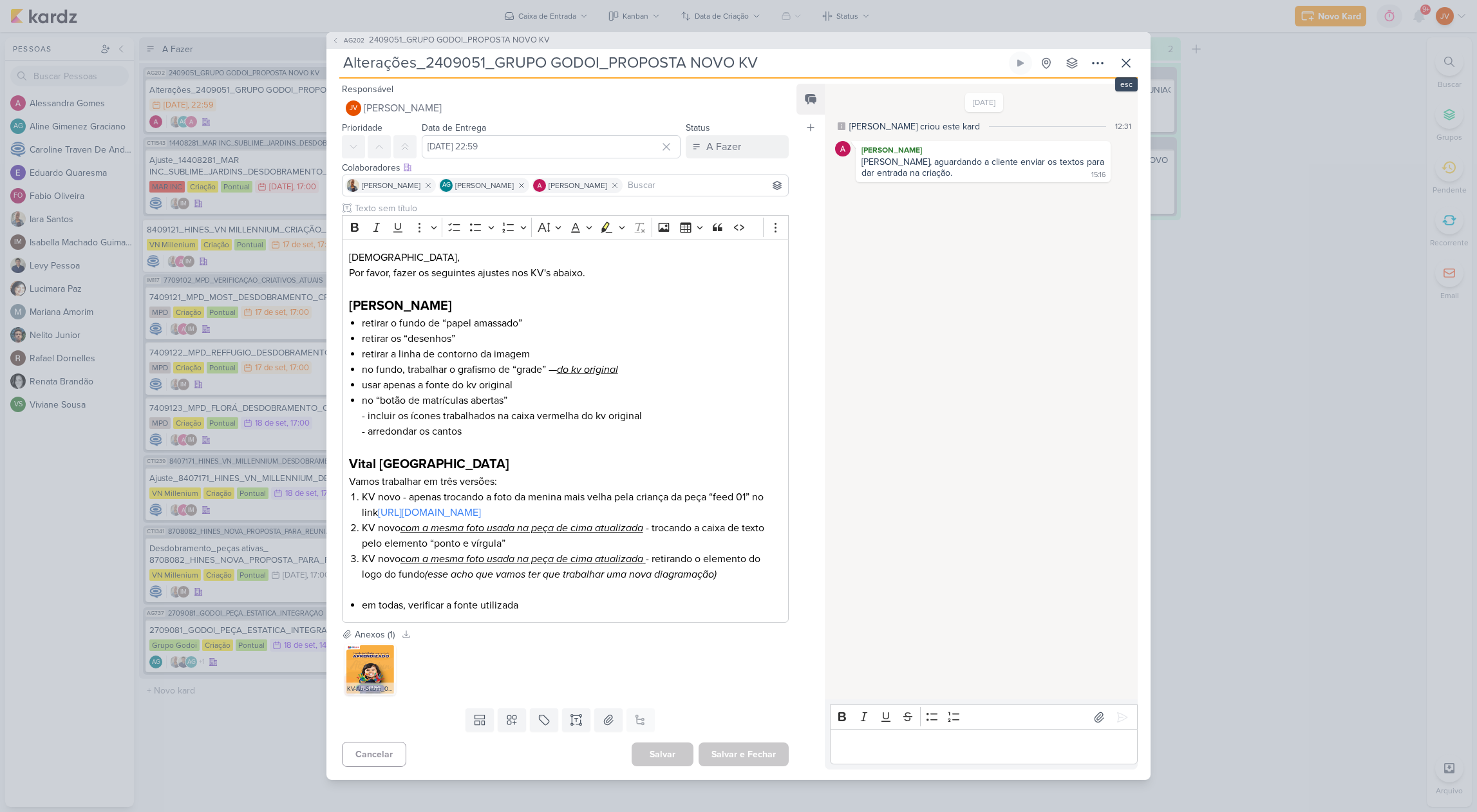
click at [1132, 60] on icon at bounding box center [1126, 62] width 16 height 16
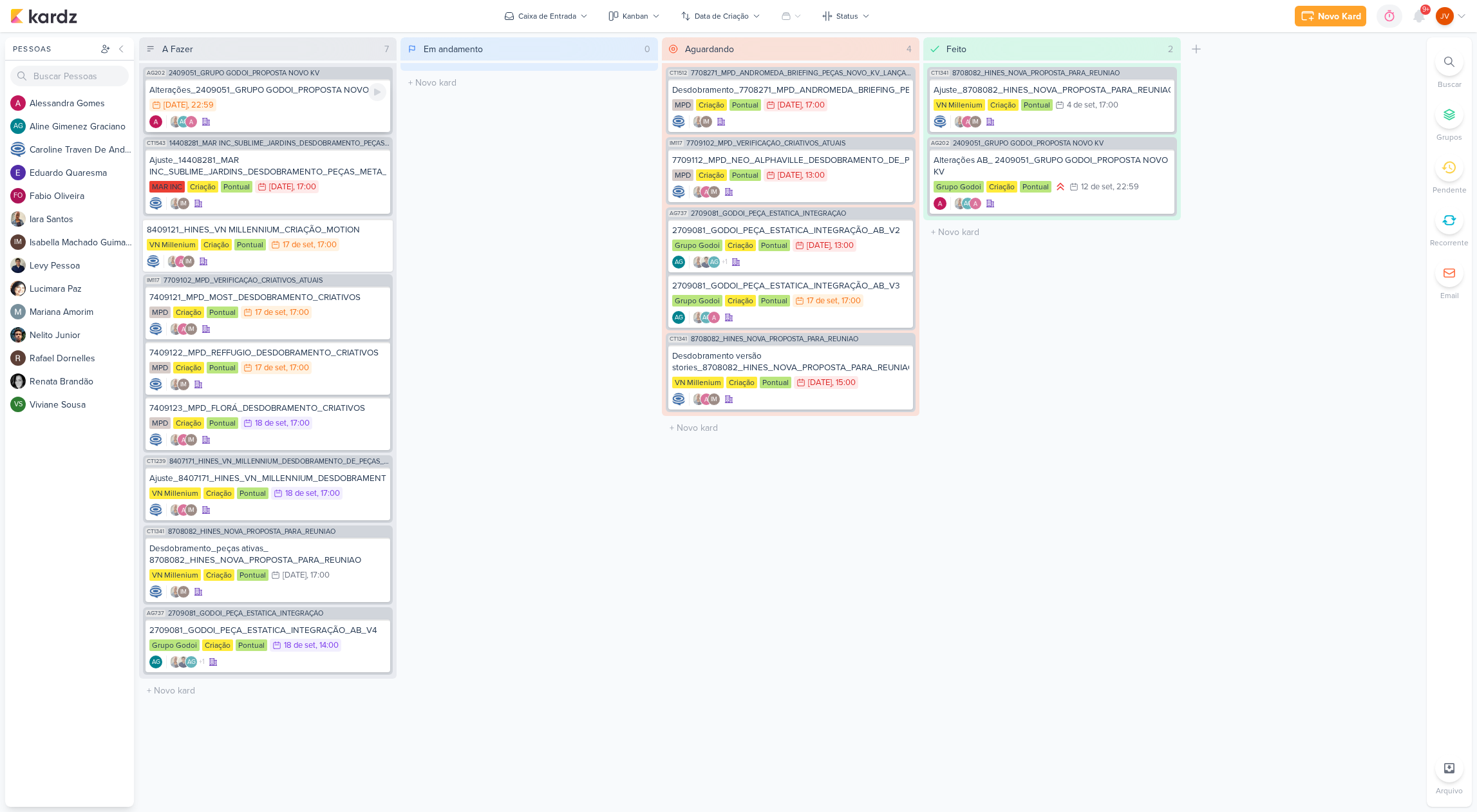
click at [305, 103] on div "16/9 [DATE] 22:59" at bounding box center [268, 104] width 237 height 14
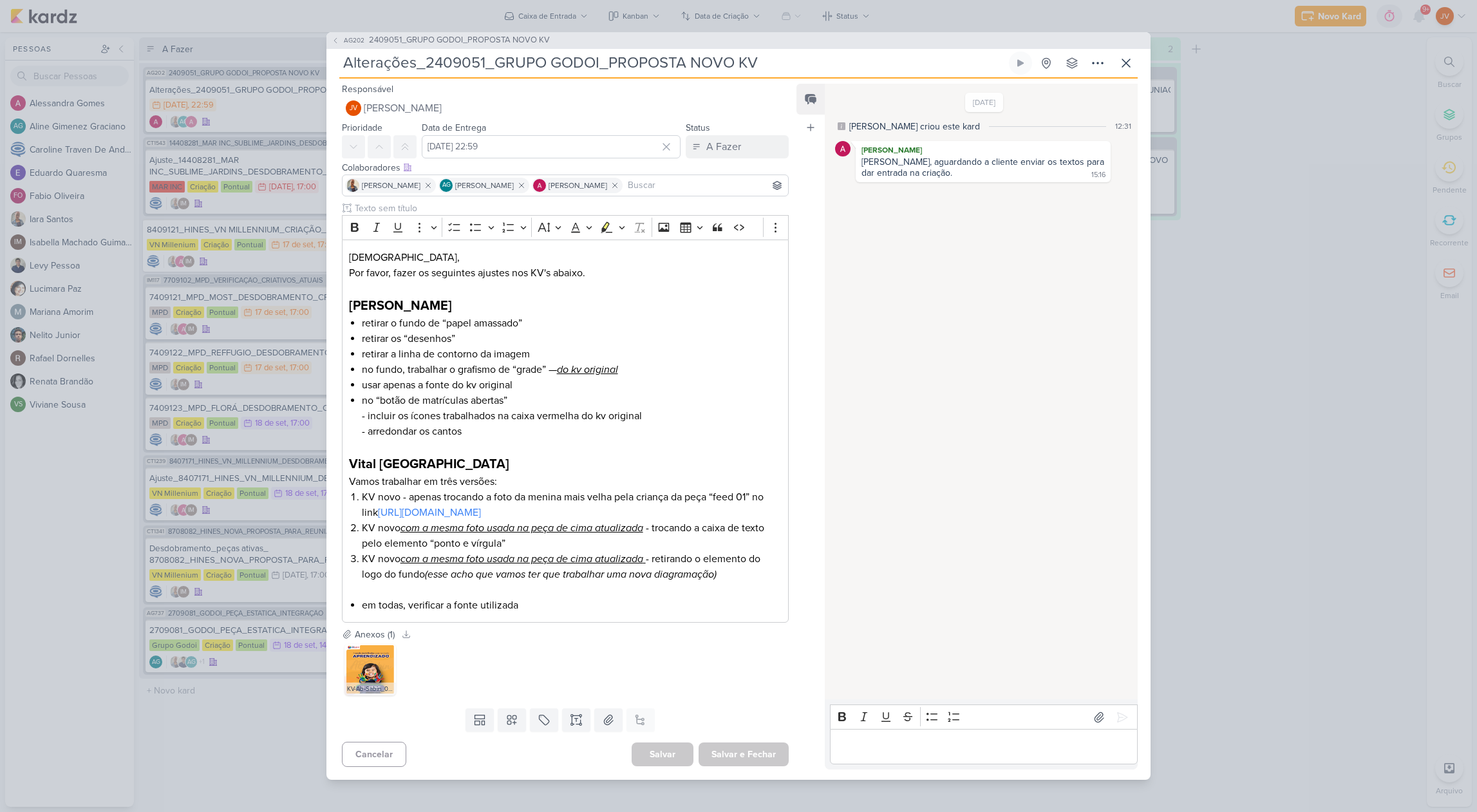
click at [1295, 277] on div "AG202 2409051_GRUPO GODOI_PROPOSTA NOVO KV Alterações_2409051_GRUPO GODOI_PROPO…" at bounding box center [738, 406] width 1477 height 812
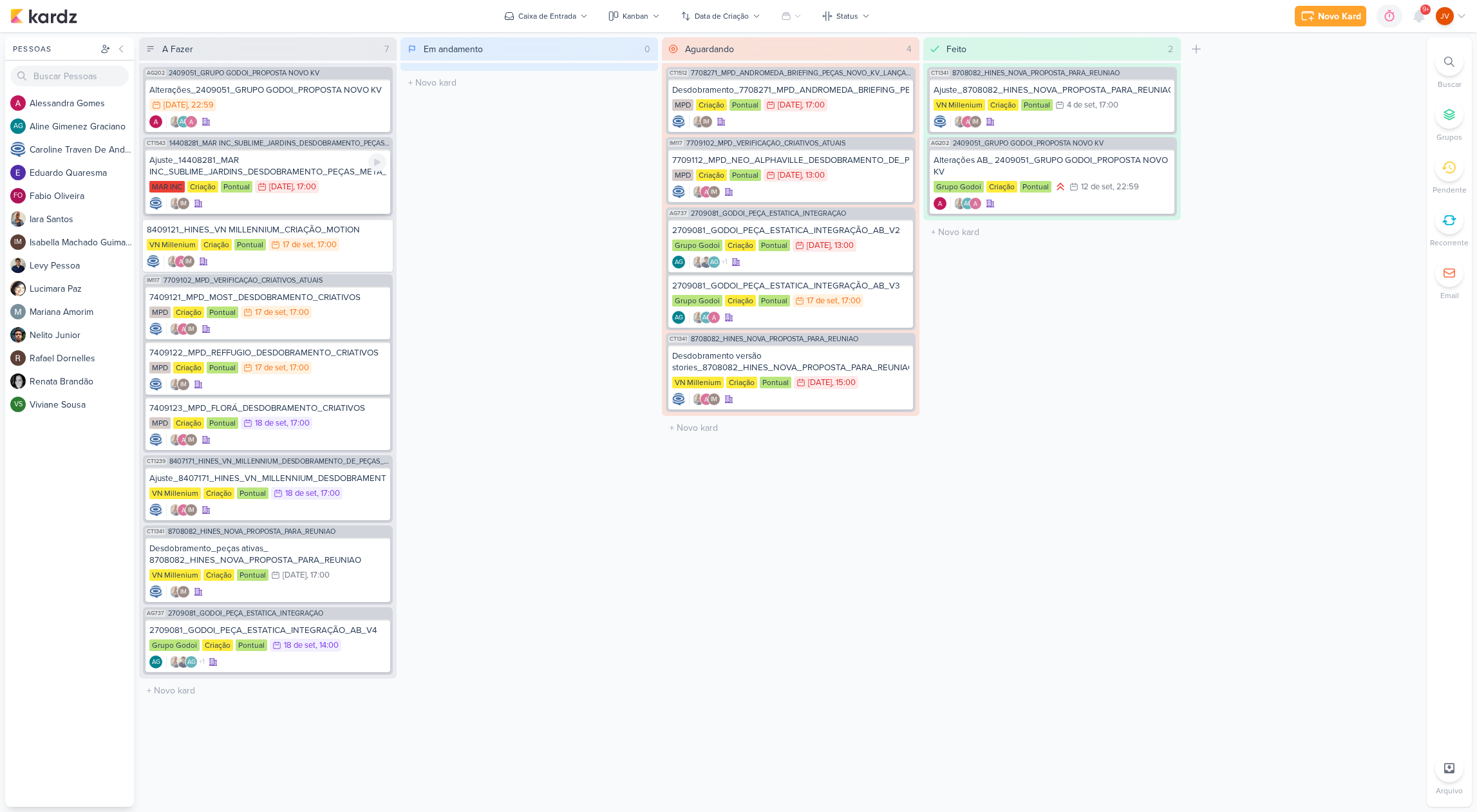
click at [325, 169] on div "Ajuste_14408281_MAR INC_SUBLIME_JARDINS_DESDOBRAMENTO_PEÇAS_META_ADS" at bounding box center [268, 166] width 237 height 23
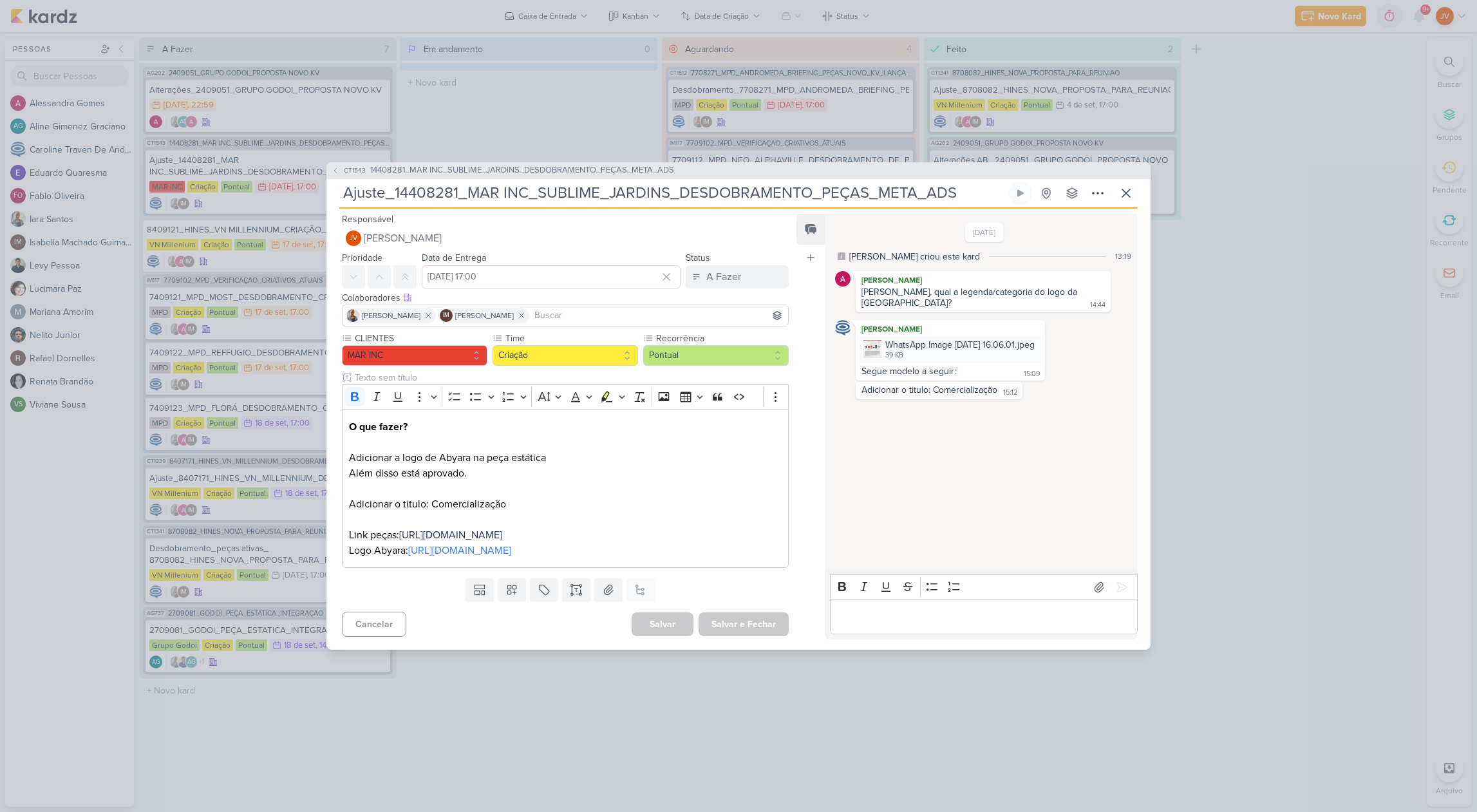
click at [1256, 414] on div "CT1543 14408281_MAR INC_SUBLIME_JARDINS_DESDOBRAMENTO_PEÇAS_META_ADS Ajuste_144…" at bounding box center [738, 406] width 1477 height 812
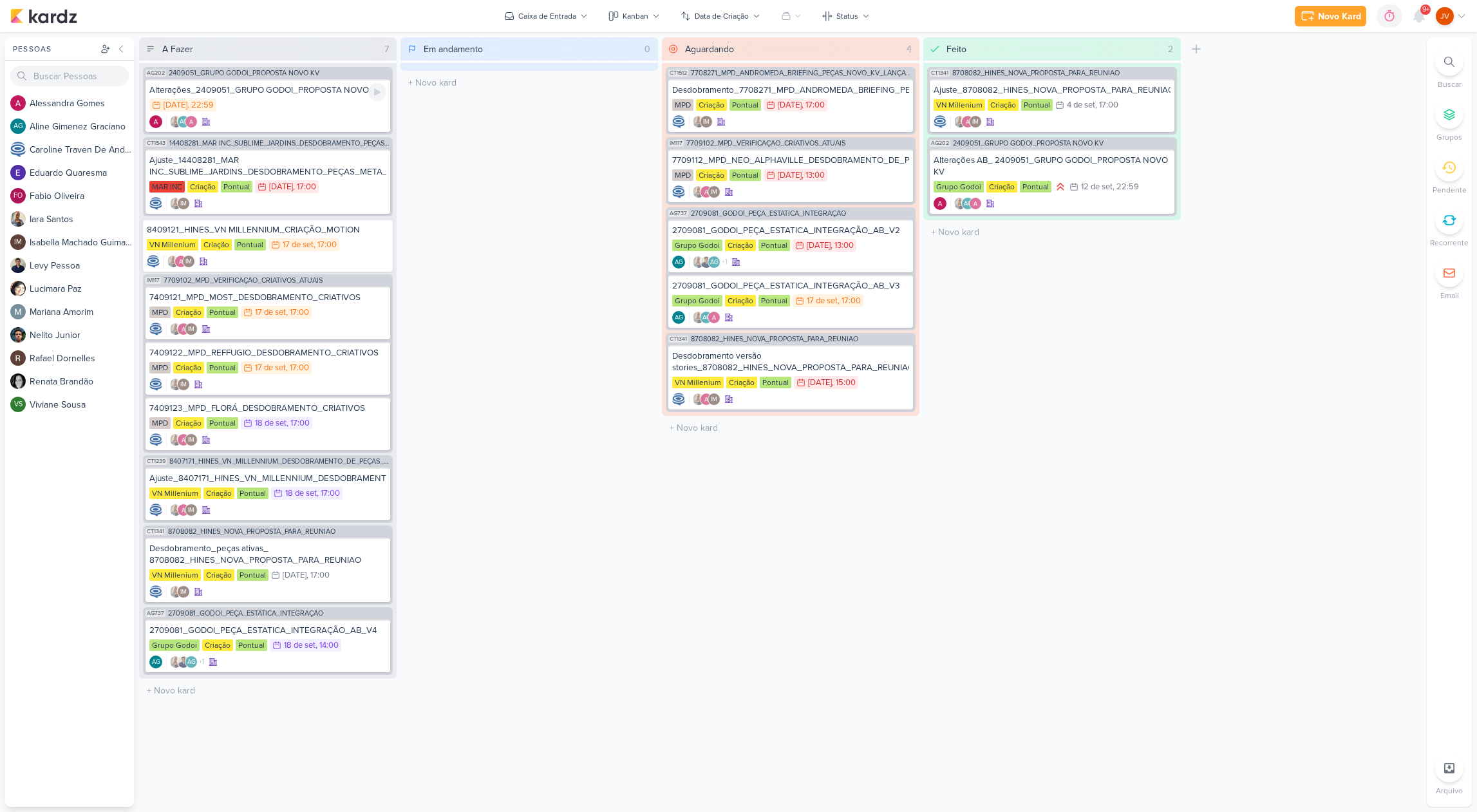
click at [338, 106] on div "16/9 [DATE] 22:59" at bounding box center [268, 104] width 237 height 14
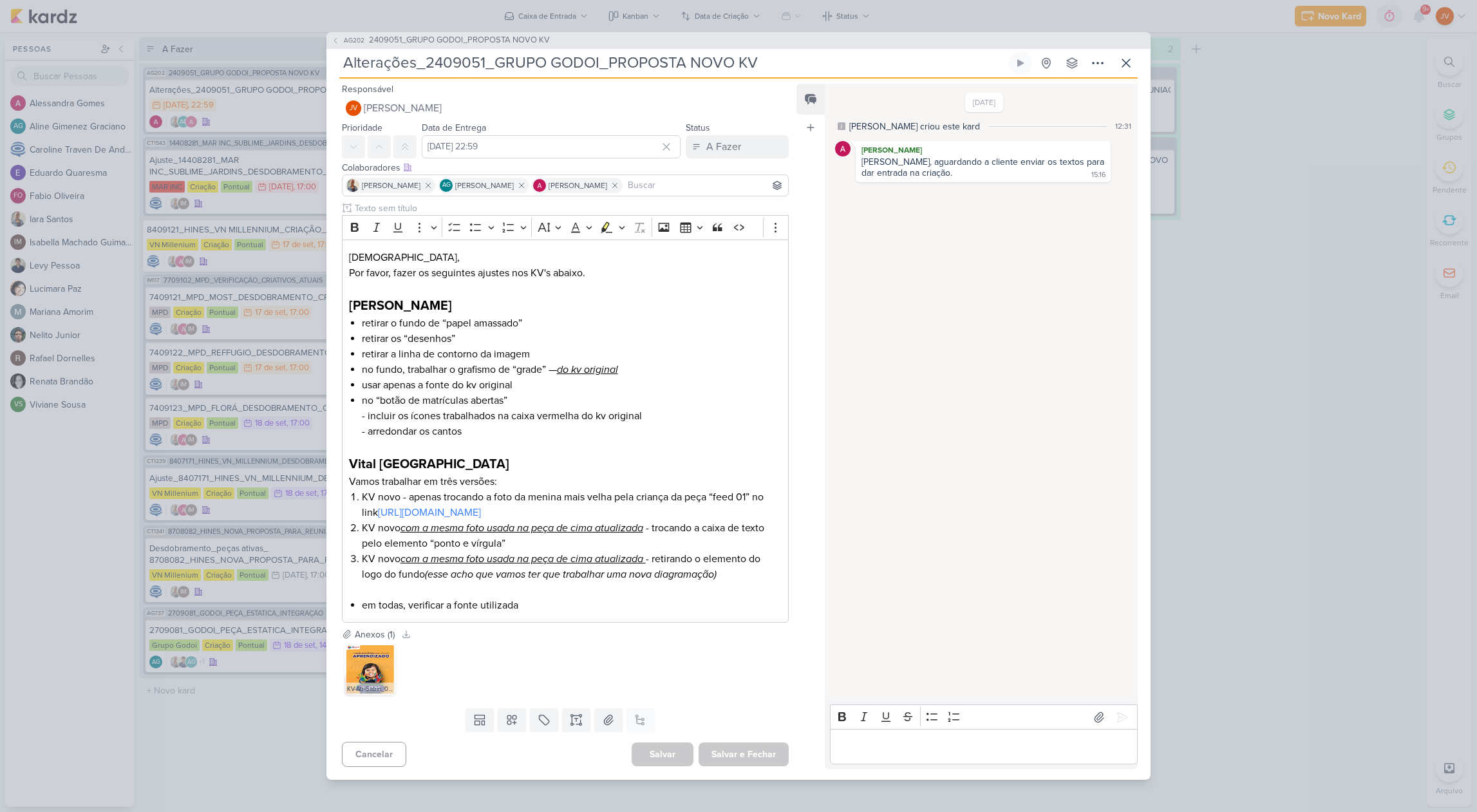
click at [1298, 341] on div "AG202 2409051_GRUPO GODOI_PROPOSTA NOVO KV Alterações_2409051_GRUPO GODOI_PROPO…" at bounding box center [738, 406] width 1477 height 812
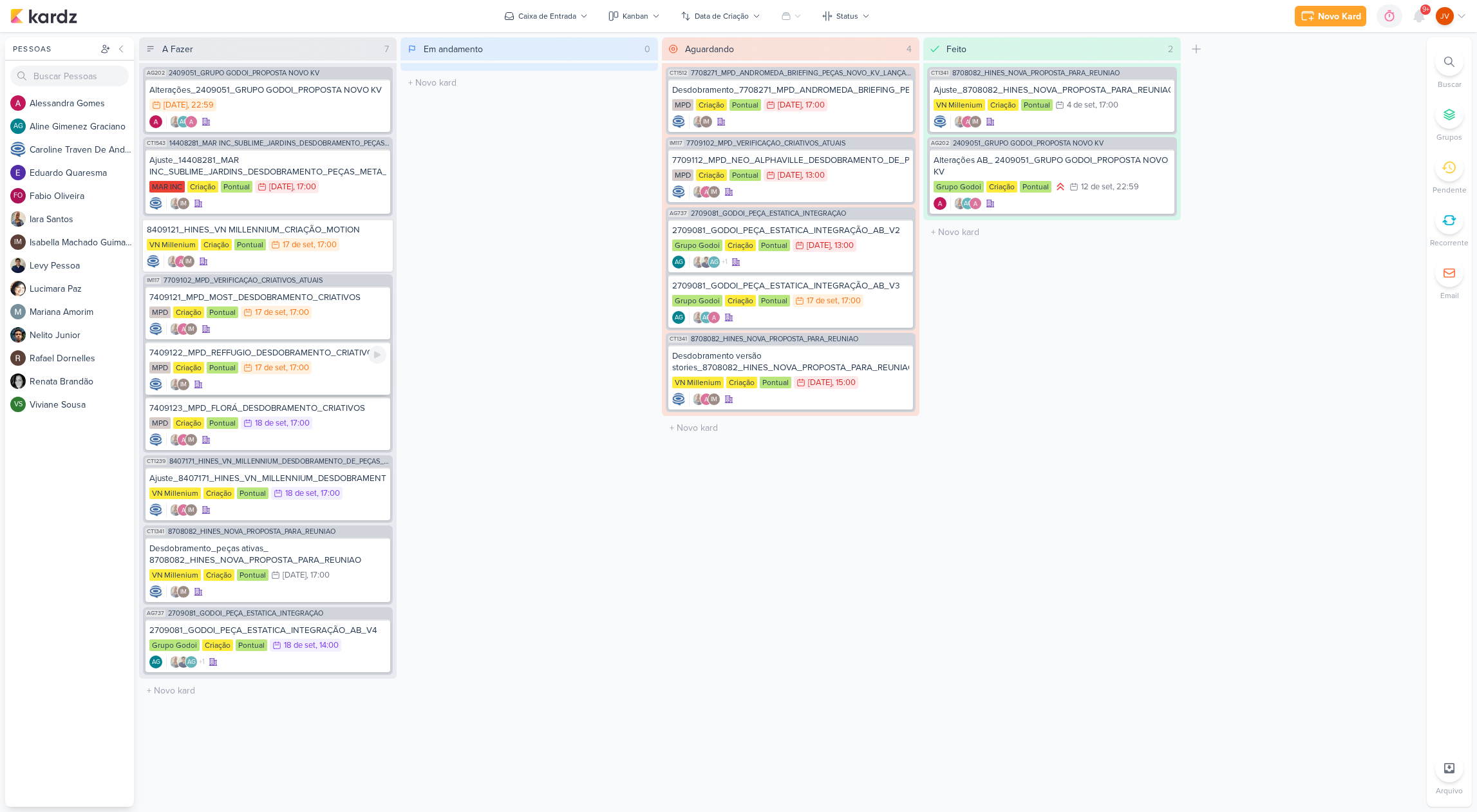
click at [335, 361] on div "MPD Criação Pontual 17/9 17 de set , 17:00" at bounding box center [268, 368] width 237 height 14
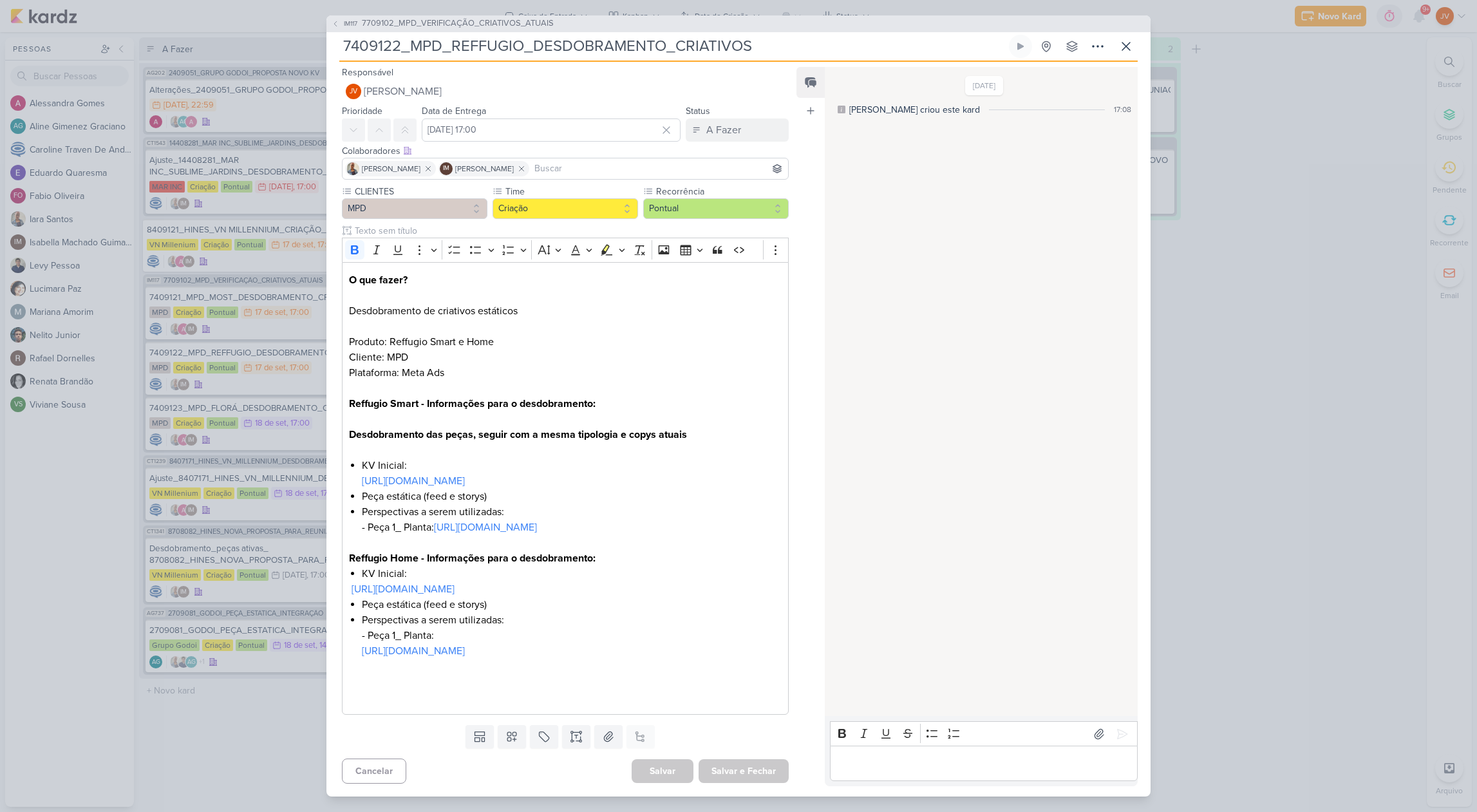
click at [314, 356] on div "IM117 7709102_MPD_VERIFICAÇÃO_CRIATIVOS_ATUAIS 7409122_MPD_REFFUGIO_DESDOBRAMEN…" at bounding box center [738, 406] width 1477 height 812
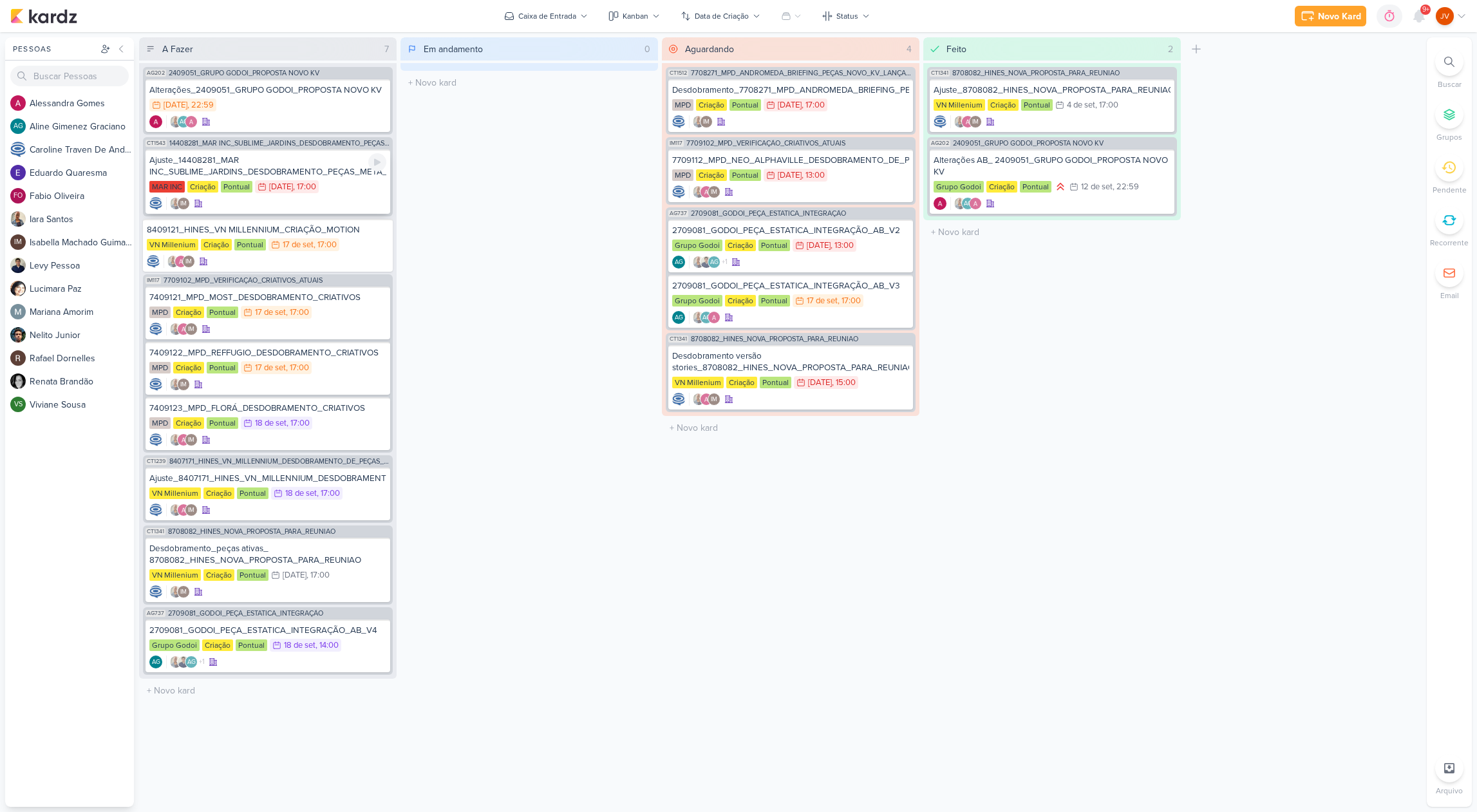
click at [344, 165] on div "Ajuste_14408281_MAR INC_SUBLIME_JARDINS_DESDOBRAMENTO_PEÇAS_META_ADS" at bounding box center [268, 166] width 237 height 23
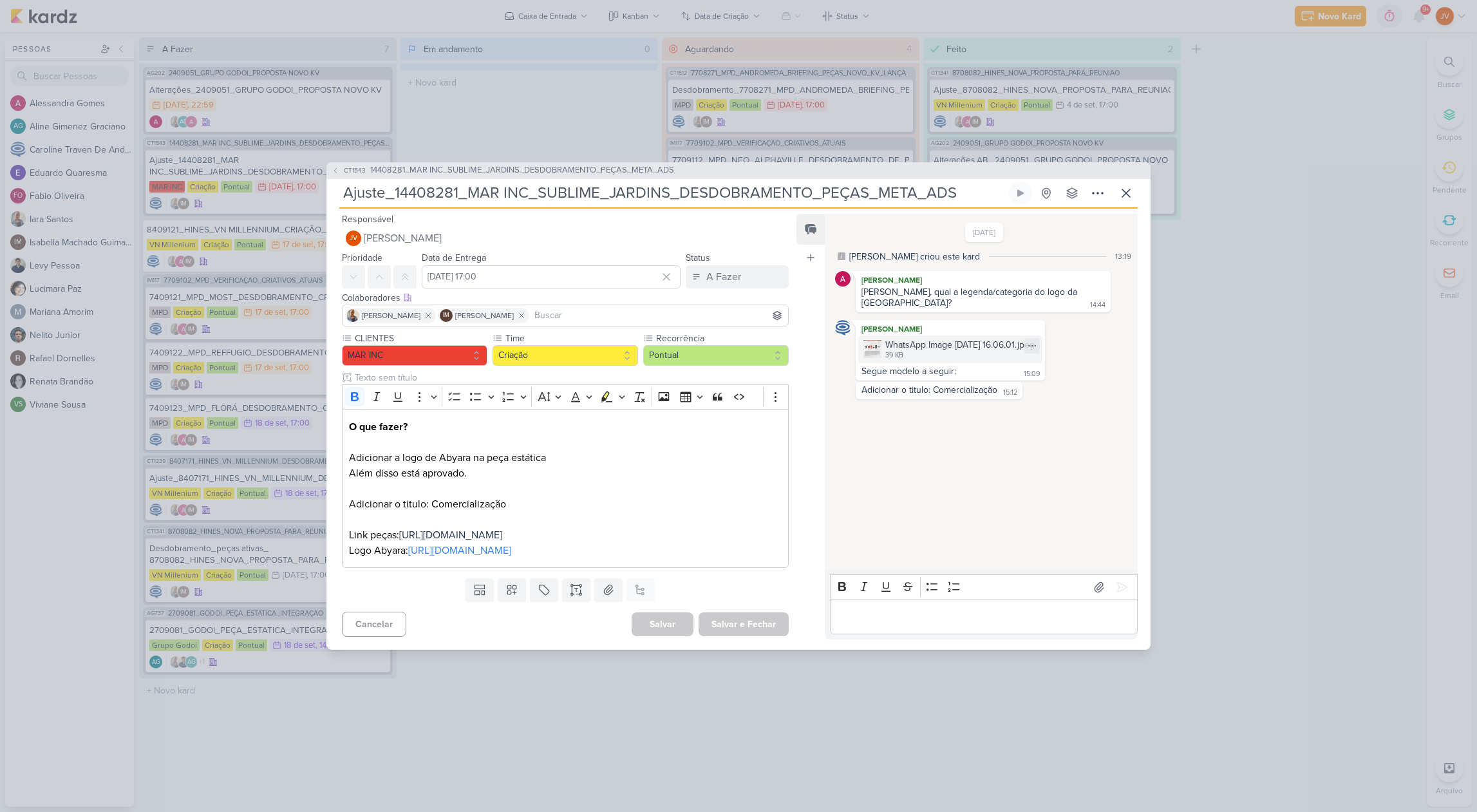
drag, startPoint x: 910, startPoint y: 321, endPoint x: 920, endPoint y: 323, distance: 10.2
click at [911, 338] on div "WhatsApp Image [DATE] 16.06.01.jpeg" at bounding box center [960, 345] width 149 height 14
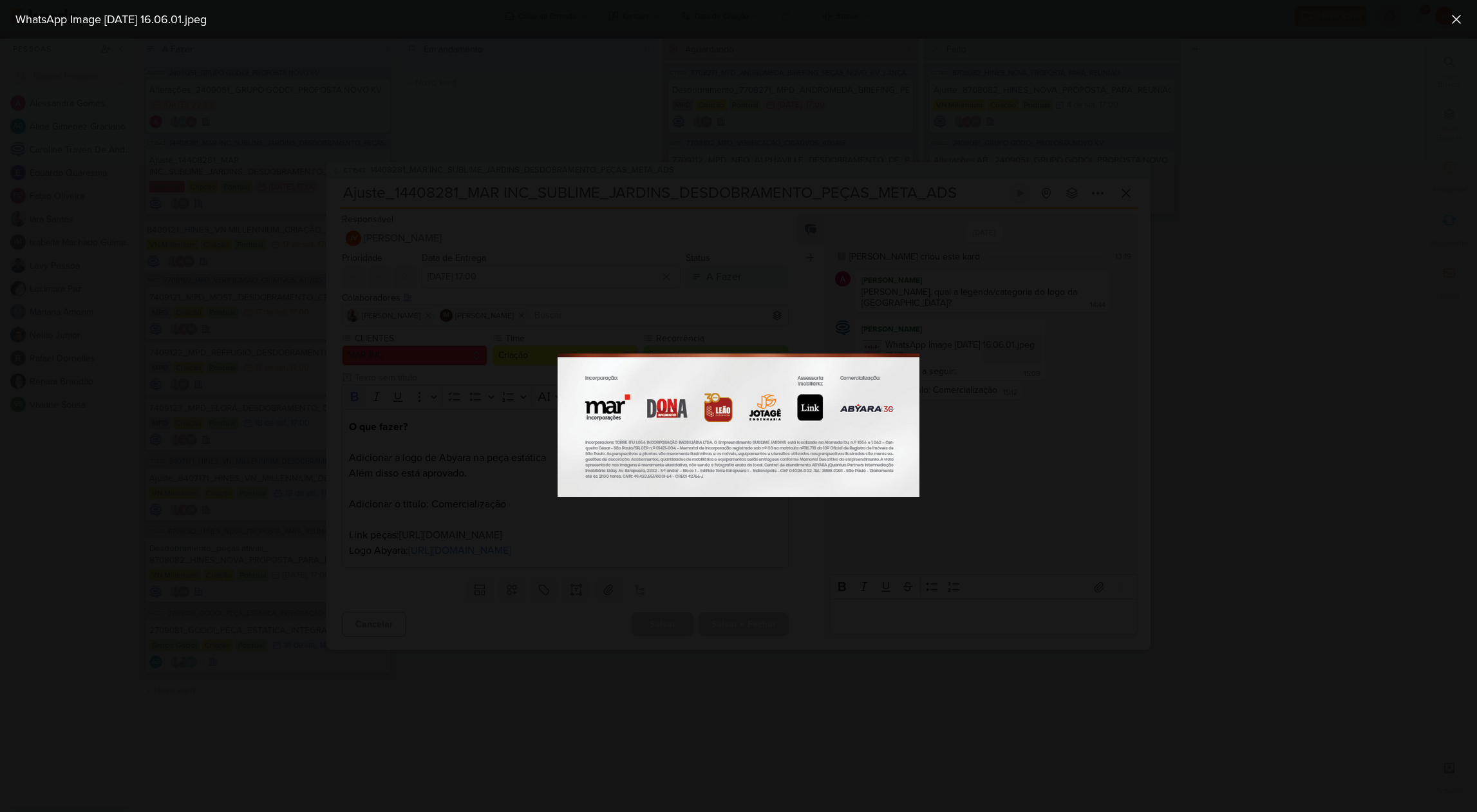
click at [923, 302] on div at bounding box center [738, 424] width 1477 height 773
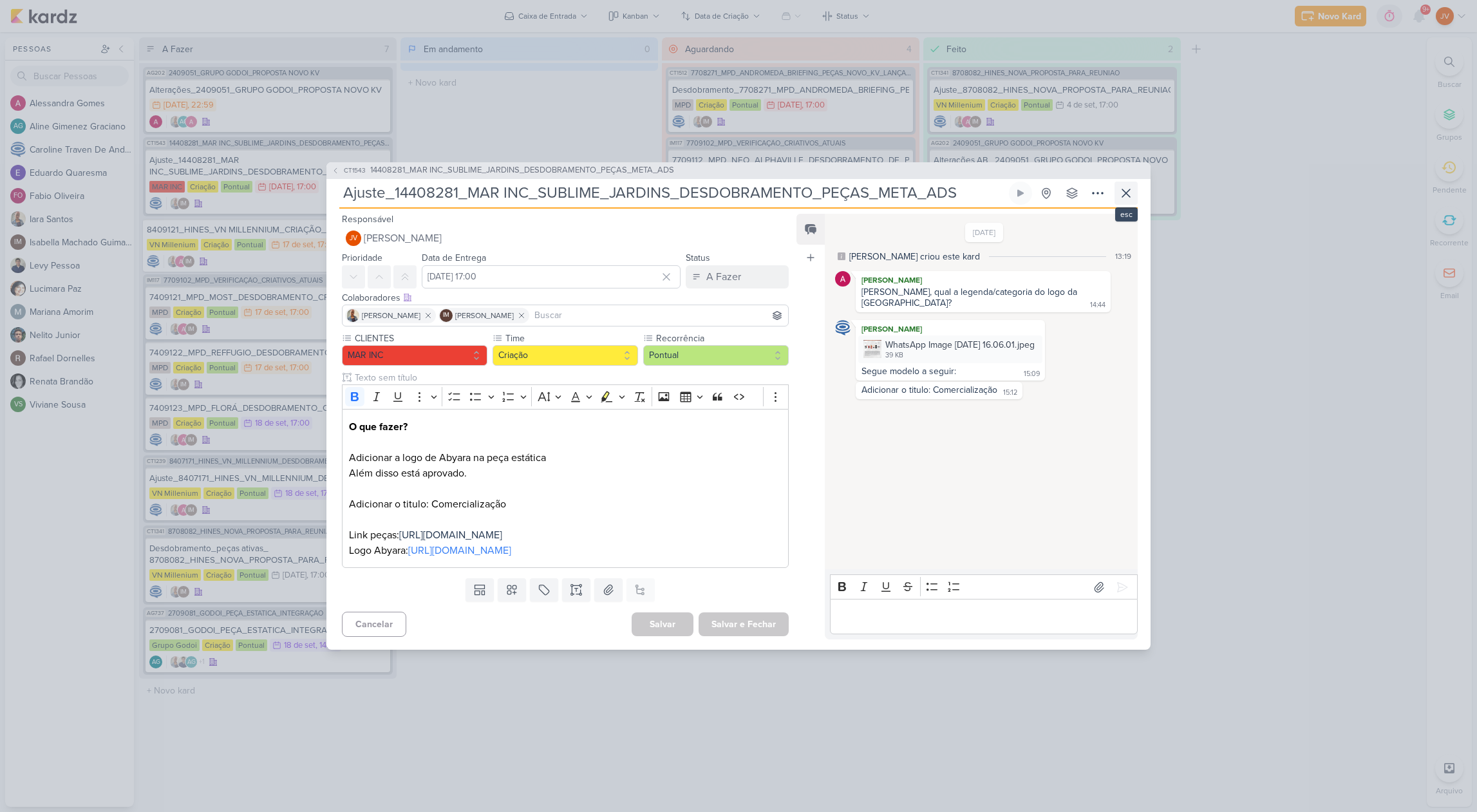
click at [1127, 185] on icon at bounding box center [1126, 192] width 16 height 16
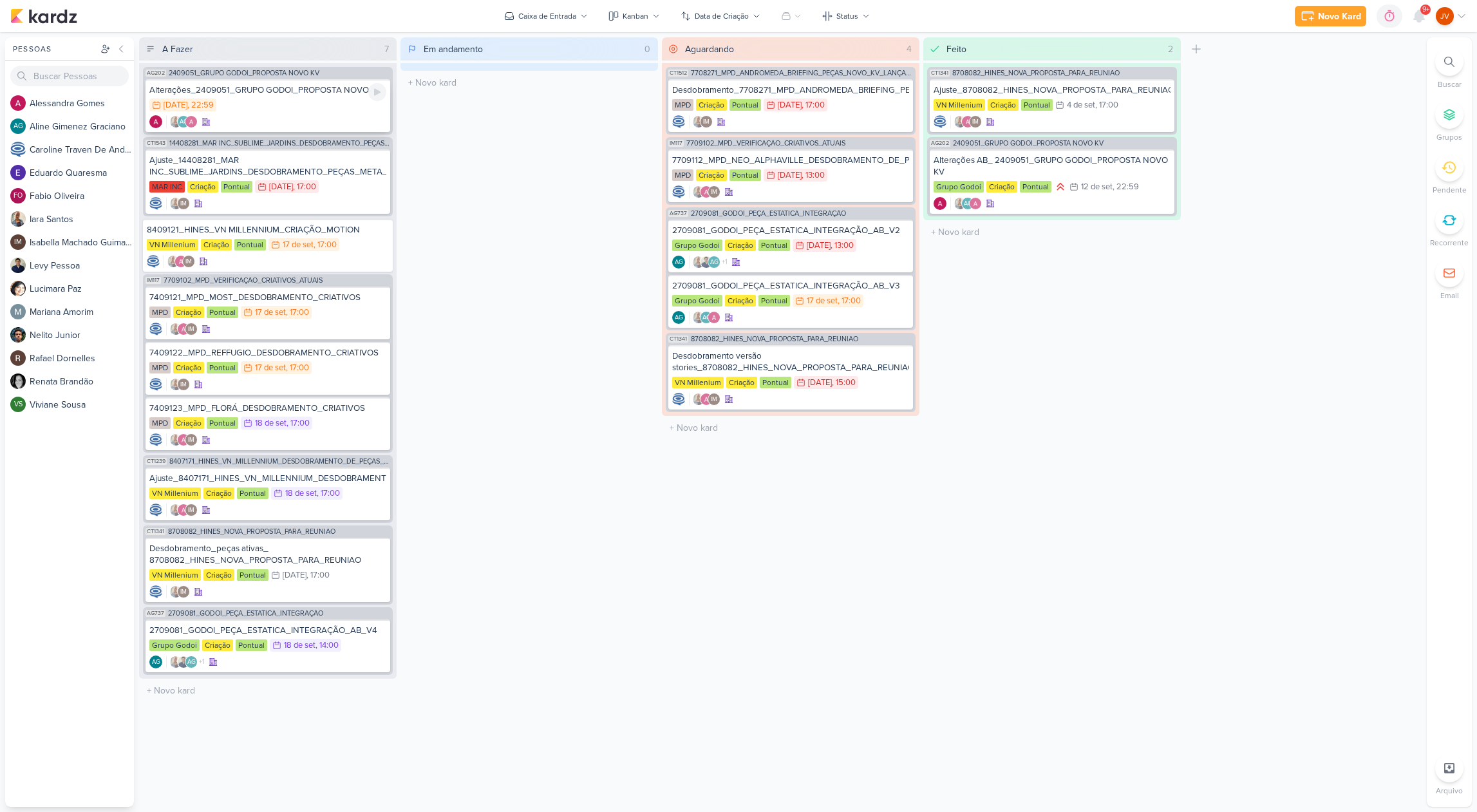
click at [293, 99] on div "16/9 [DATE] 22:59" at bounding box center [268, 104] width 237 height 14
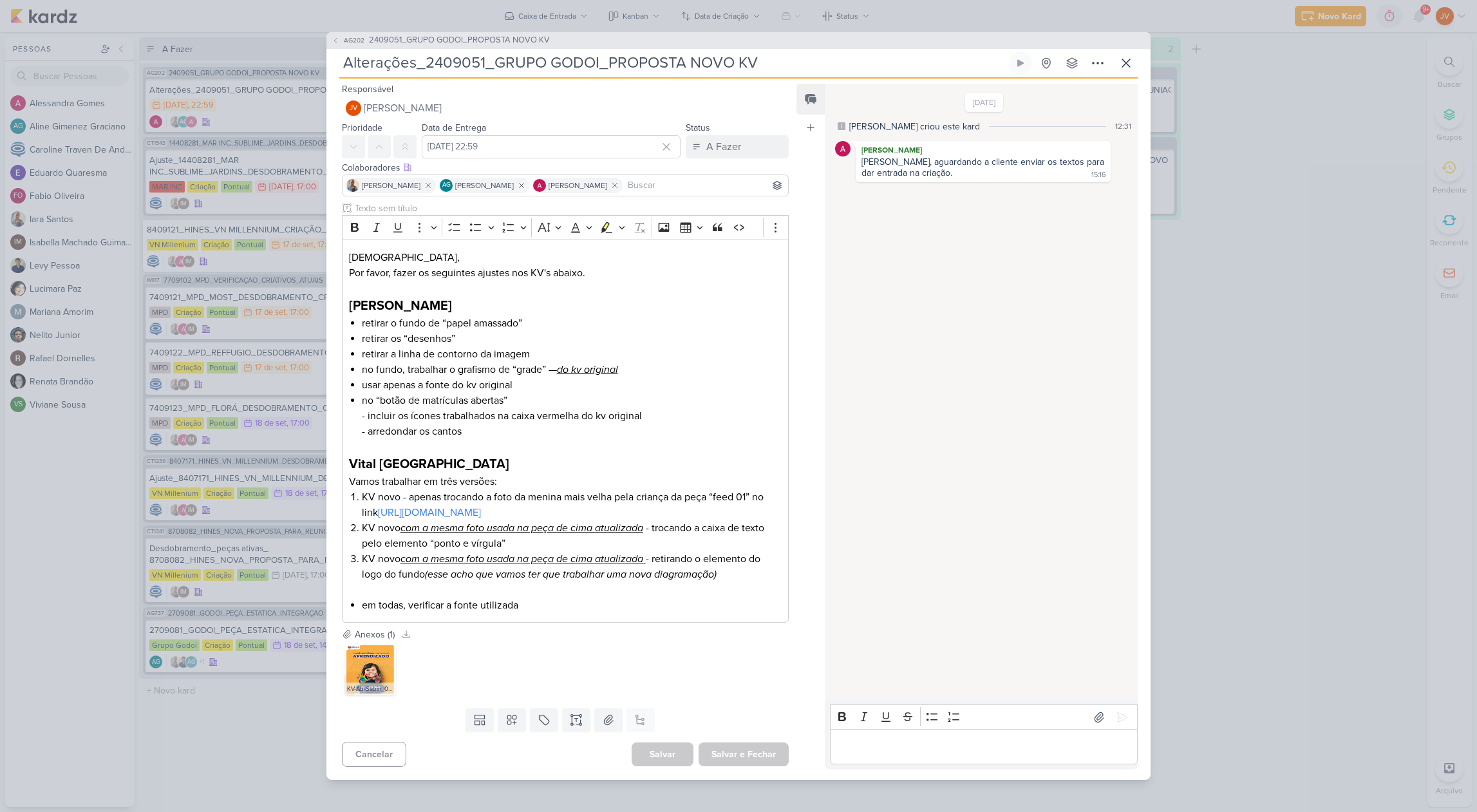
click at [120, 176] on div "AG202 2409051_GRUPO GODOI_PROPOSTA NOVO KV Alterações_2409051_GRUPO GODOI_PROPO…" at bounding box center [738, 406] width 1477 height 812
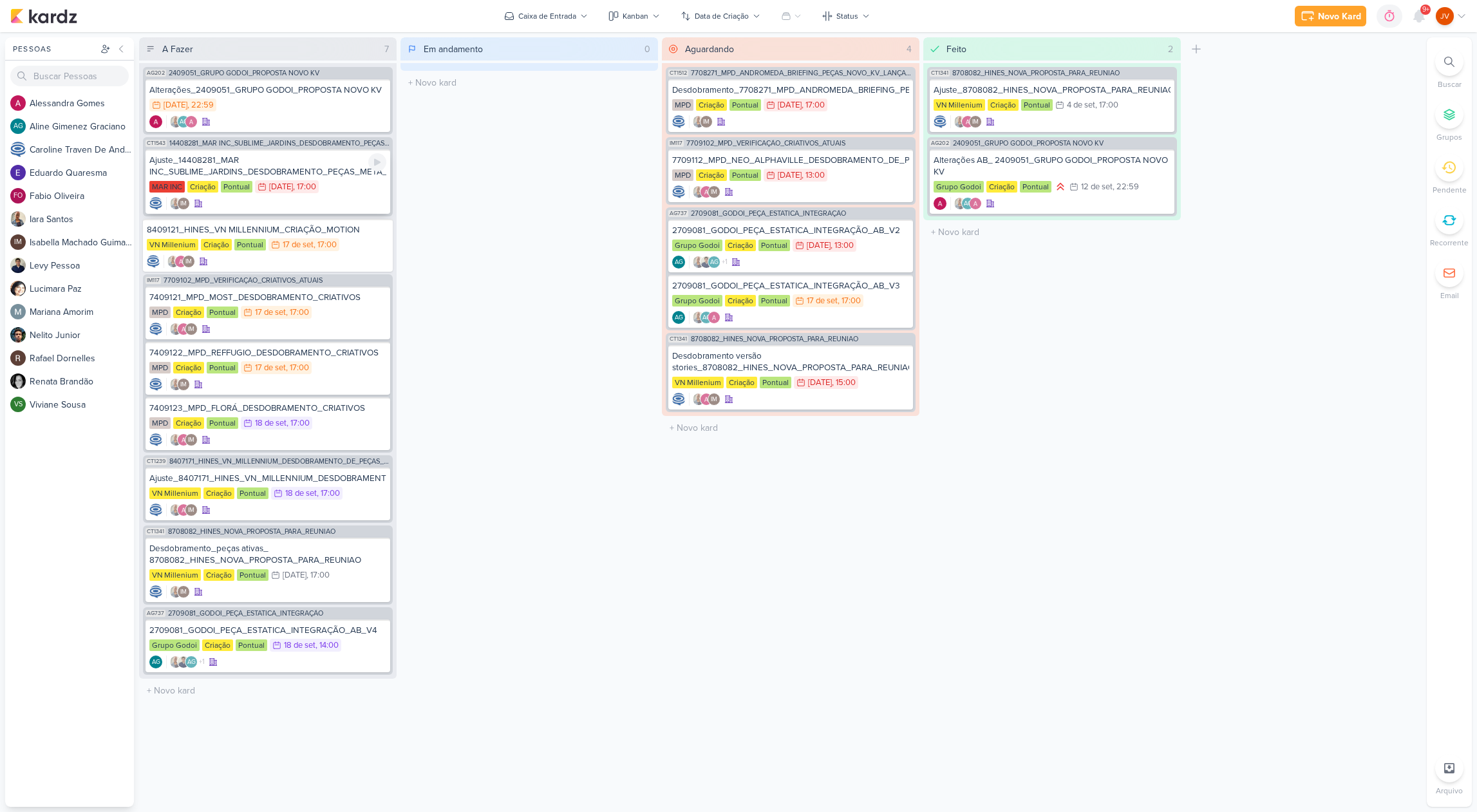
click at [319, 168] on div "Ajuste_14408281_MAR INC_SUBLIME_JARDINS_DESDOBRAMENTO_PEÇAS_META_ADS" at bounding box center [268, 166] width 237 height 23
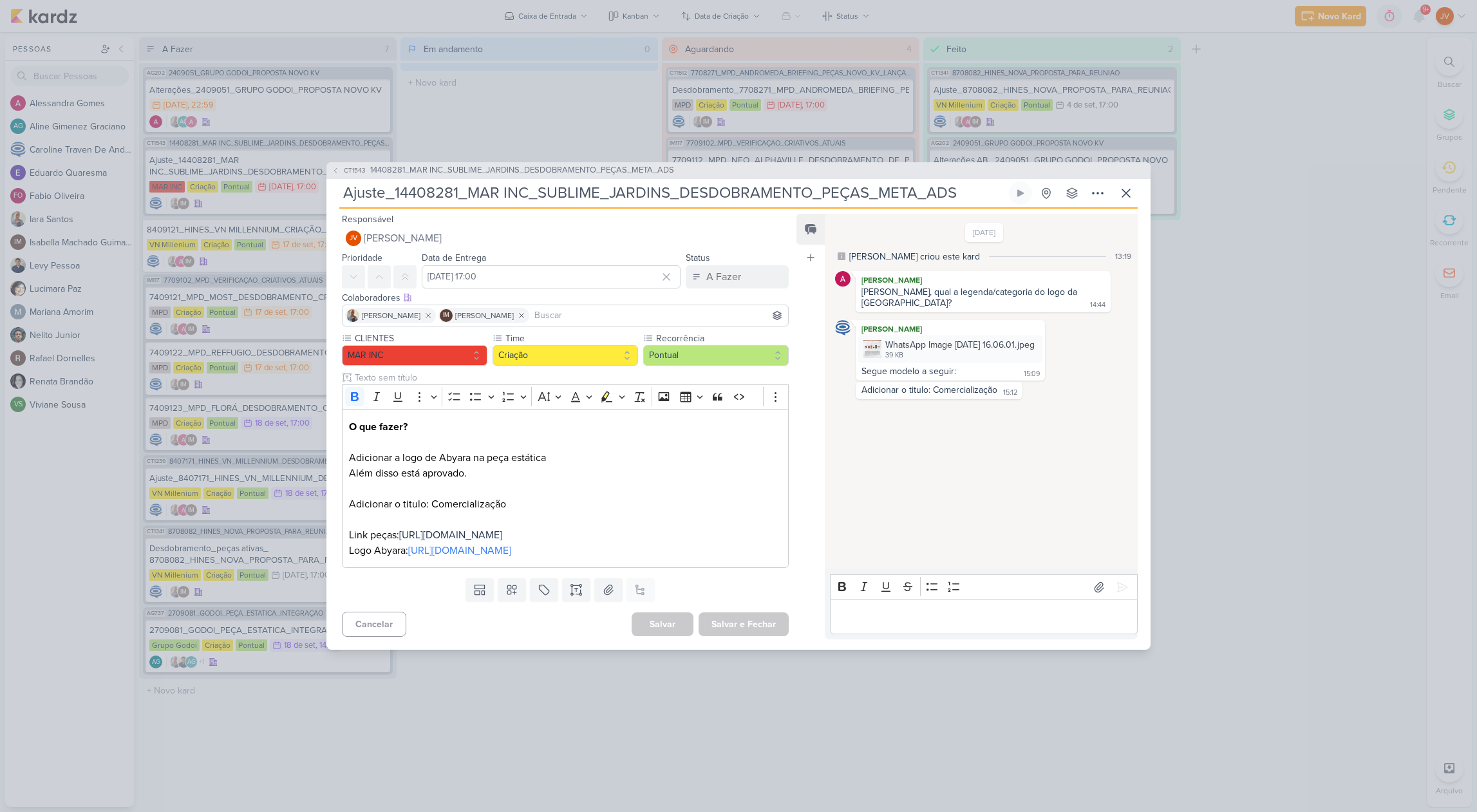
click at [545, 105] on div "CT1543 14408281_MAR INC_SUBLIME_JARDINS_DESDOBRAMENTO_PEÇAS_META_ADS Ajuste_144…" at bounding box center [738, 406] width 1477 height 812
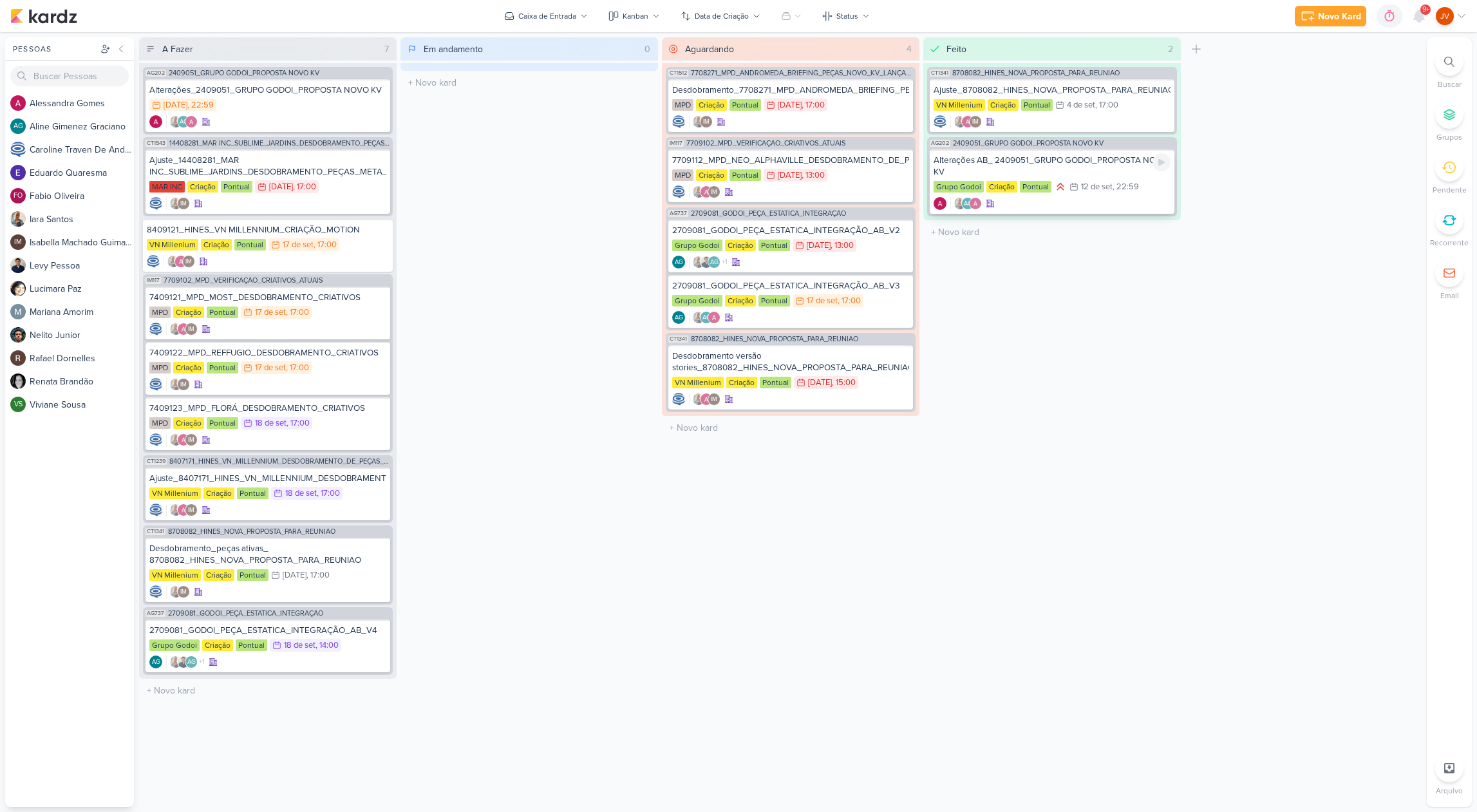
click at [1019, 164] on div "Alterações AB_ 2409051_GRUPO GODOI_PROPOSTA NOVO KV" at bounding box center [1052, 166] width 237 height 23
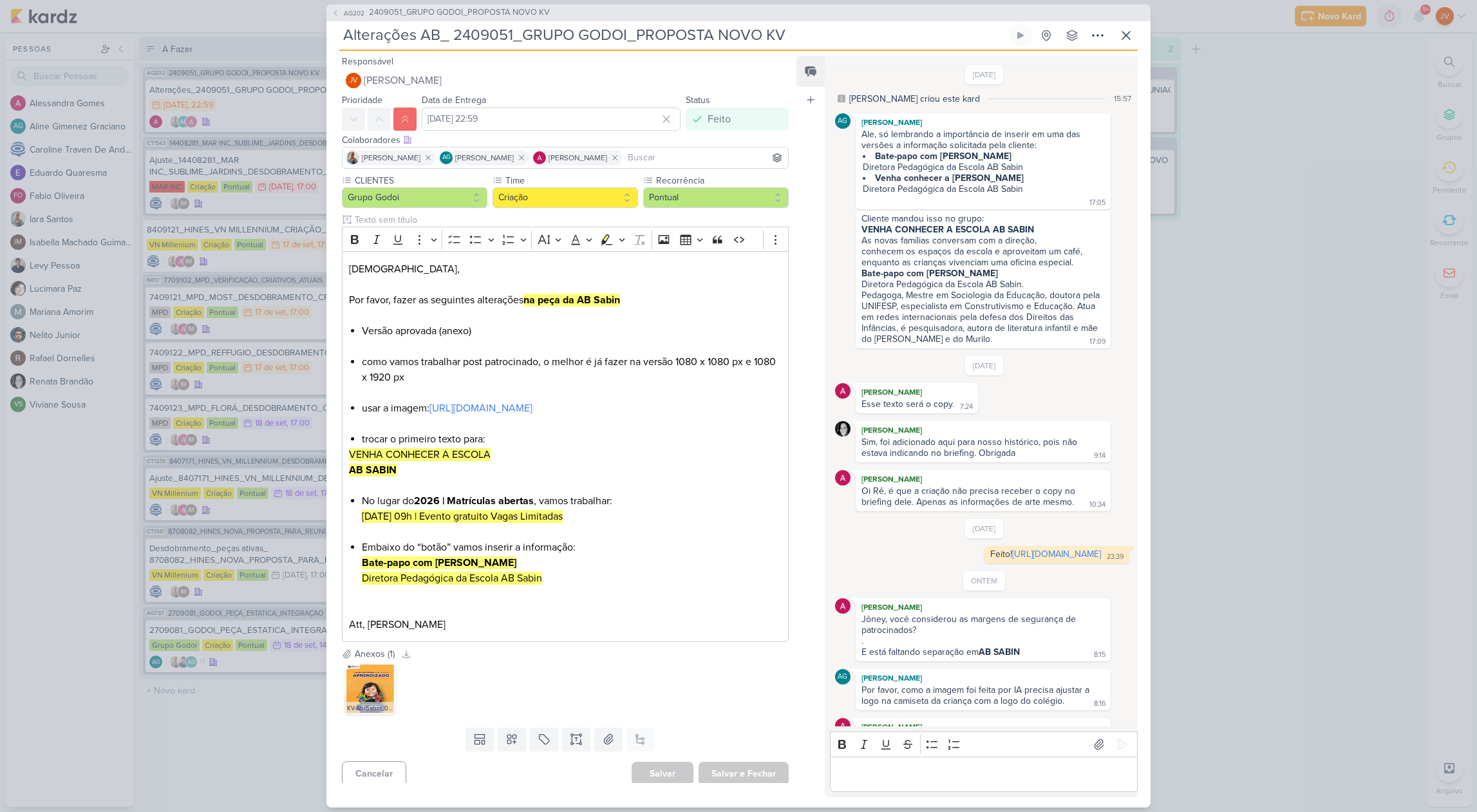
scroll to position [378, 0]
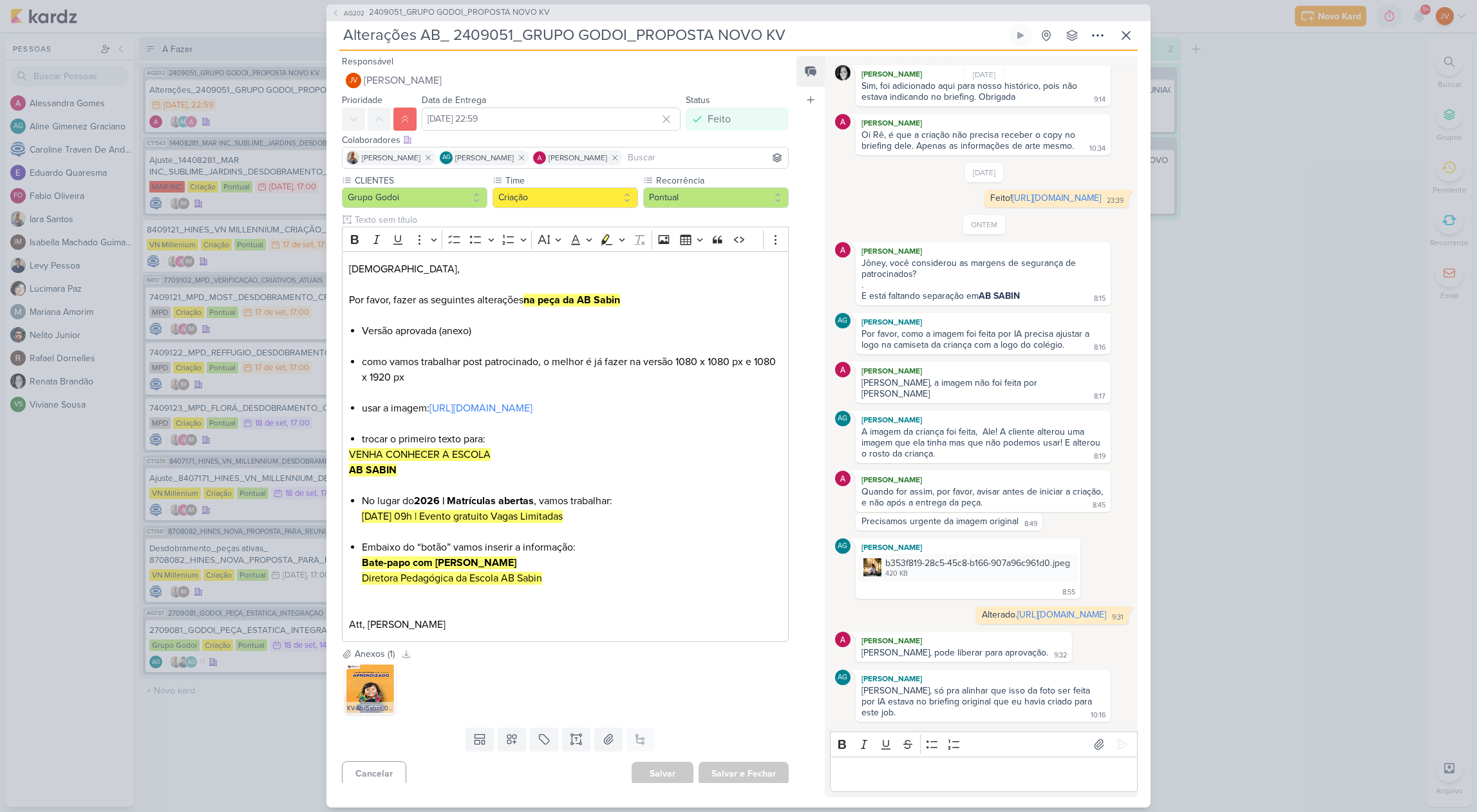
click at [1246, 233] on div "AG202 2409051_GRUPO GODOI_PROPOSTA NOVO KV Alterações AB_ 2409051_GRUPO GODOI_P…" at bounding box center [738, 406] width 1477 height 812
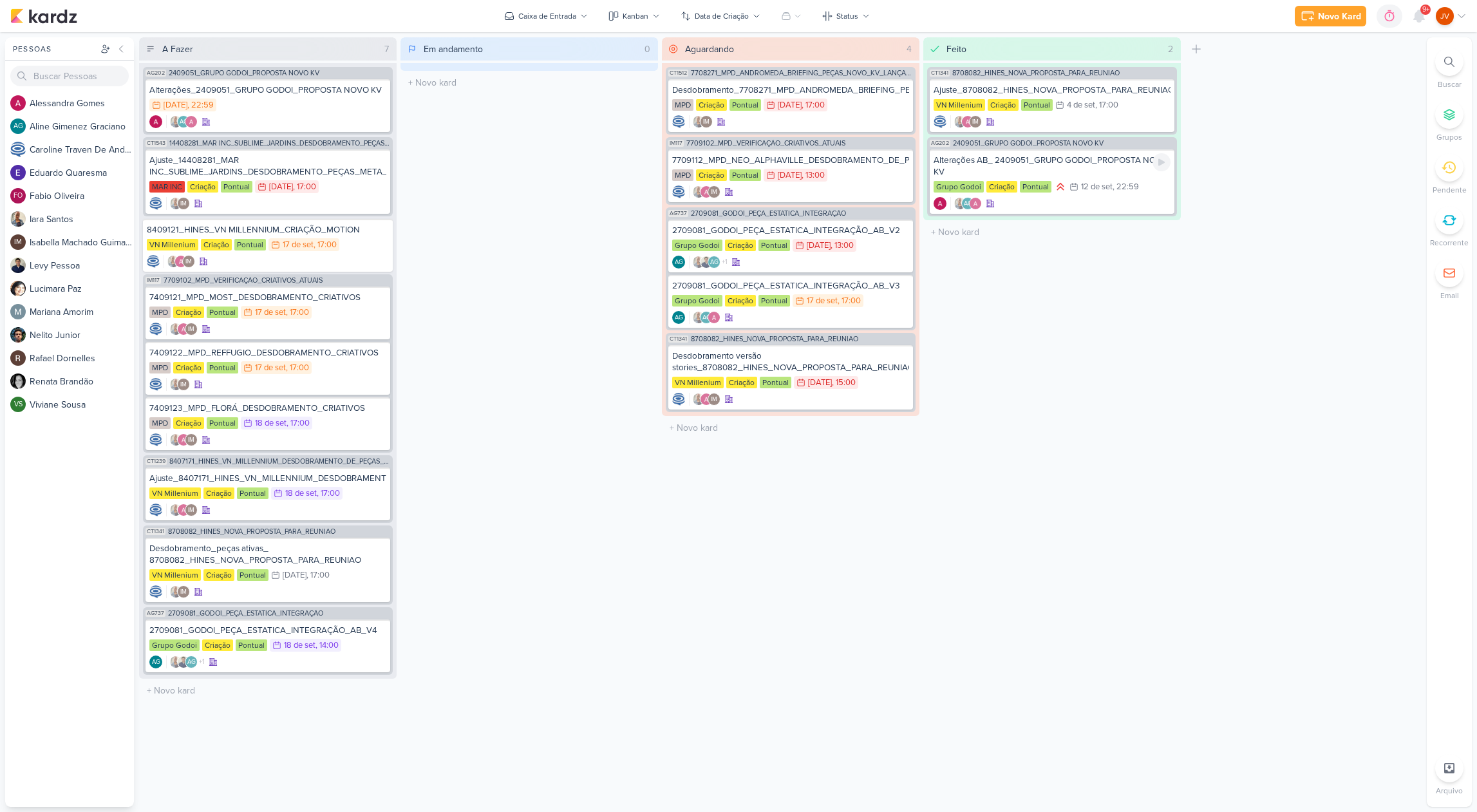
click at [1124, 156] on div "Alterações AB_ 2409051_GRUPO GODOI_PROPOSTA NOVO KV" at bounding box center [1052, 166] width 237 height 23
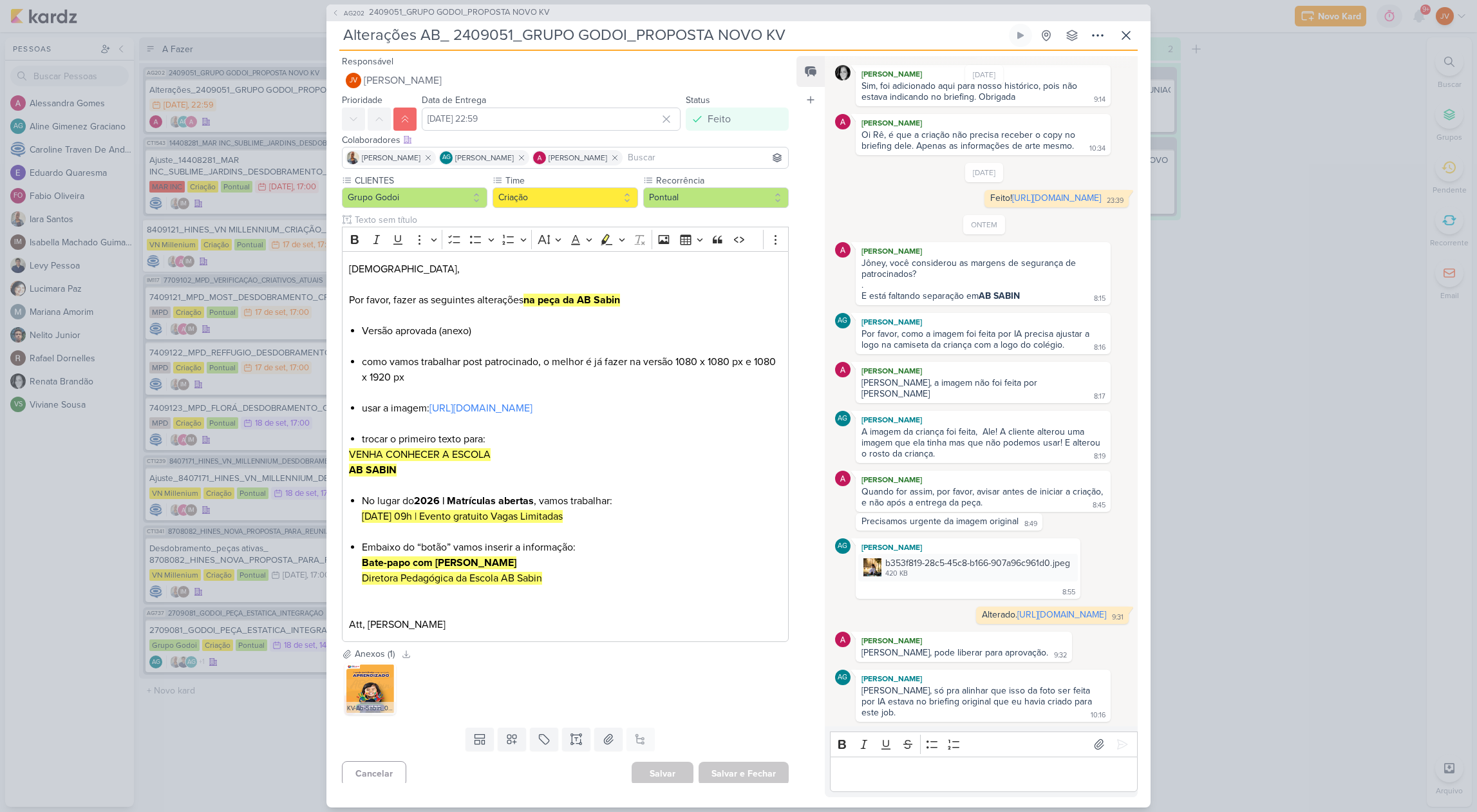
click at [1257, 297] on div "AG202 2409051_GRUPO GODOI_PROPOSTA NOVO KV Alterações AB_ 2409051_GRUPO GODOI_P…" at bounding box center [738, 406] width 1477 height 812
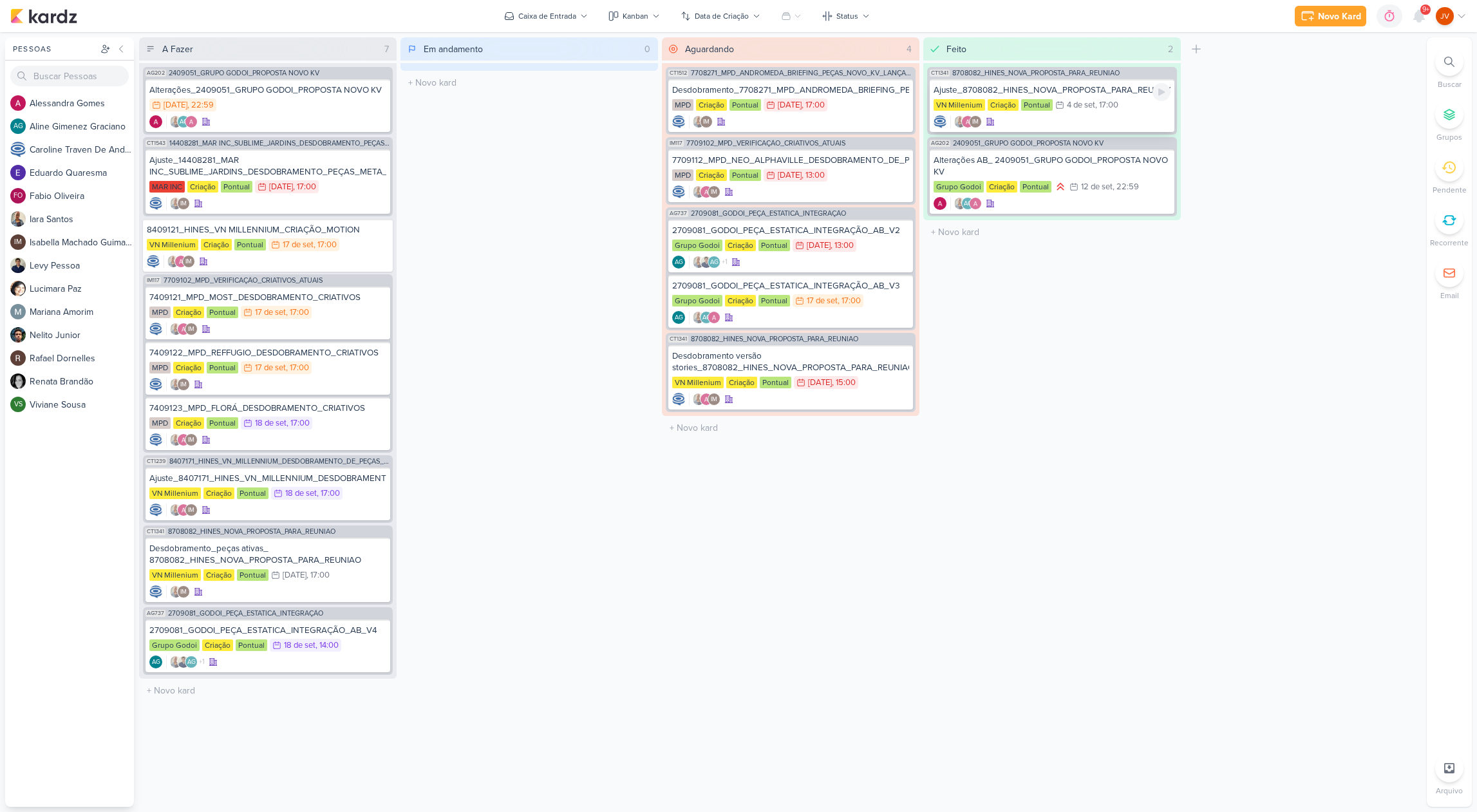
click at [1130, 92] on div "Ajuste_8708082_HINES_NOVA_PROPOSTA_PARA_REUNIAO" at bounding box center [1052, 90] width 237 height 12
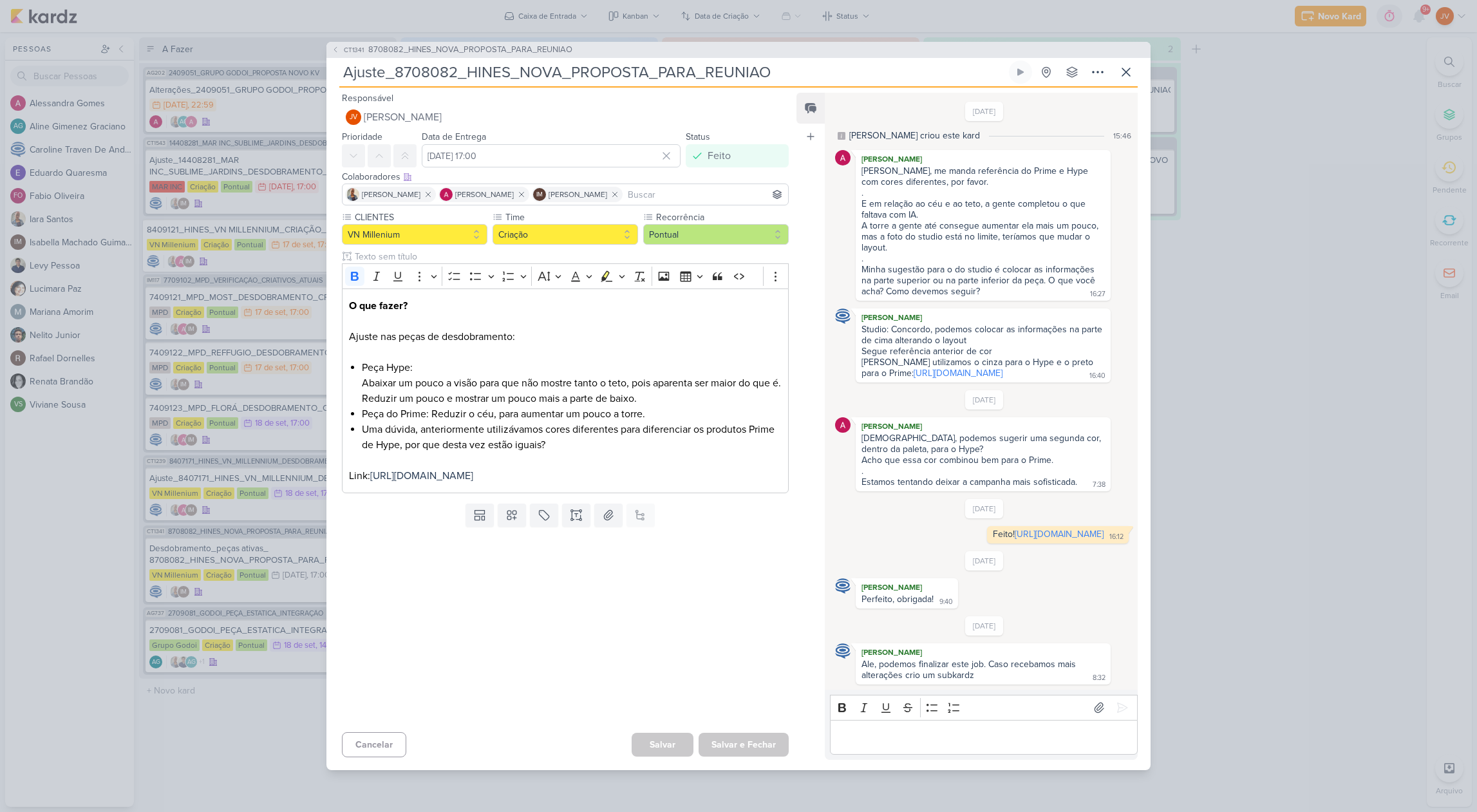
click at [1264, 204] on div "CT1341 8708082_HINES_NOVA_PROPOSTA_PARA_REUNIAO Ajuste_8708082_HINES_NOVA_PROPO…" at bounding box center [738, 406] width 1477 height 812
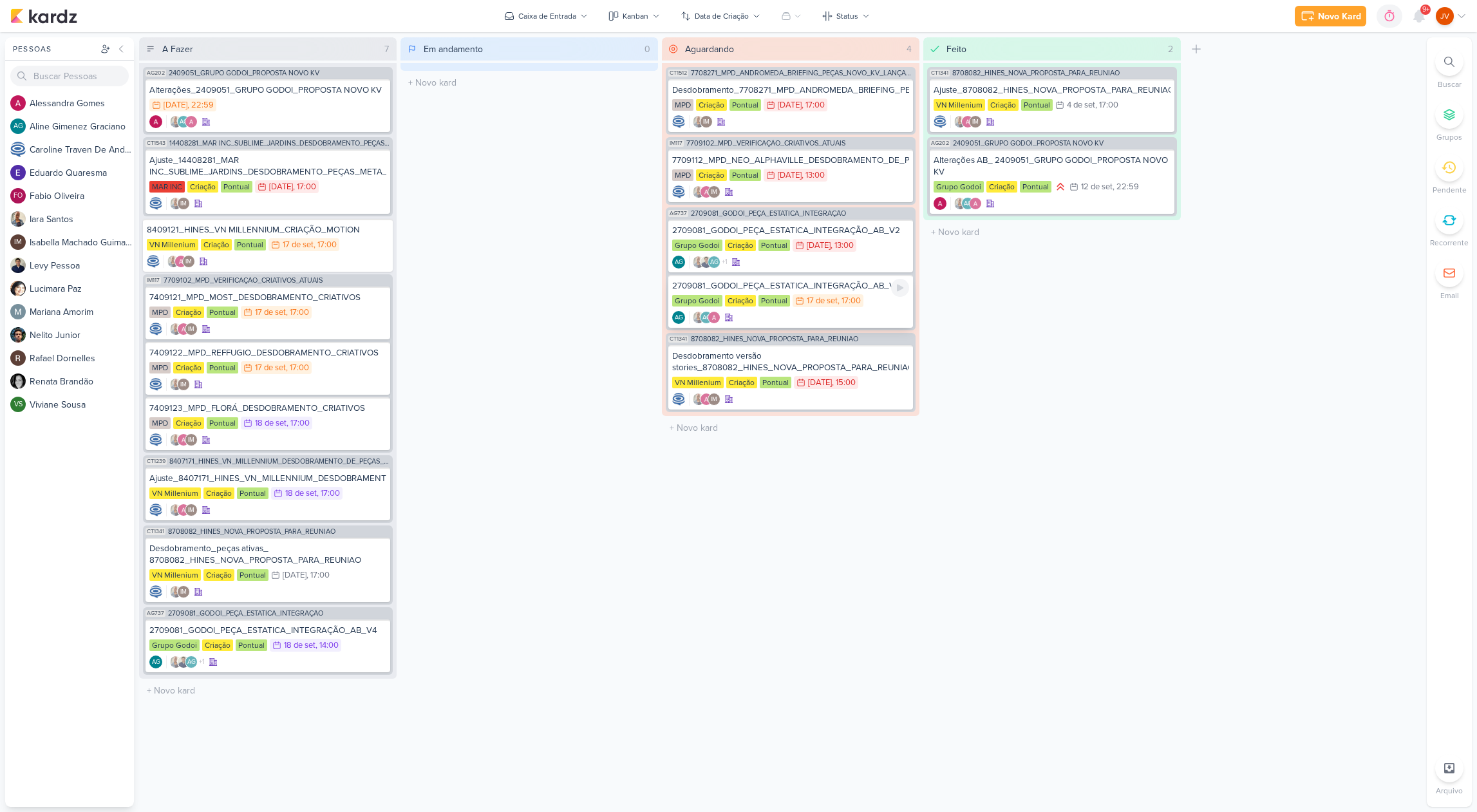
click at [846, 289] on div "2709081_GODOI_PEÇA_ESTATICA_INTEGRAÇÃO_AB_V3" at bounding box center [790, 285] width 237 height 12
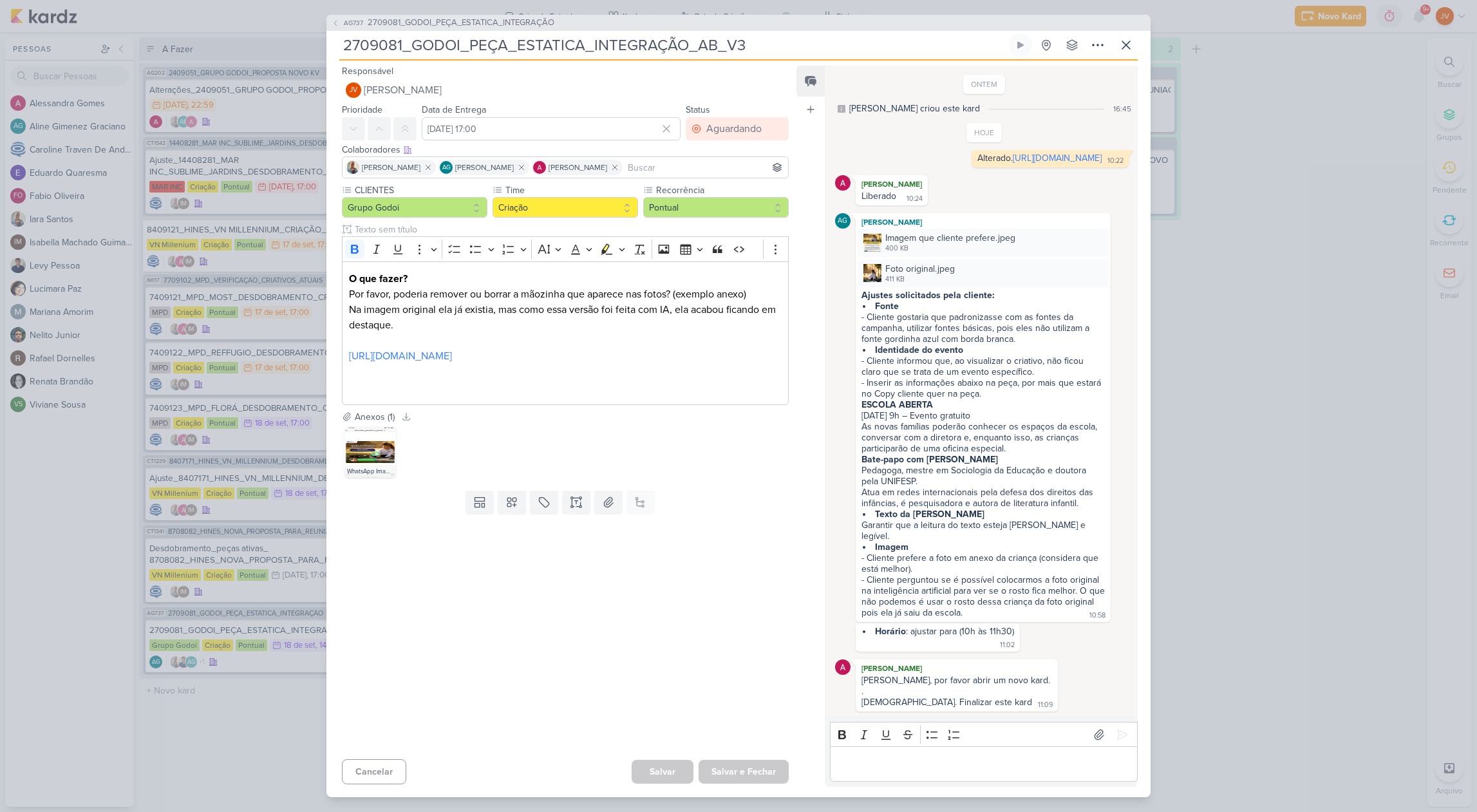
click at [1227, 387] on div "AG737 2709081_GODOI_PEÇA_ESTATICA_INTEGRAÇÃO 2709081_GODOI_PEÇA_ESTATICA_INTEGR…" at bounding box center [738, 406] width 1477 height 812
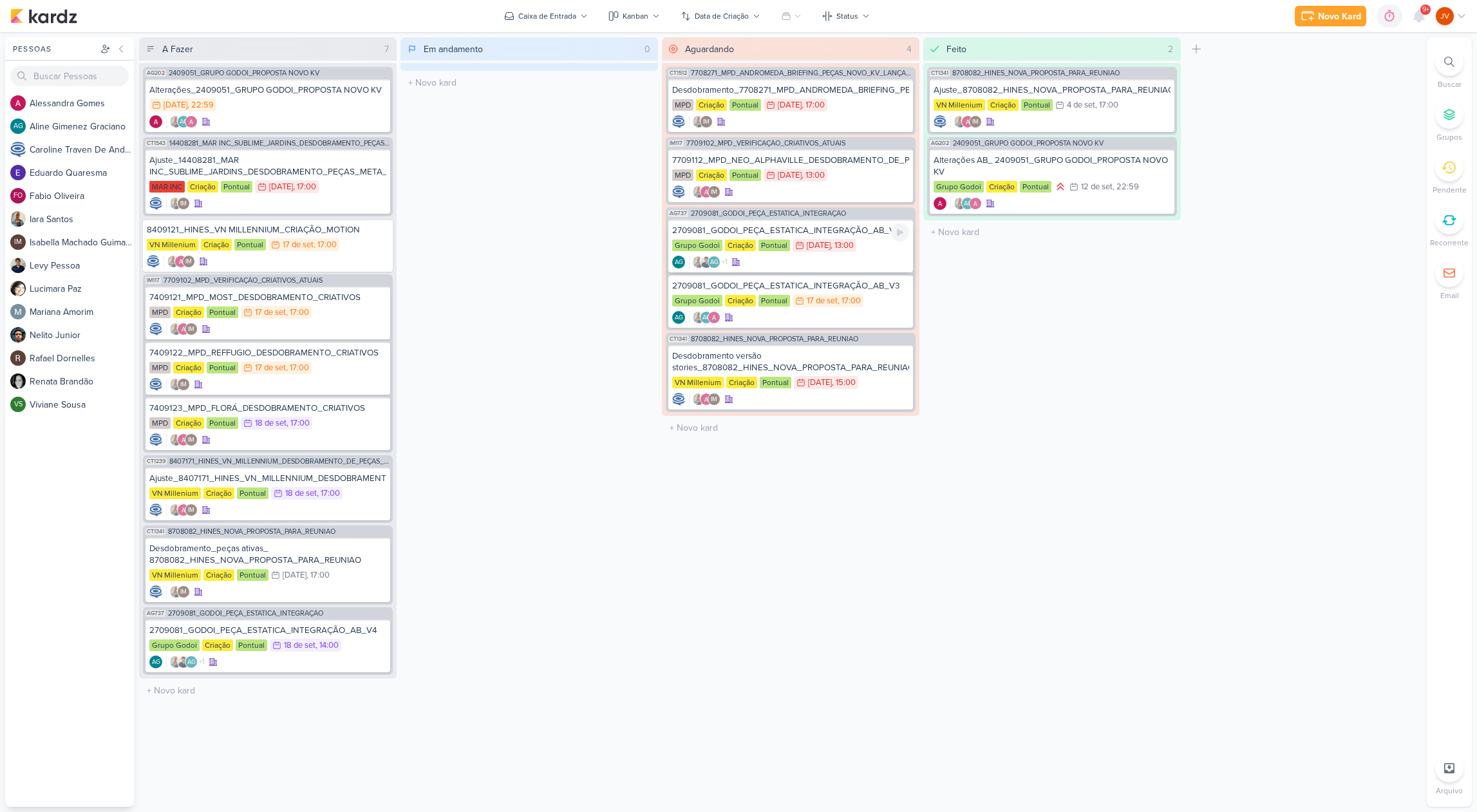
click at [845, 235] on div "2709081_GODOI_PEÇA_ESTATICA_INTEGRAÇÃO_AB_V2" at bounding box center [790, 230] width 237 height 12
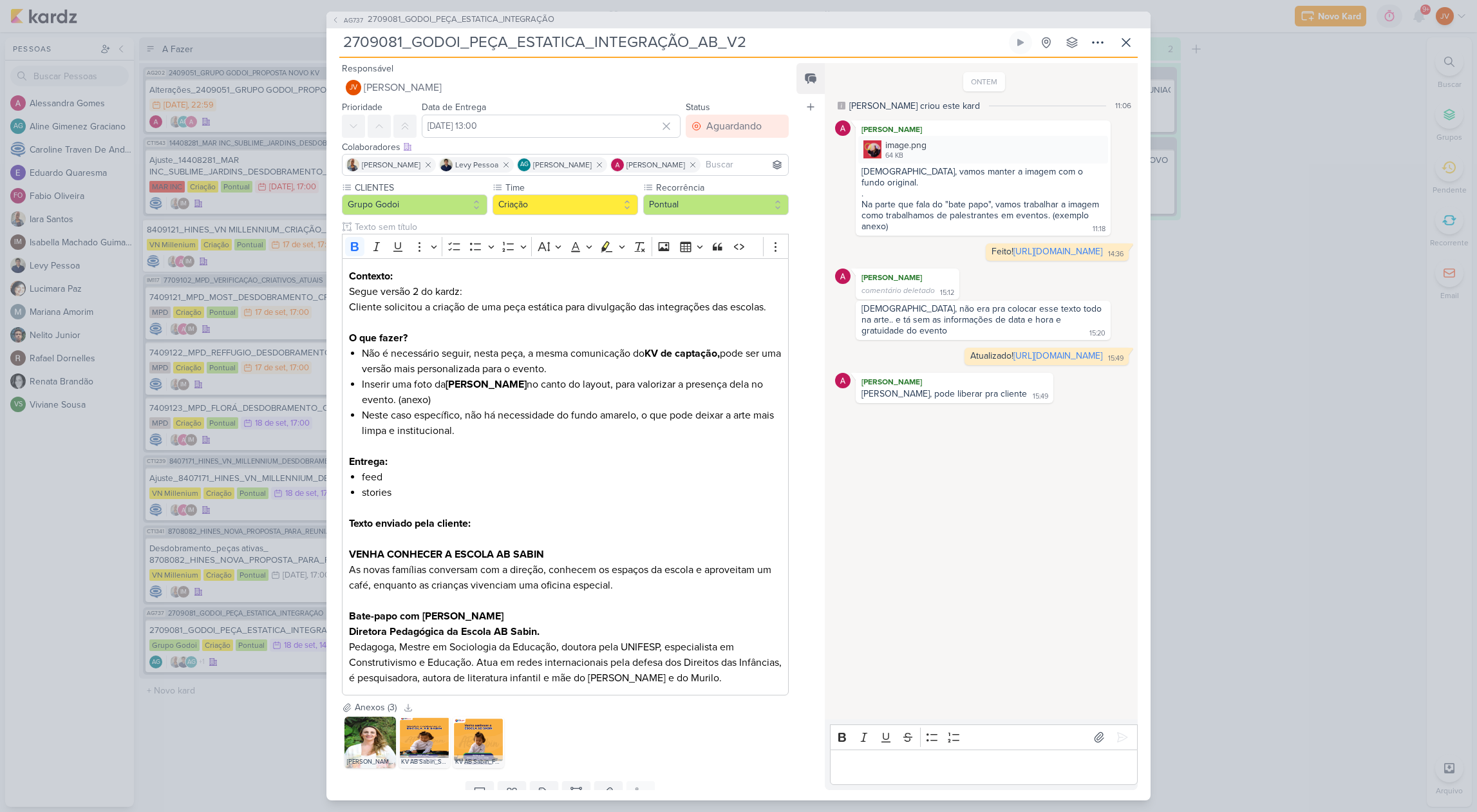
click at [1243, 325] on div "AG737 2709081_GODOI_PEÇA_ESTATICA_INTEGRAÇÃO 2709081_GODOI_PEÇA_ESTATICA_INTEGR…" at bounding box center [738, 406] width 1477 height 812
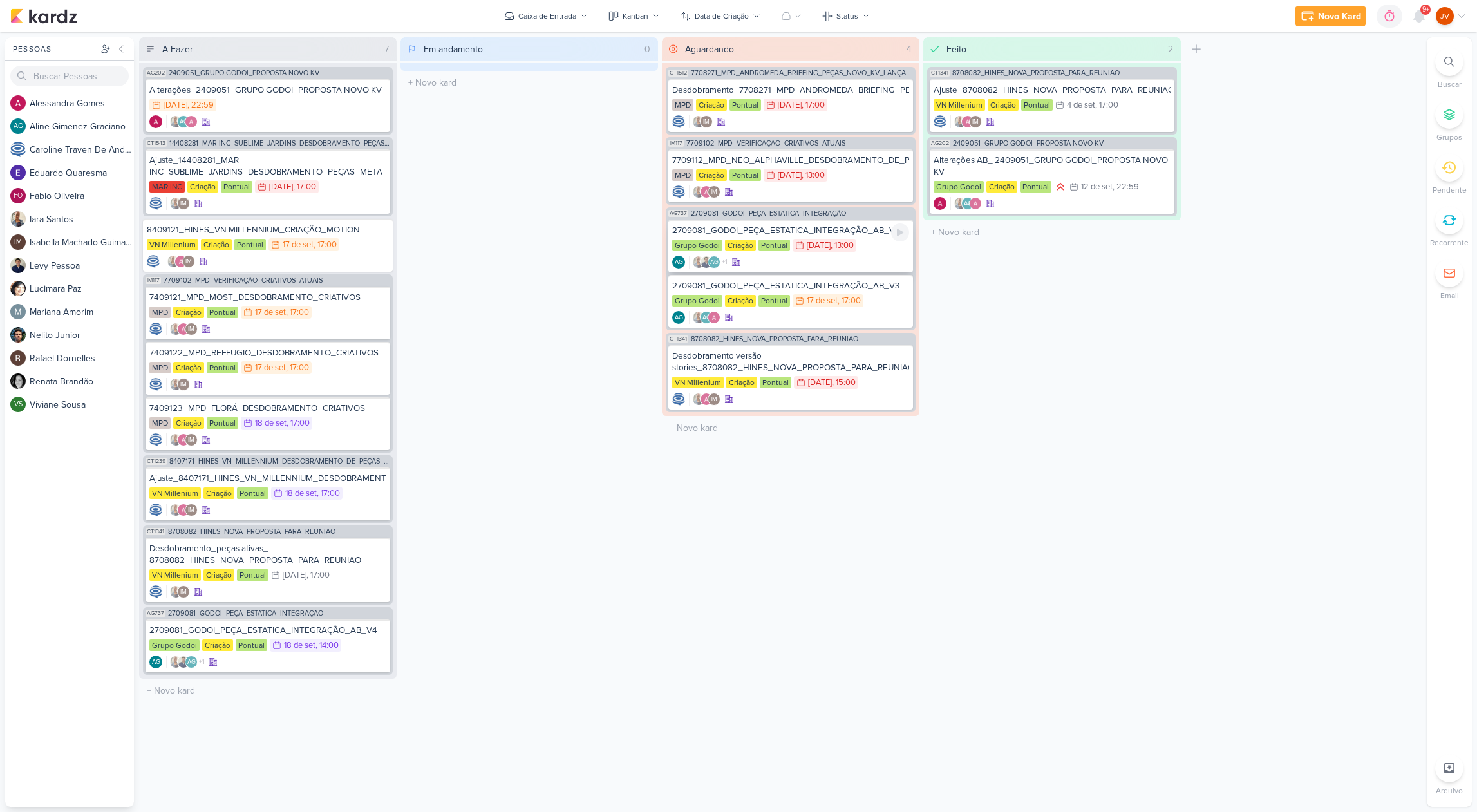
click at [844, 232] on div "2709081_GODOI_PEÇA_ESTATICA_INTEGRAÇÃO_AB_V2" at bounding box center [790, 230] width 237 height 12
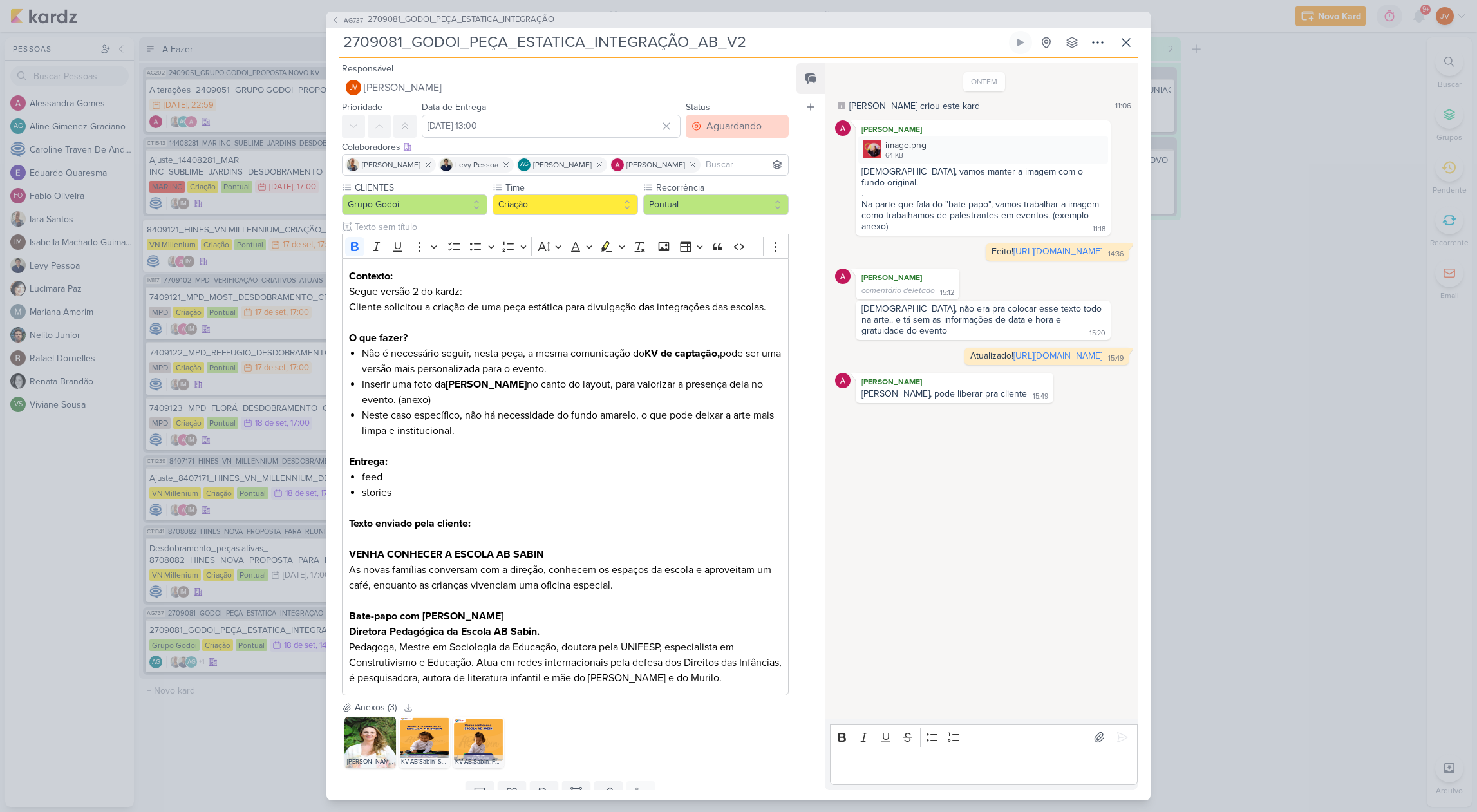
click at [745, 131] on div "Aguardando" at bounding box center [733, 126] width 55 height 16
click at [706, 218] on div "Feito" at bounding box center [710, 219] width 20 height 14
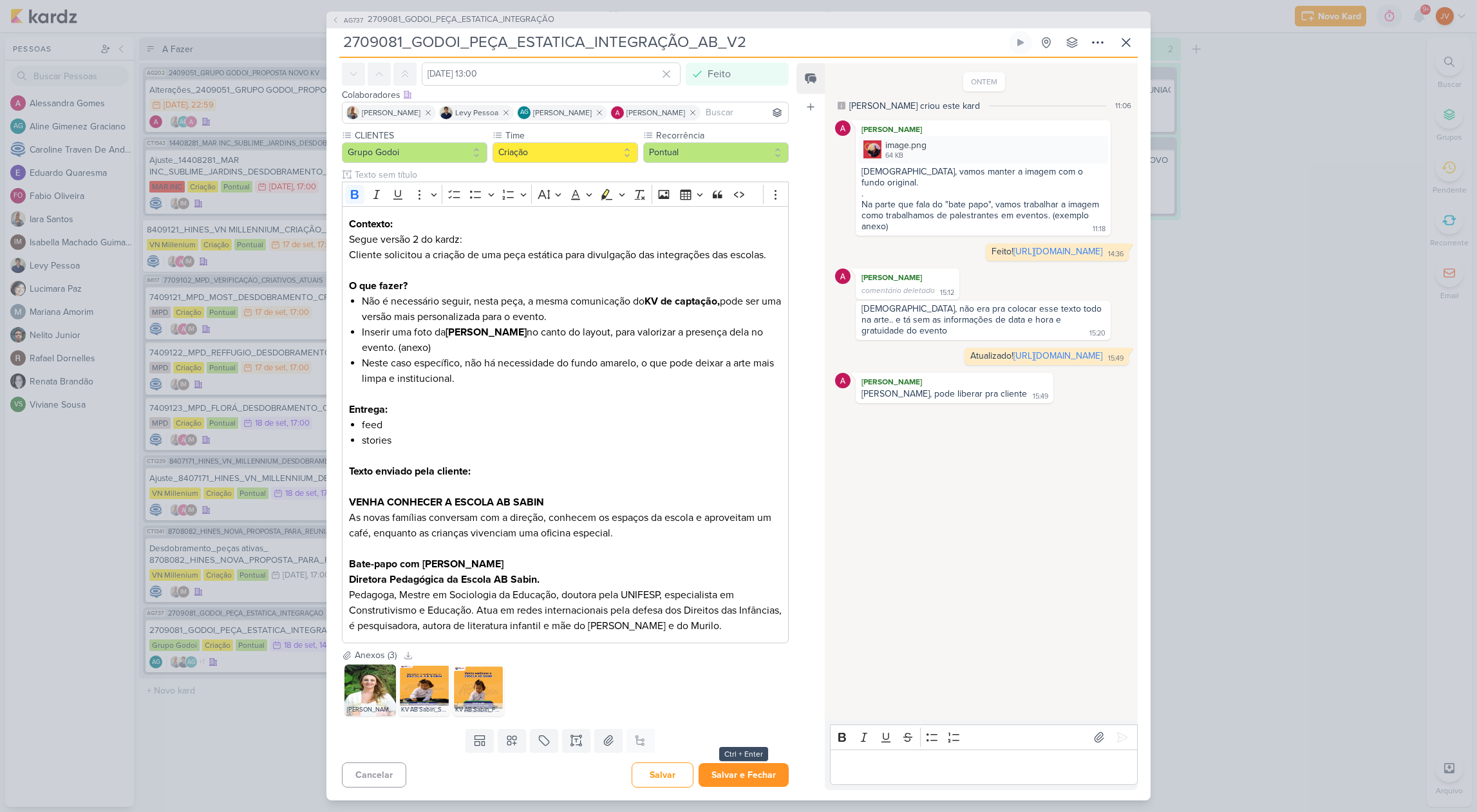
click at [741, 777] on button "Salvar e Fechar" at bounding box center [744, 774] width 90 height 24
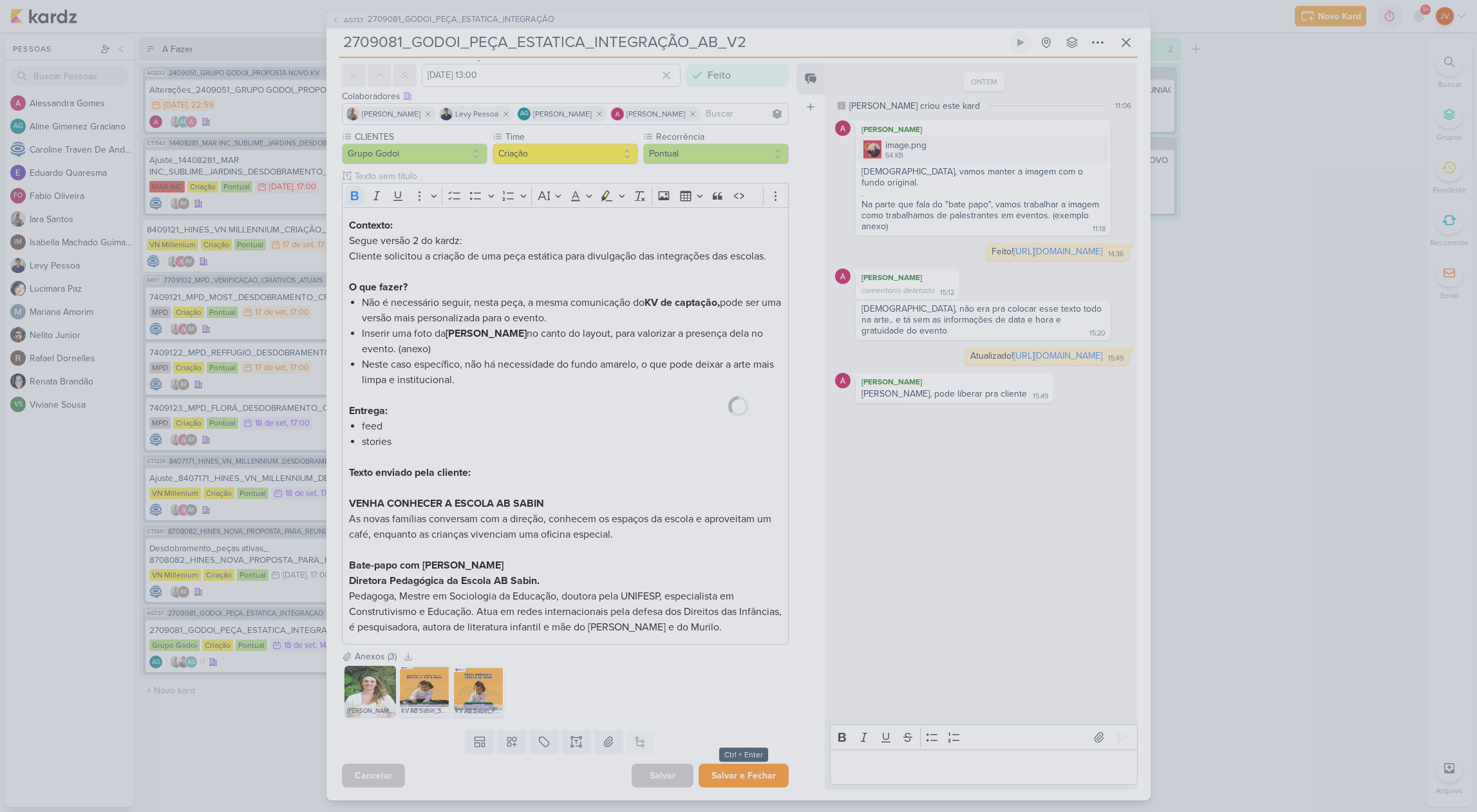
scroll to position [50, 0]
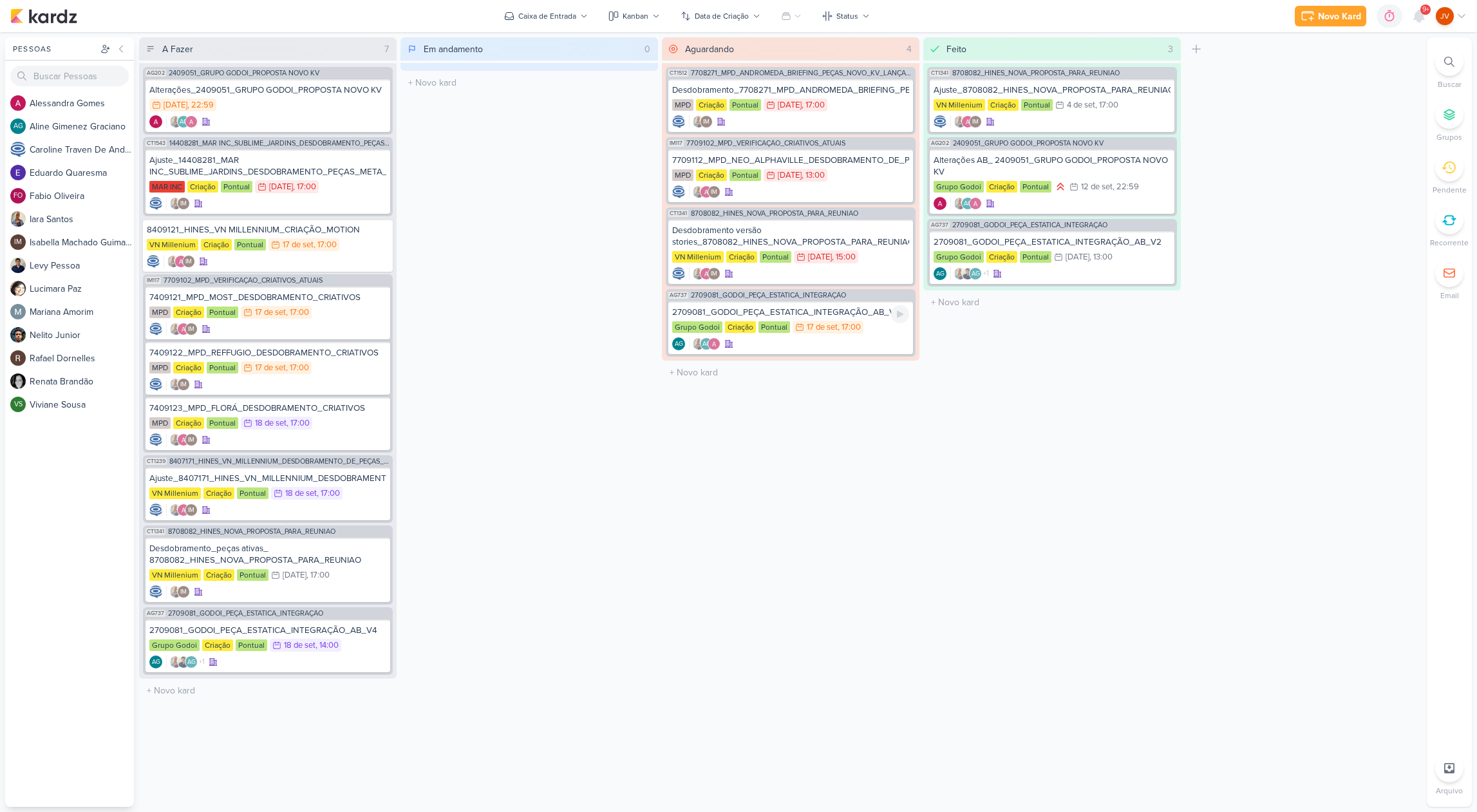
click at [803, 311] on div "2709081_GODOI_PEÇA_ESTATICA_INTEGRAÇÃO_AB_V3" at bounding box center [790, 312] width 237 height 12
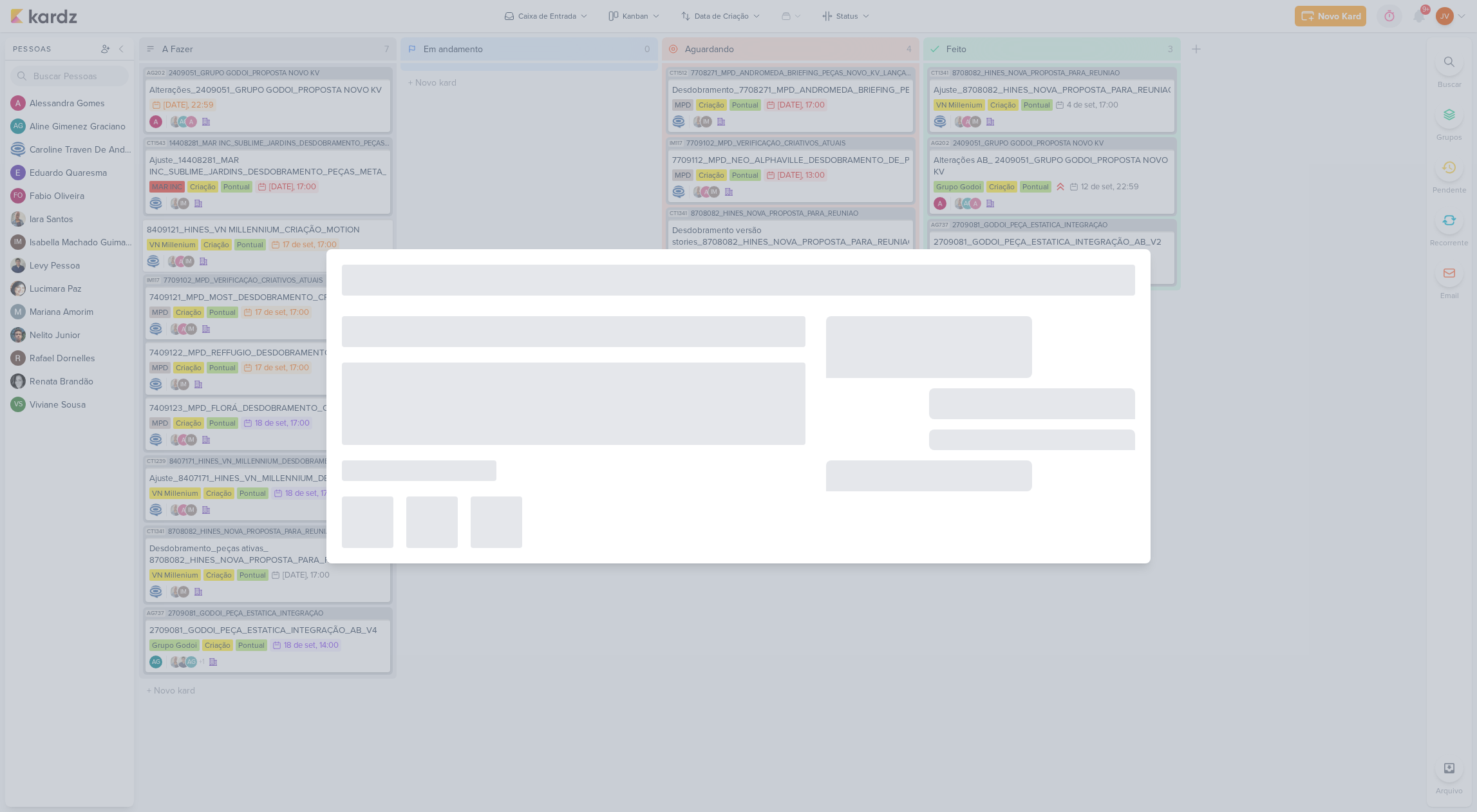
type input "2709081_GODOI_PEÇA_ESTATICA_INTEGRAÇÃO_AB_V3"
type input "17 de setembro de 2025 às 17:00"
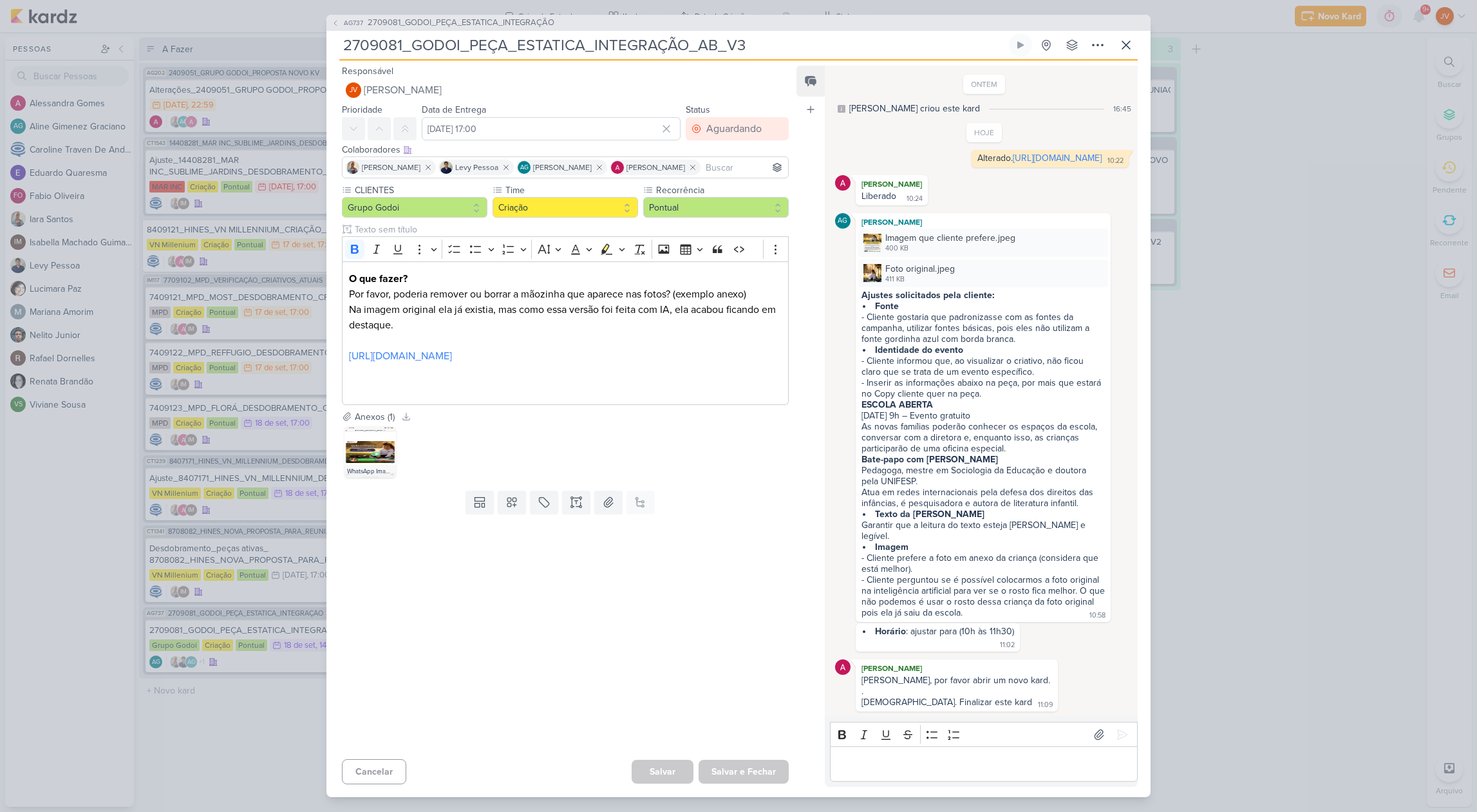
scroll to position [0, 0]
click at [724, 121] on div "Aguardando" at bounding box center [733, 128] width 55 height 16
click at [709, 215] on div "Feito" at bounding box center [710, 222] width 20 height 14
click at [753, 775] on button "Salvar e Fechar" at bounding box center [744, 772] width 90 height 24
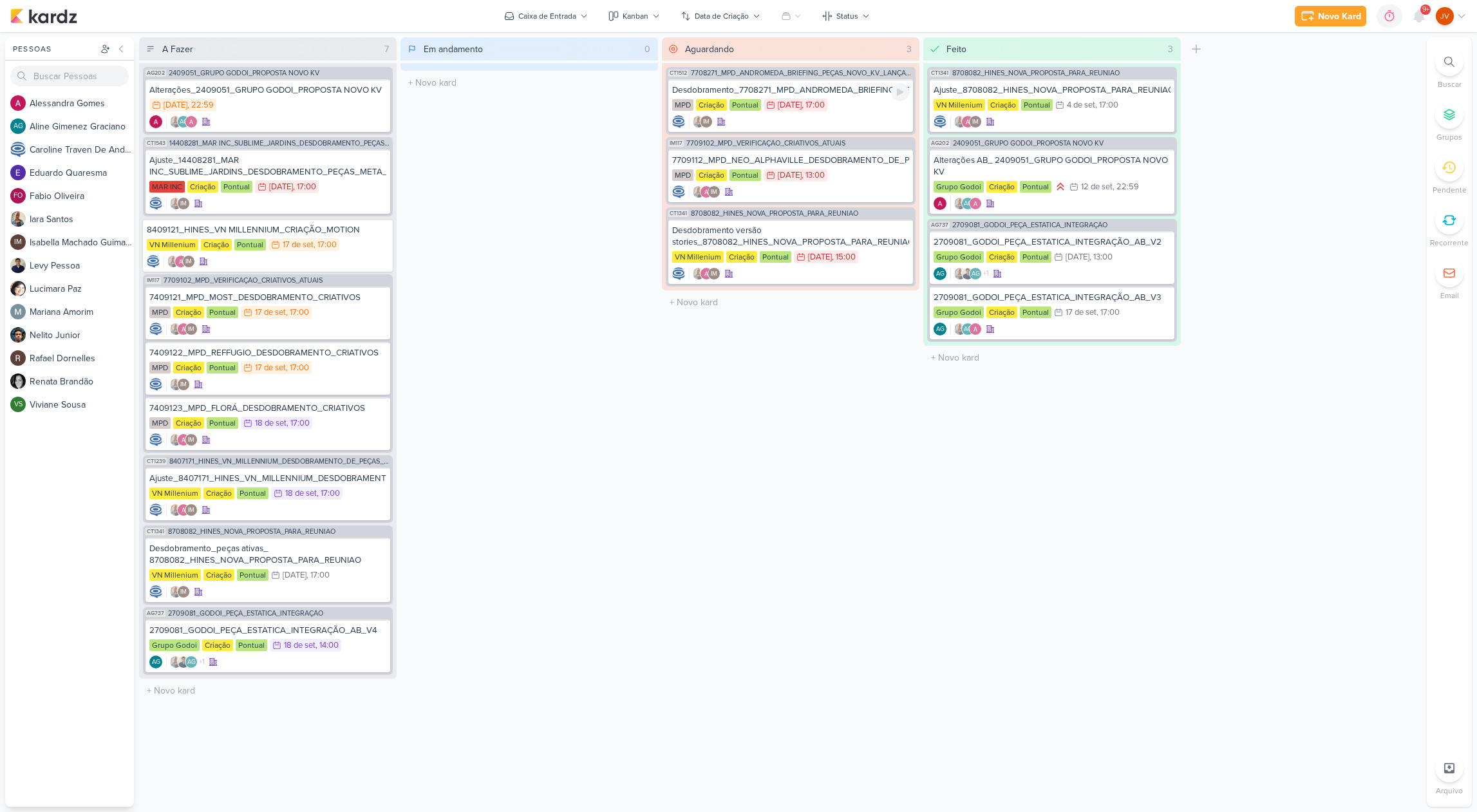
click at [860, 94] on div "Desdobramento_7708271_MPD_ANDROMEDA_BRIEFING_PEÇAS_NOVO_KV_LANÇAMENTO" at bounding box center [790, 90] width 237 height 12
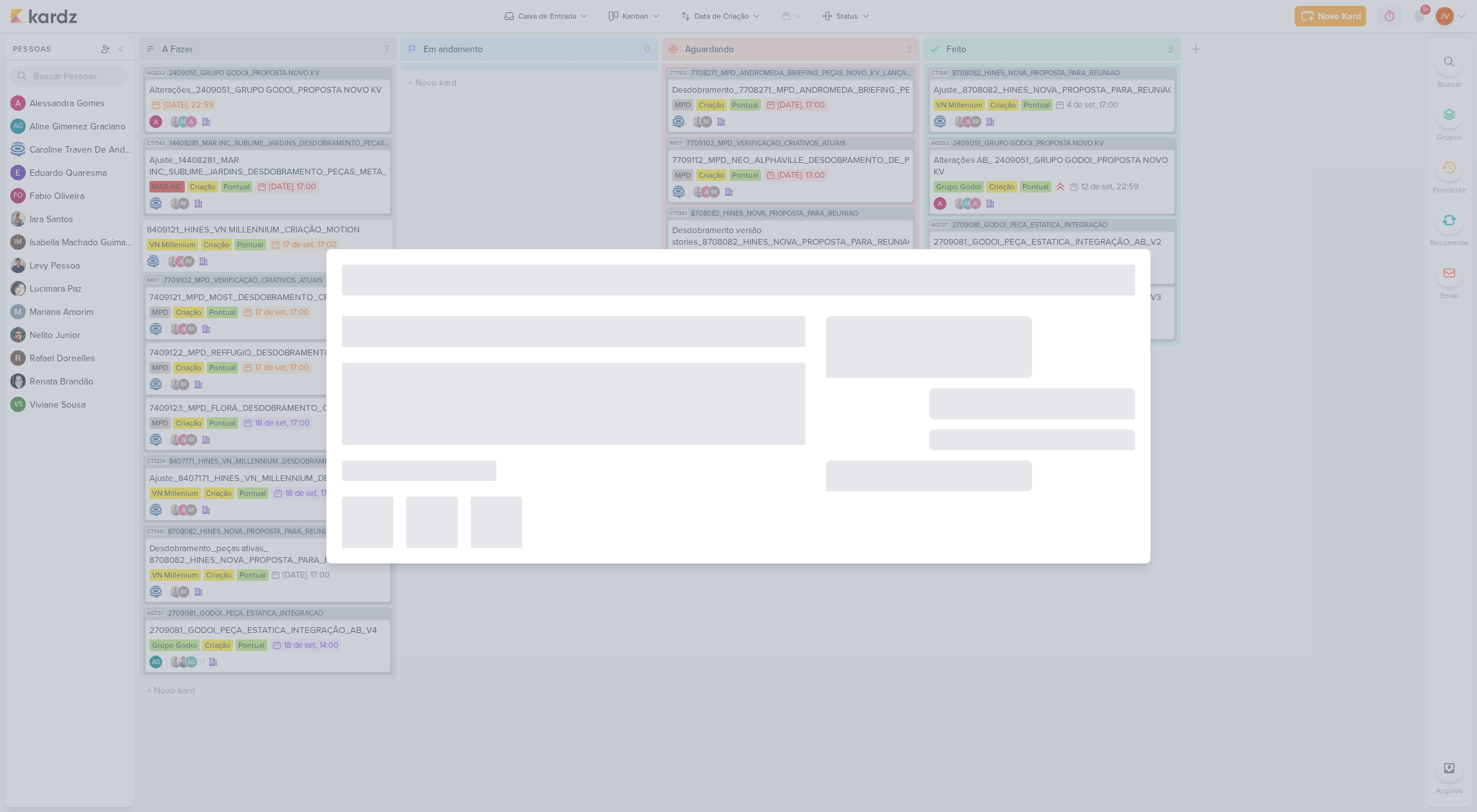
type input "Desdobramento_7708271_MPD_ANDROMEDA_BRIEFING_PEÇAS_NOVO_KV_LANÇAMENTO"
type input "15 de setembro de 2025 às 17:00"
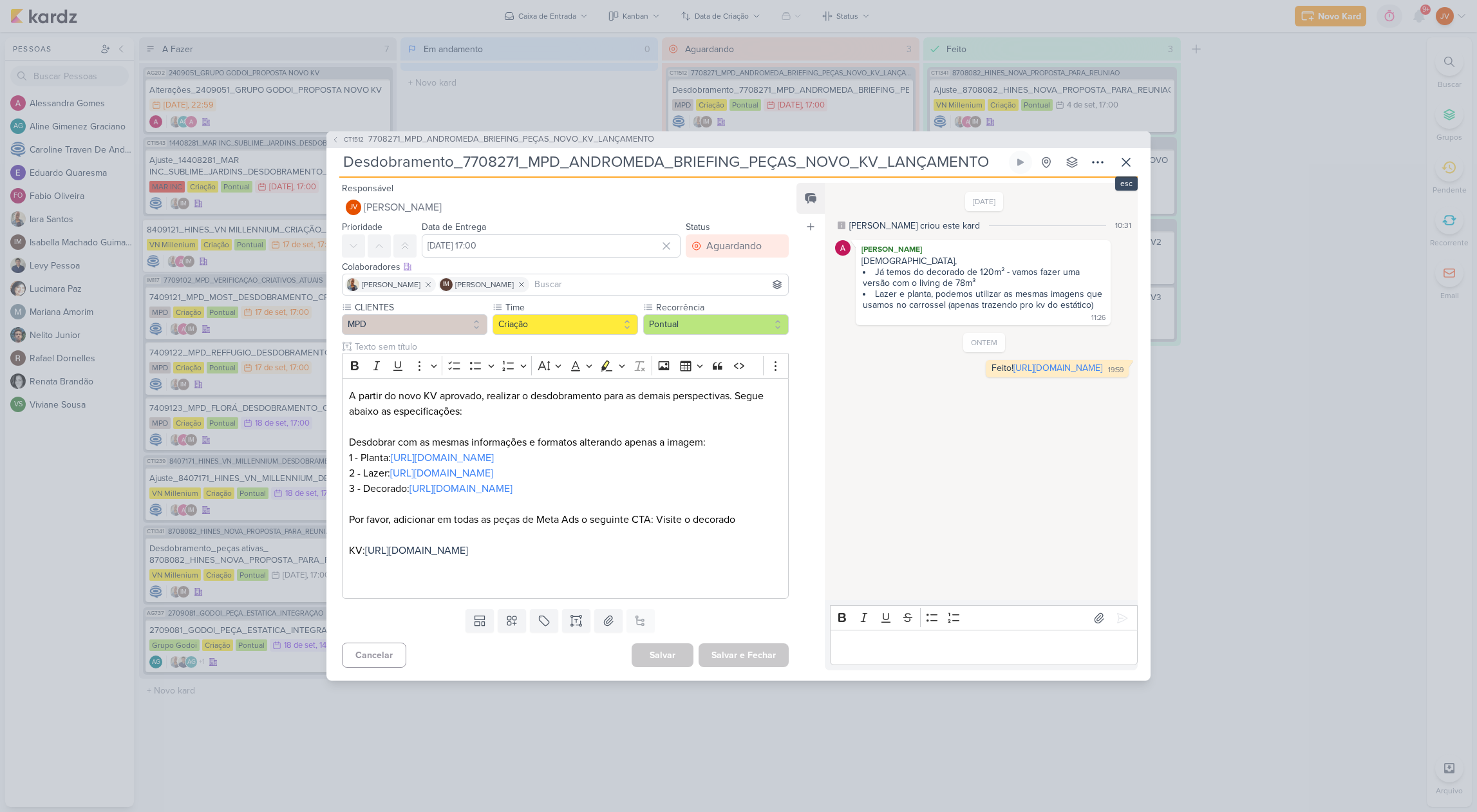
drag, startPoint x: 1125, startPoint y: 152, endPoint x: 1091, endPoint y: 141, distance: 35.7
click at [1125, 155] on icon at bounding box center [1126, 162] width 16 height 16
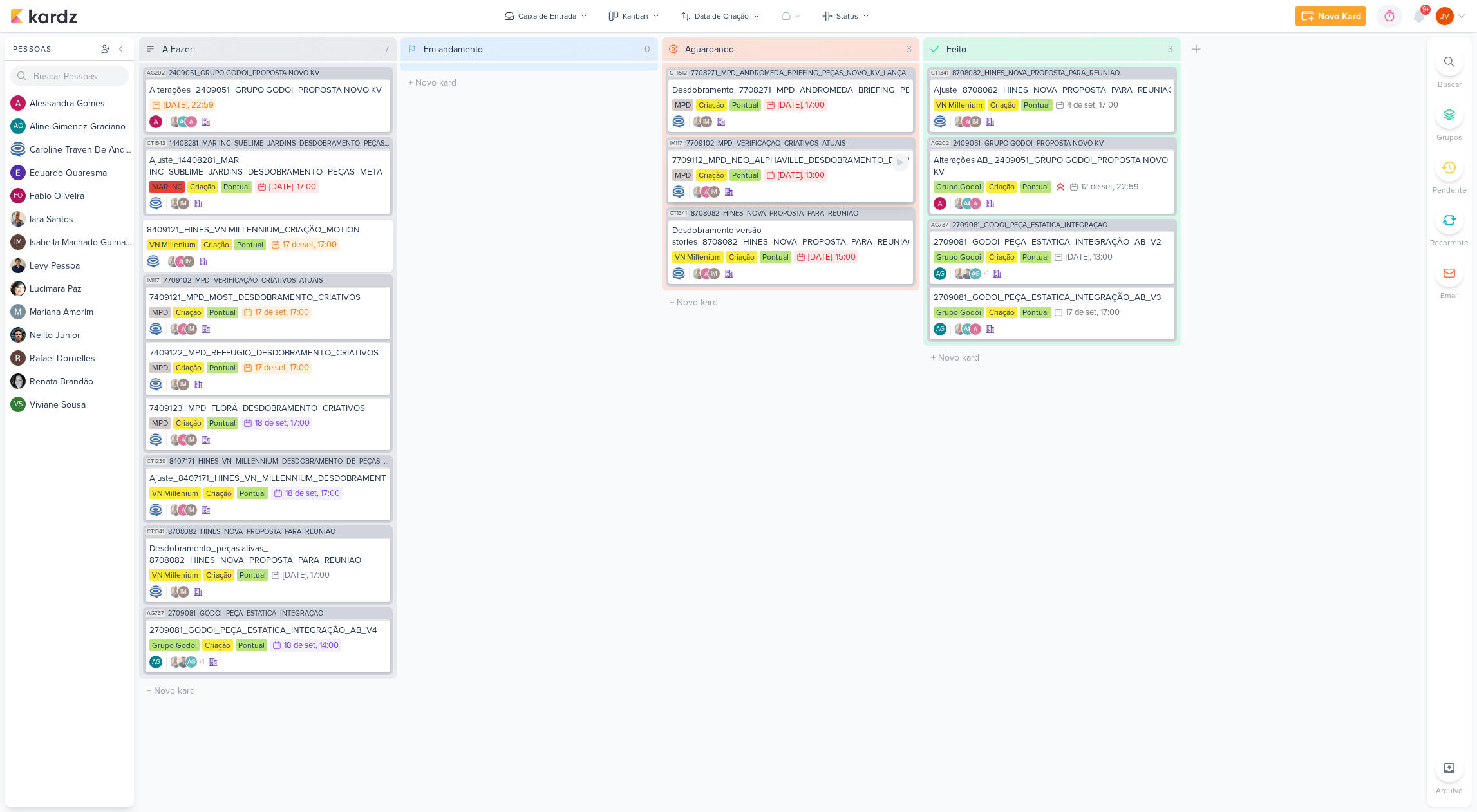
click at [860, 153] on div "7709112_MPD_NEO_ALPHAVILLE_DESDOBRAMENTO_DE_PEÇAS MPD Criação Pontual 16/9 [DAT…" at bounding box center [790, 176] width 245 height 53
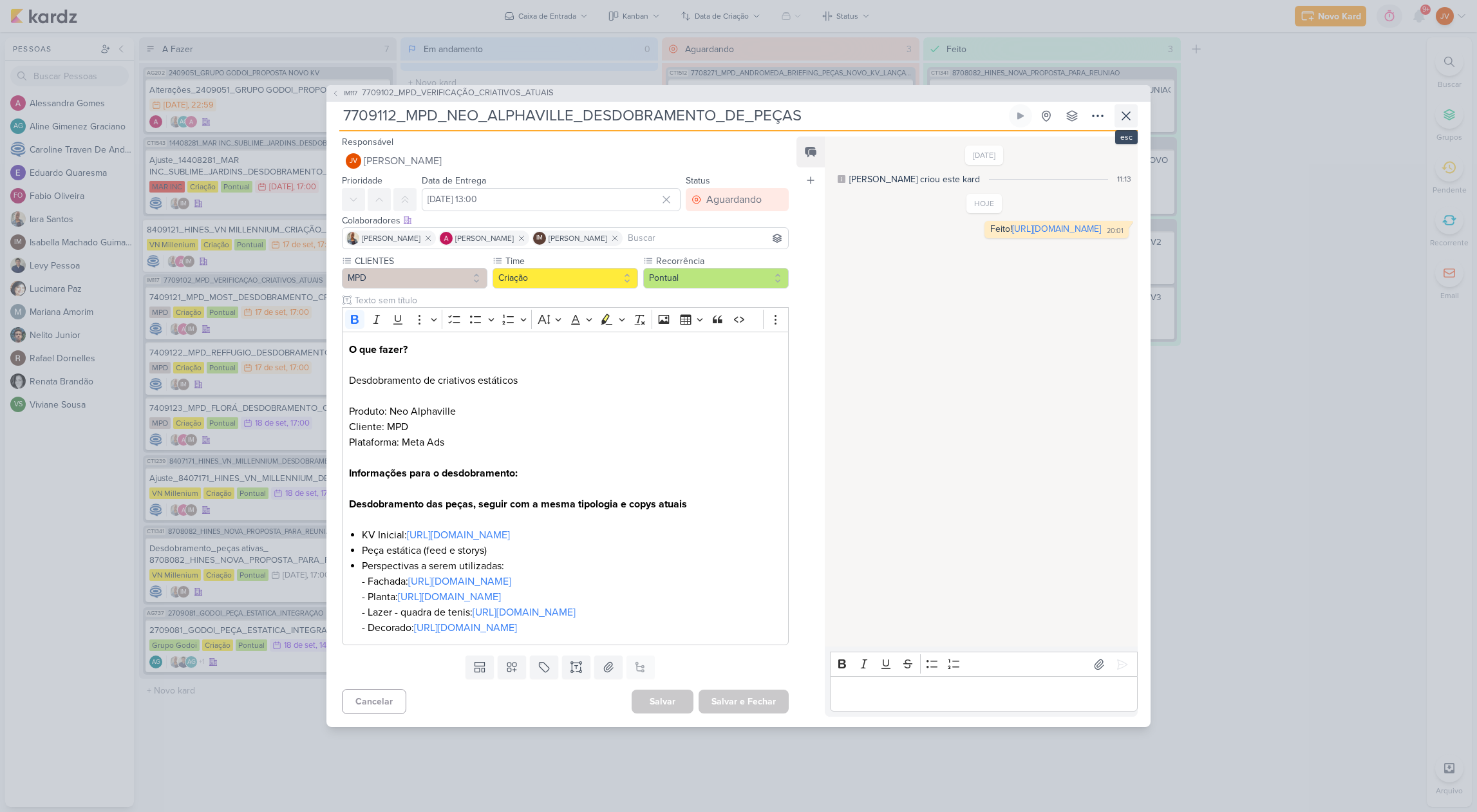
click at [1129, 112] on icon at bounding box center [1126, 115] width 7 height 7
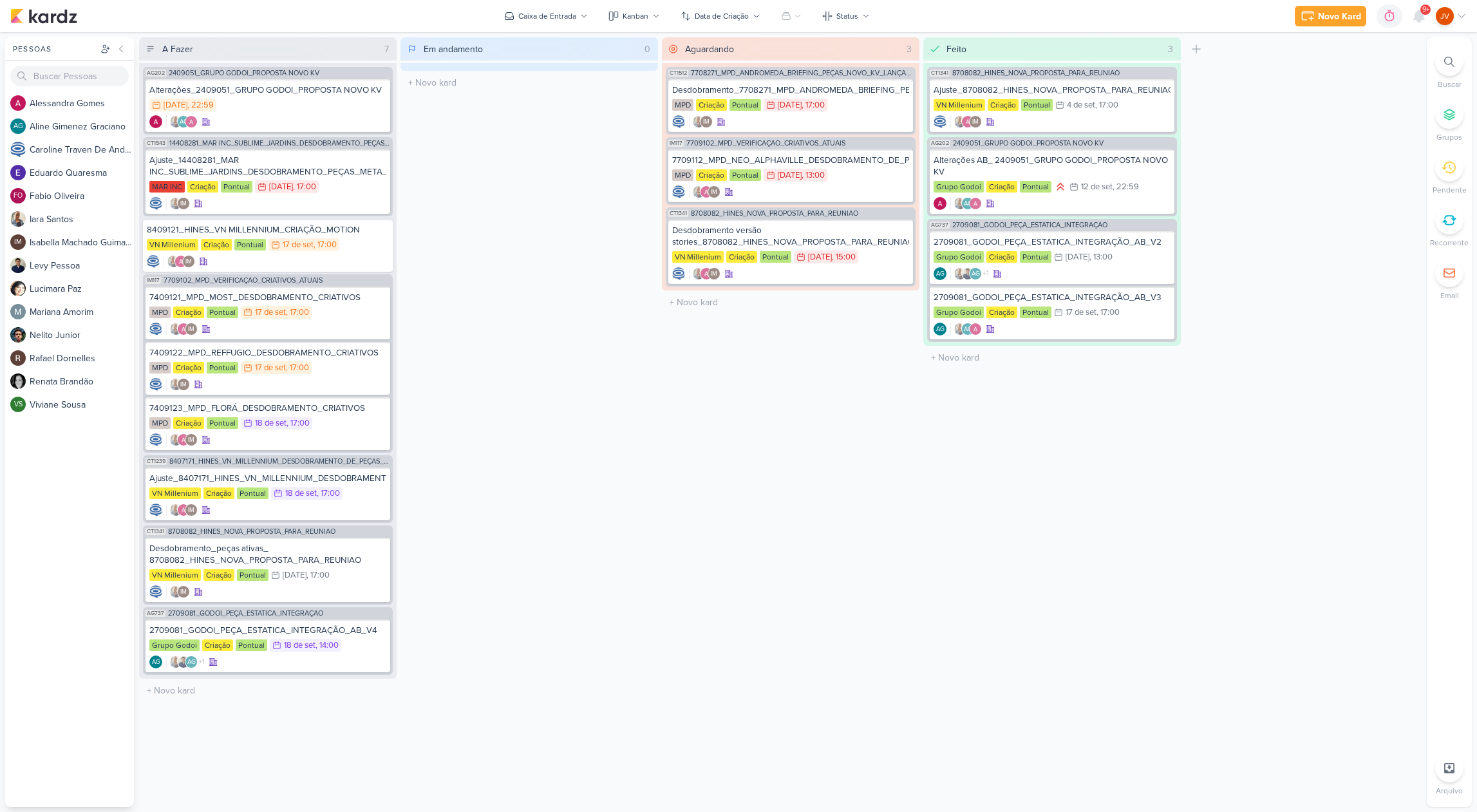
click at [786, 444] on div "Aguardando 3 Mover Para Esquerda Mover Para Direita Deletar CT1512 7708271_MPD_…" at bounding box center [790, 422] width 258 height 769
click at [298, 631] on div "2709081_GODOI_PEÇA_ESTATICA_INTEGRAÇÃO_AB_V4" at bounding box center [268, 630] width 237 height 12
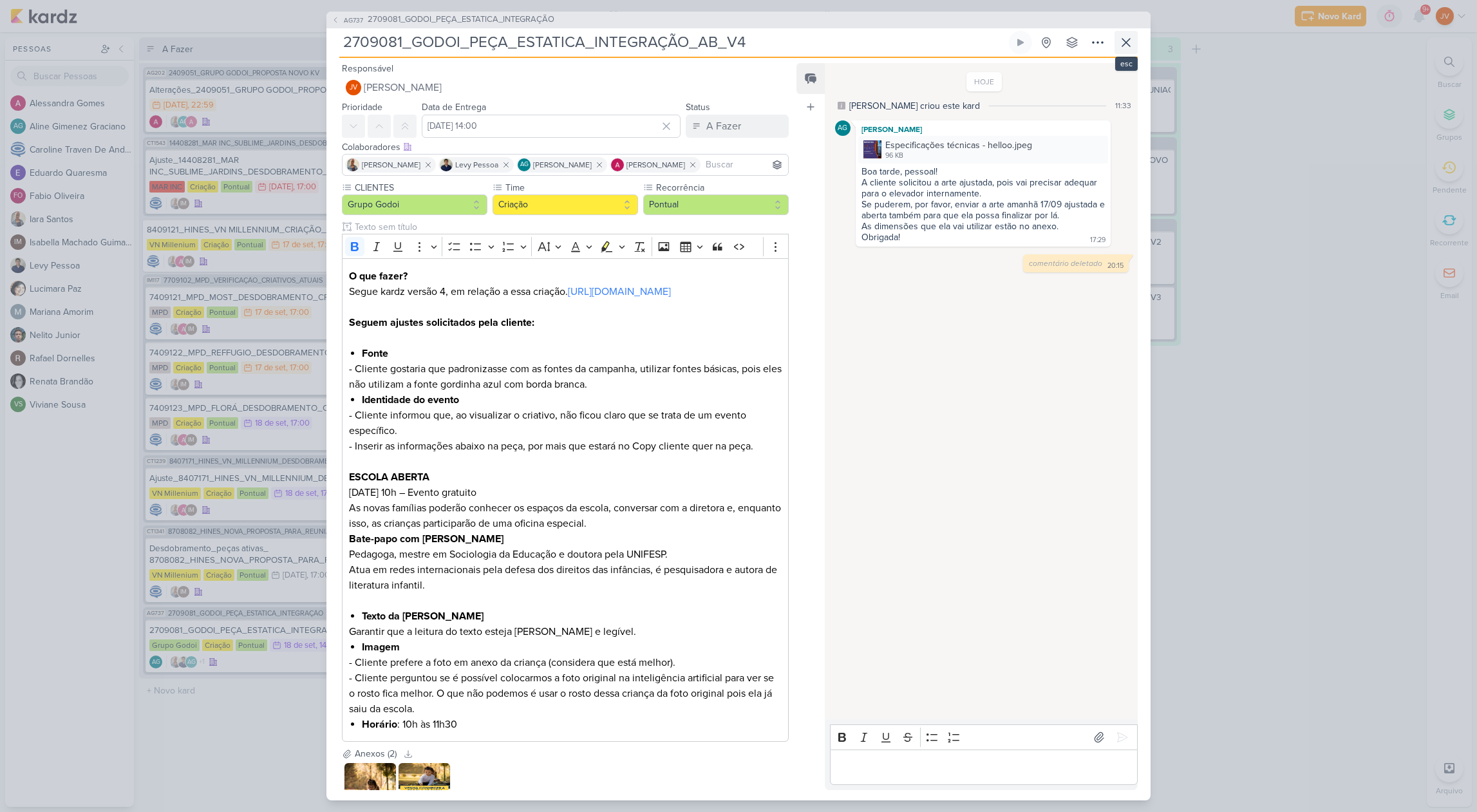
click at [1128, 38] on icon at bounding box center [1126, 42] width 16 height 16
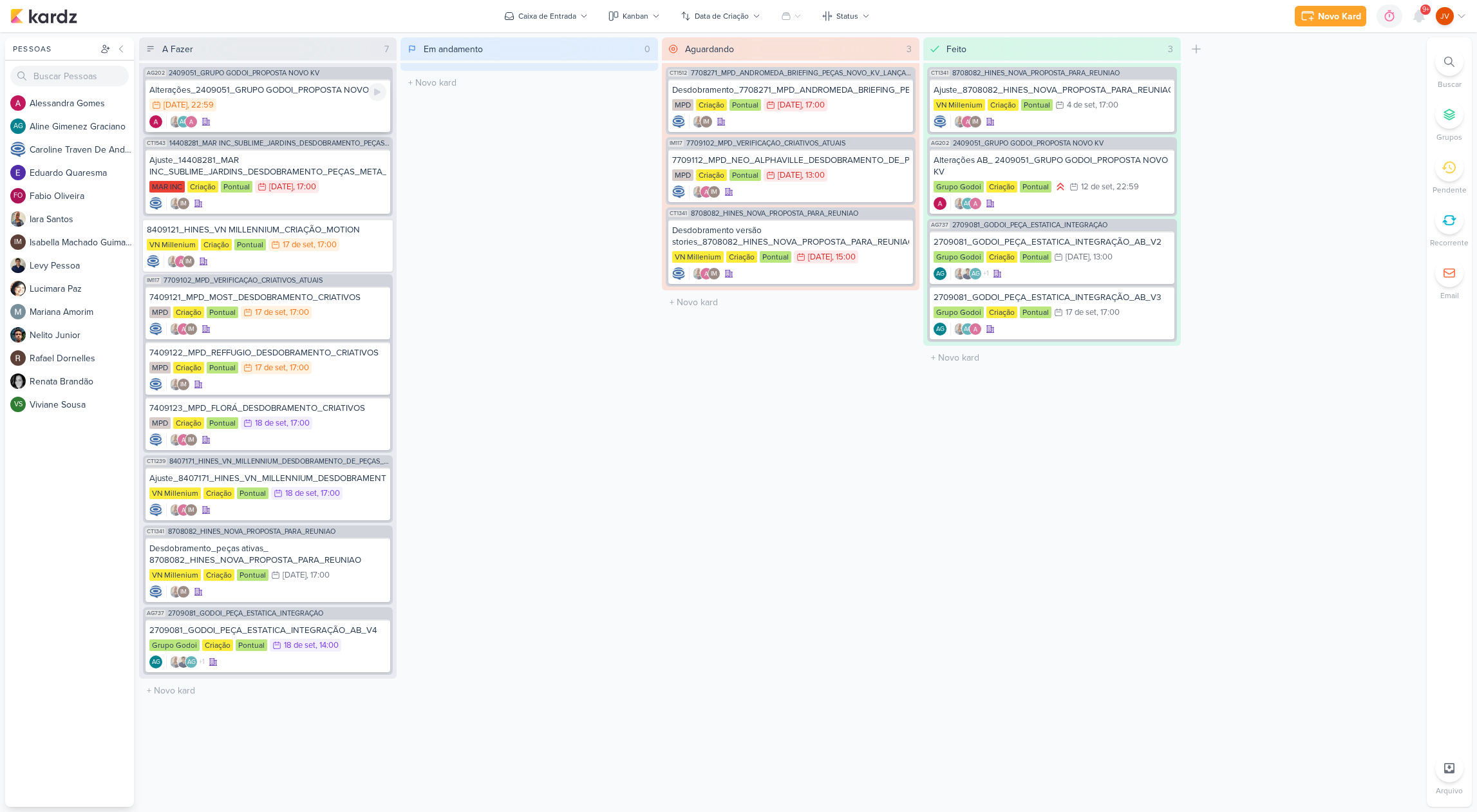
click at [304, 100] on div "16/9 [DATE] 22:59" at bounding box center [268, 104] width 237 height 14
